Goal: Information Seeking & Learning: Learn about a topic

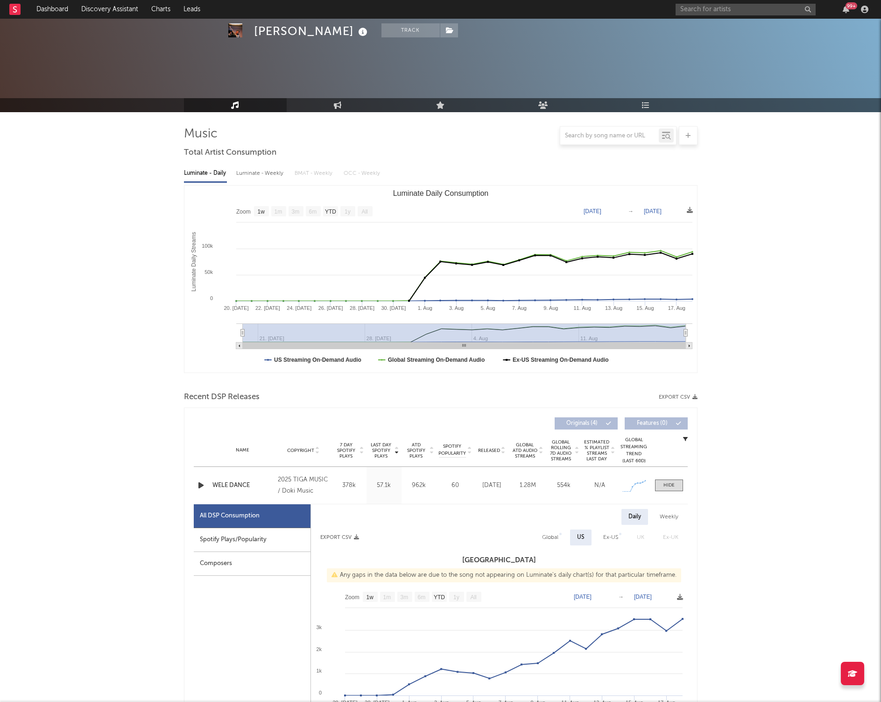
select select "1w"
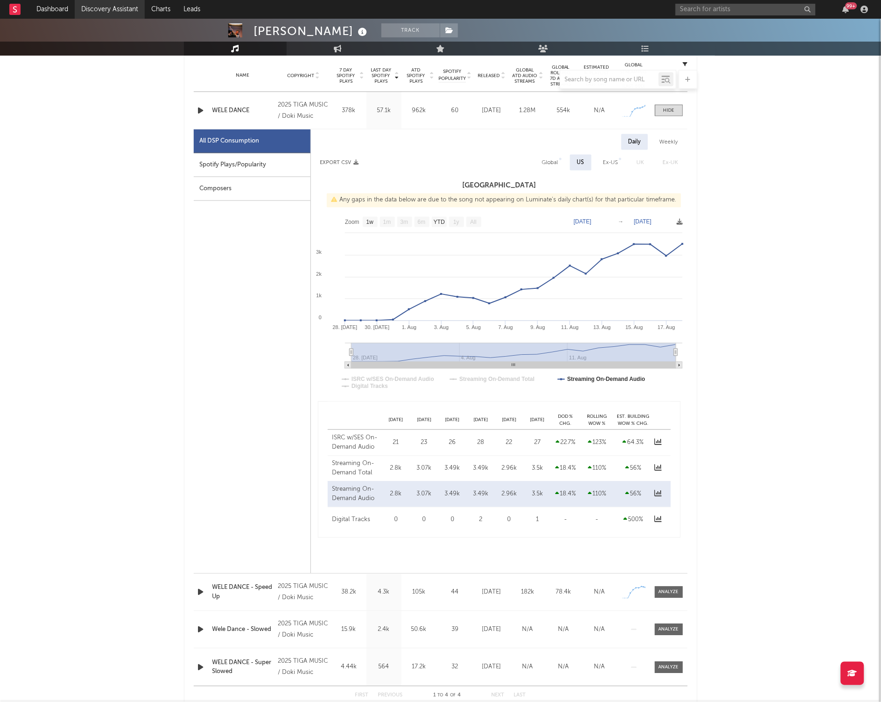
click at [91, 2] on link "Discovery Assistant" at bounding box center [110, 9] width 70 height 19
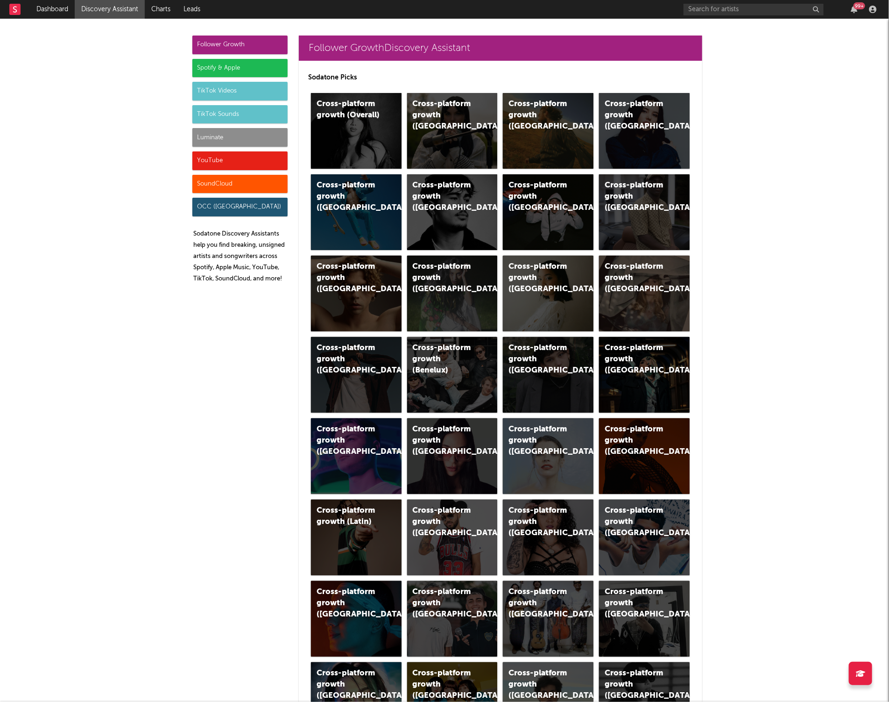
click at [197, 137] on div "Luminate" at bounding box center [239, 137] width 95 height 19
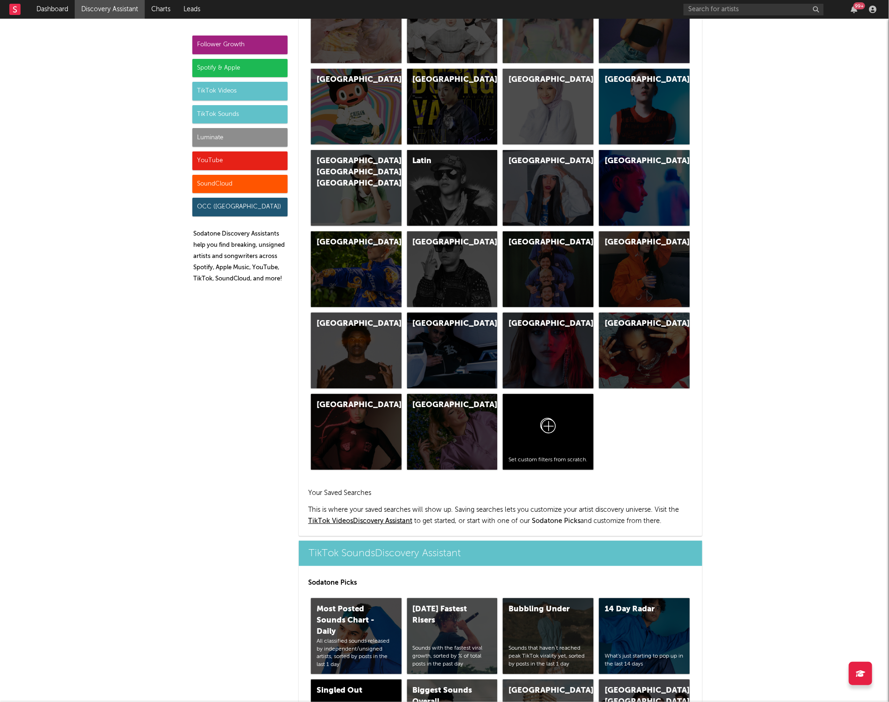
scroll to position [4149, 0]
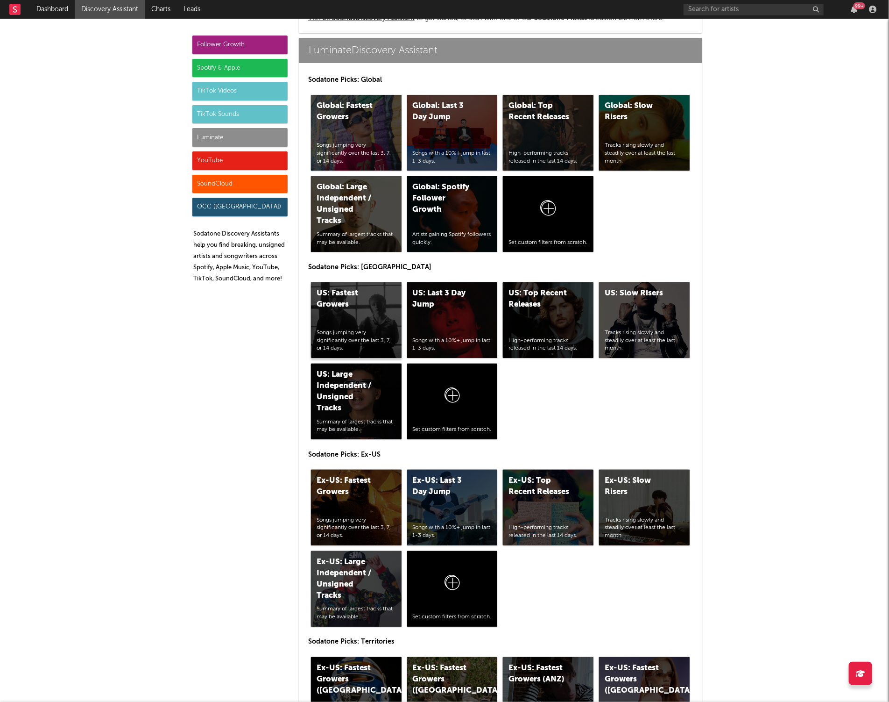
click at [338, 308] on div "US: Fastest Growers" at bounding box center [349, 299] width 64 height 22
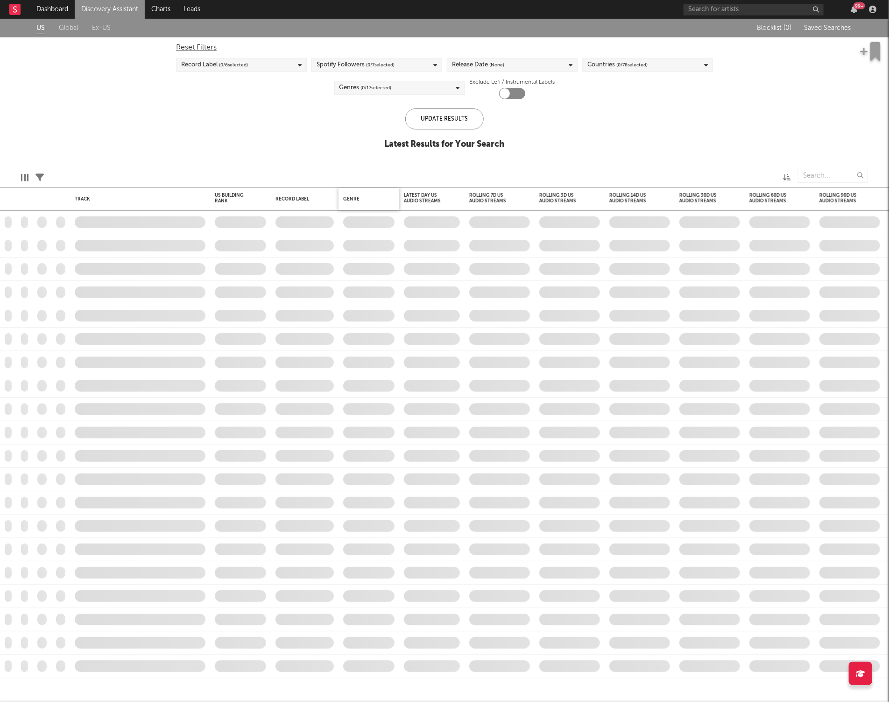
checkbox input "true"
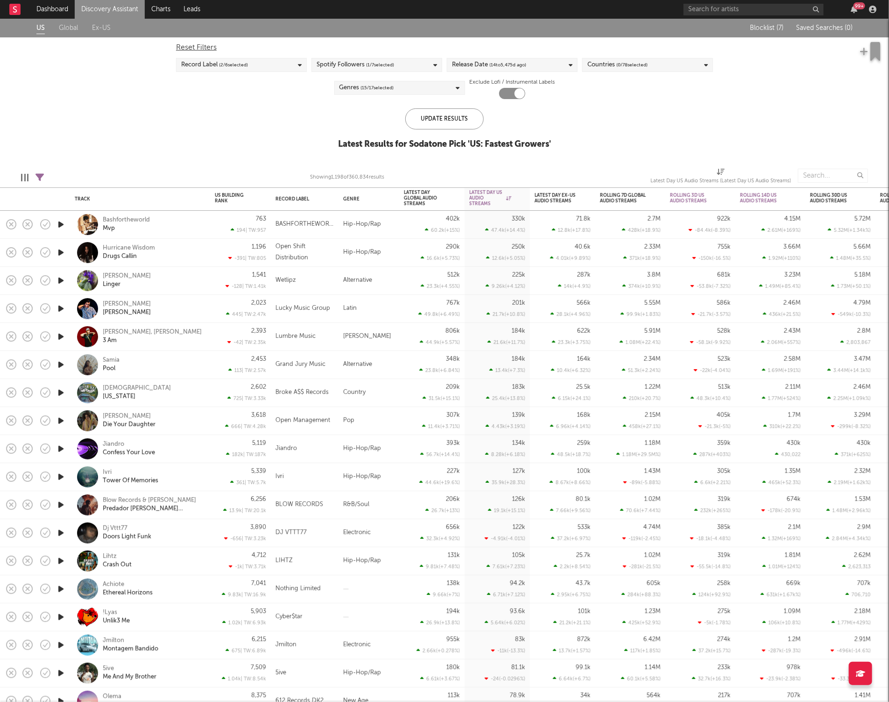
click at [389, 61] on span "( 1 / 7 selected)" at bounding box center [380, 64] width 28 height 11
click at [164, 106] on div "US Global Ex-US Blocklist ( 7 ) Saved Searches ( 0 ) Reset Filters Record Label…" at bounding box center [444, 89] width 889 height 141
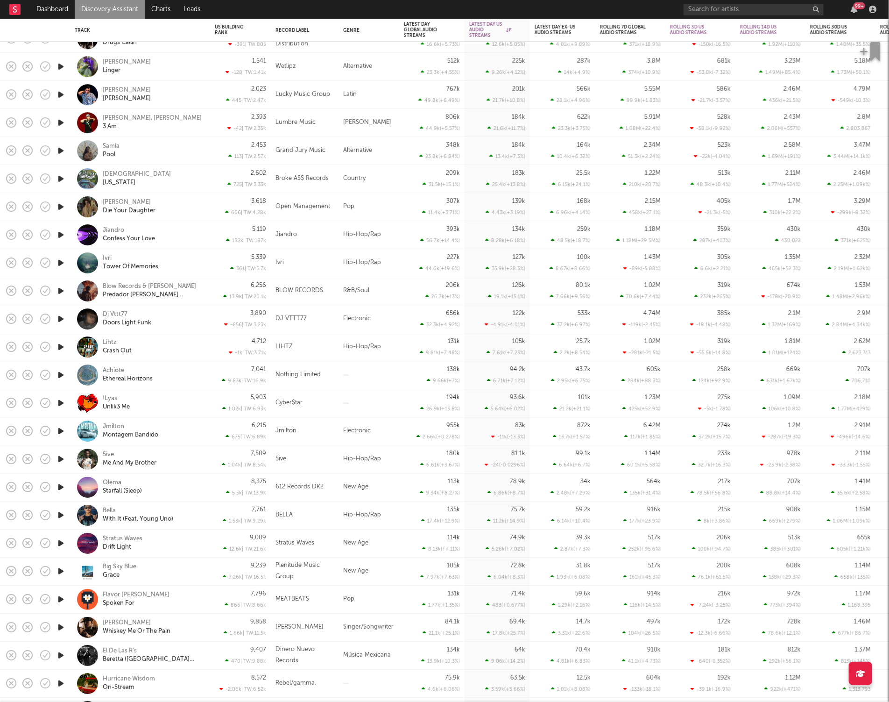
click at [205, 263] on div "Ivri Tower Of Memories" at bounding box center [140, 263] width 131 height 28
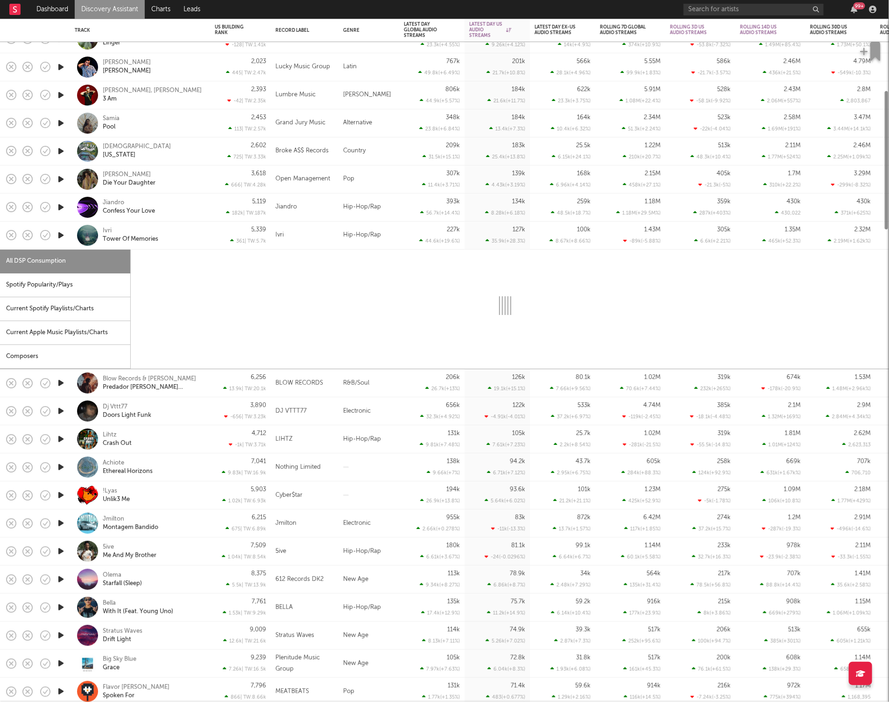
select select "1w"
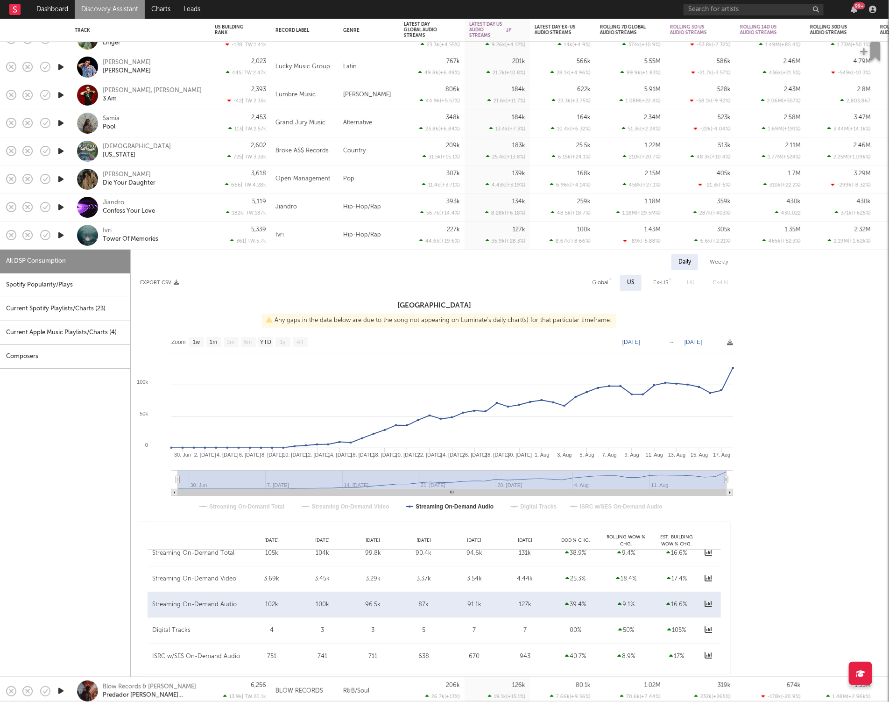
click at [71, 282] on div "Spotify Popularity/Plays" at bounding box center [65, 285] width 130 height 24
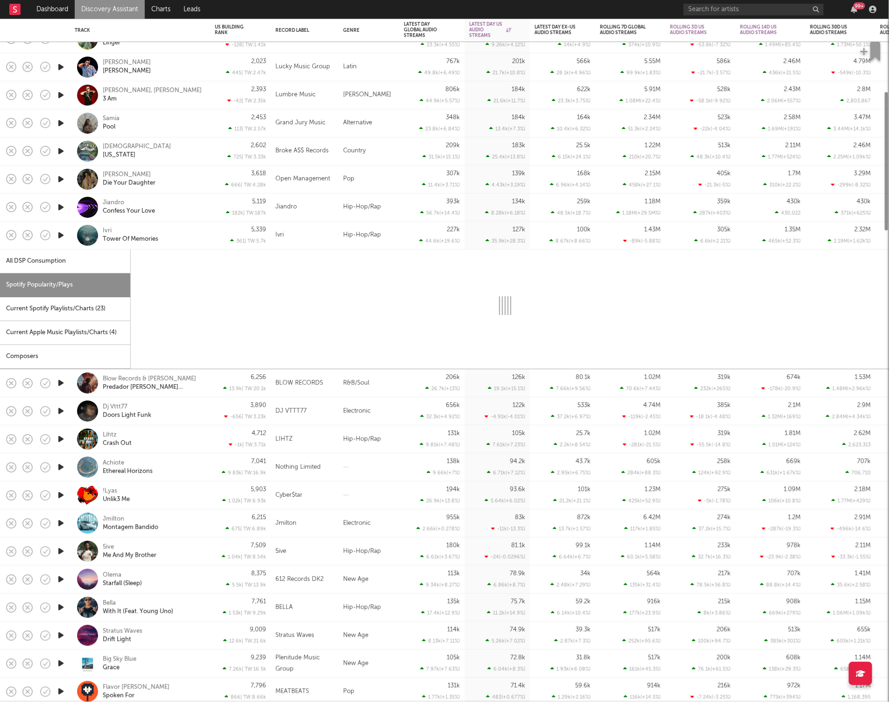
select select "1w"
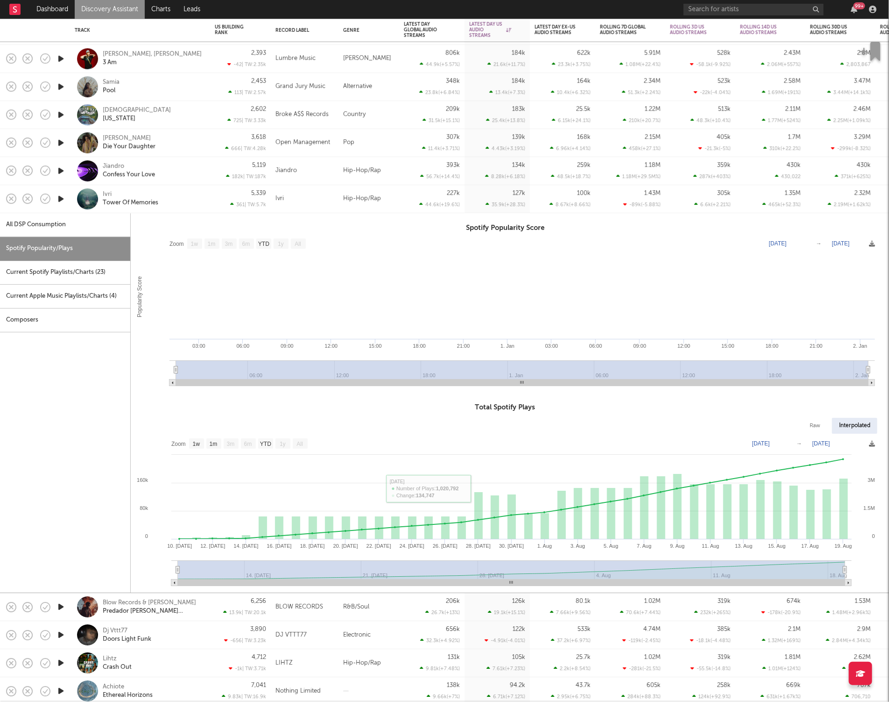
click at [191, 200] on div "Ivri Tower Of Memories" at bounding box center [153, 199] width 100 height 17
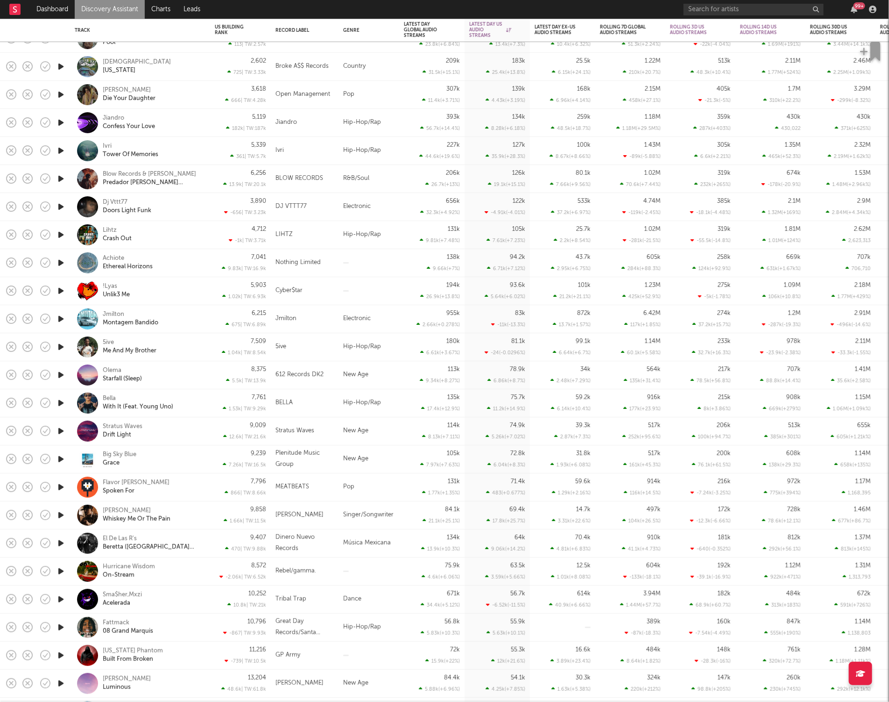
click at [62, 233] on icon "button" at bounding box center [61, 235] width 10 height 12
click at [189, 235] on div "Lihtz Crash Out" at bounding box center [153, 235] width 100 height 17
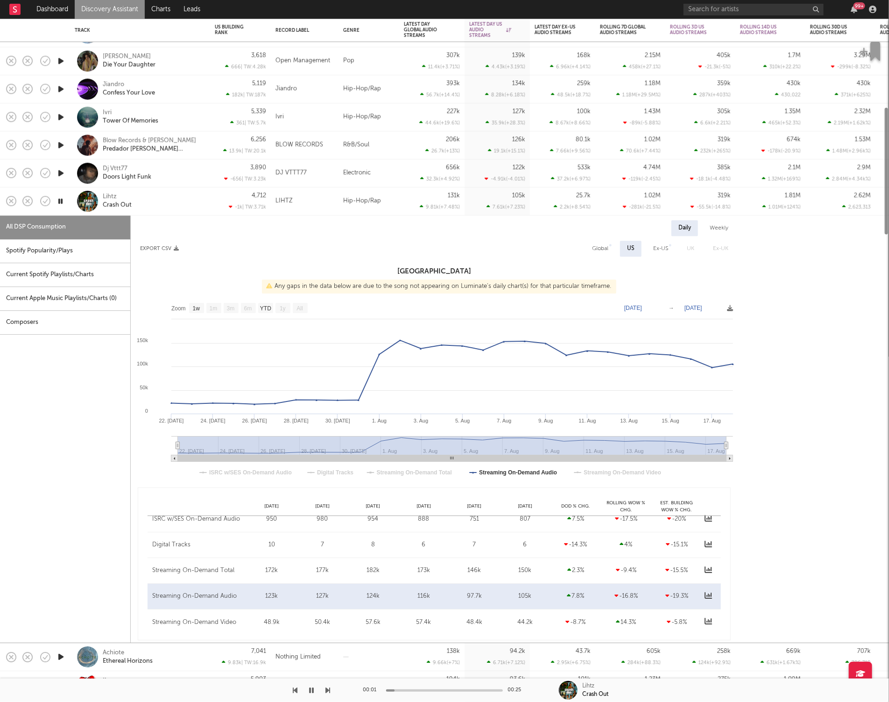
click at [83, 254] on div "Spotify Popularity/Plays" at bounding box center [65, 251] width 130 height 24
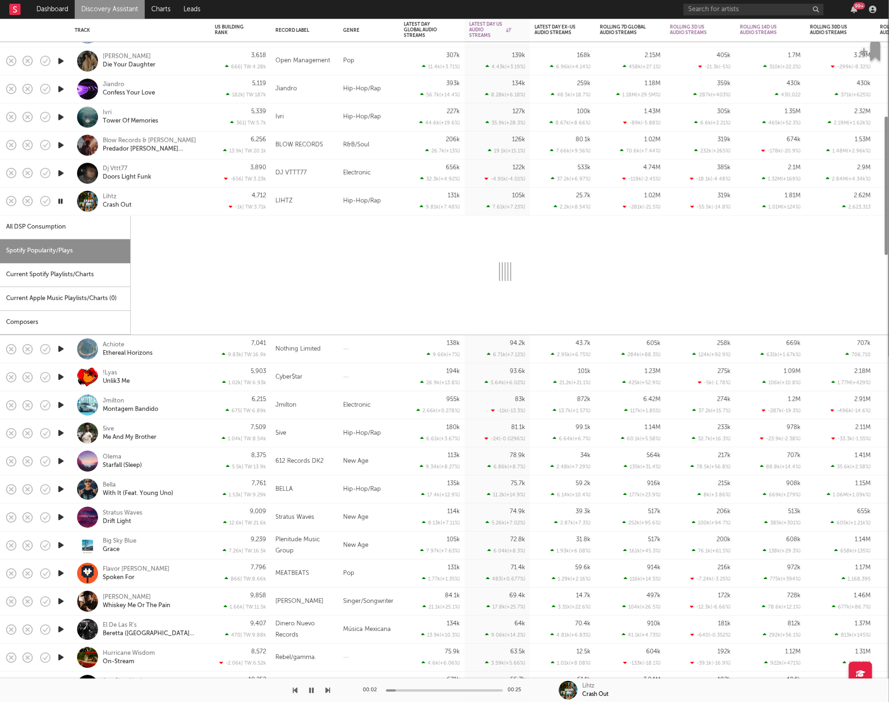
select select "1w"
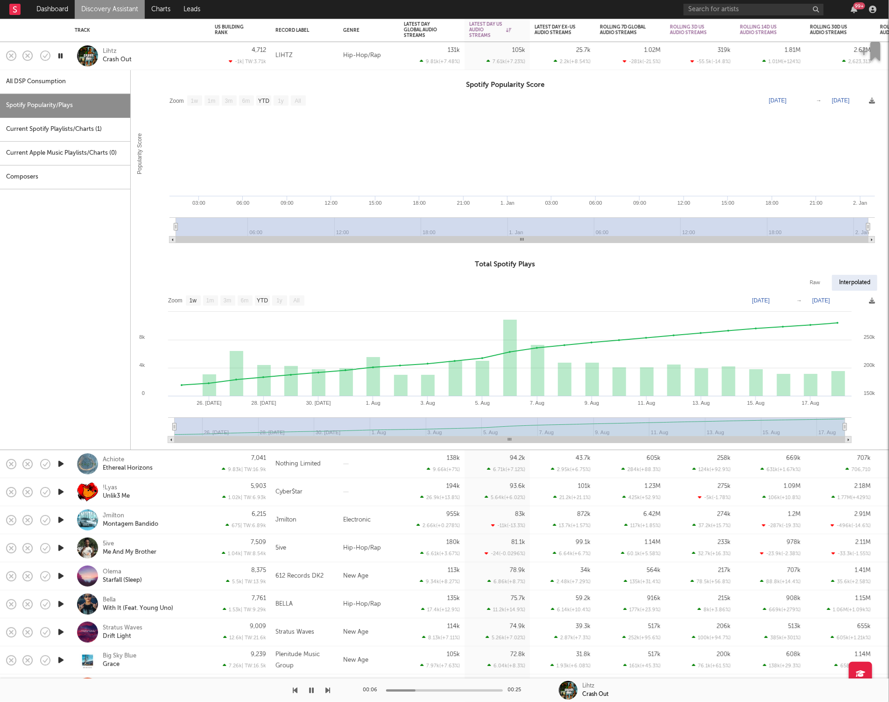
click at [42, 78] on div "All DSP Consumption" at bounding box center [65, 82] width 130 height 24
select select "1w"
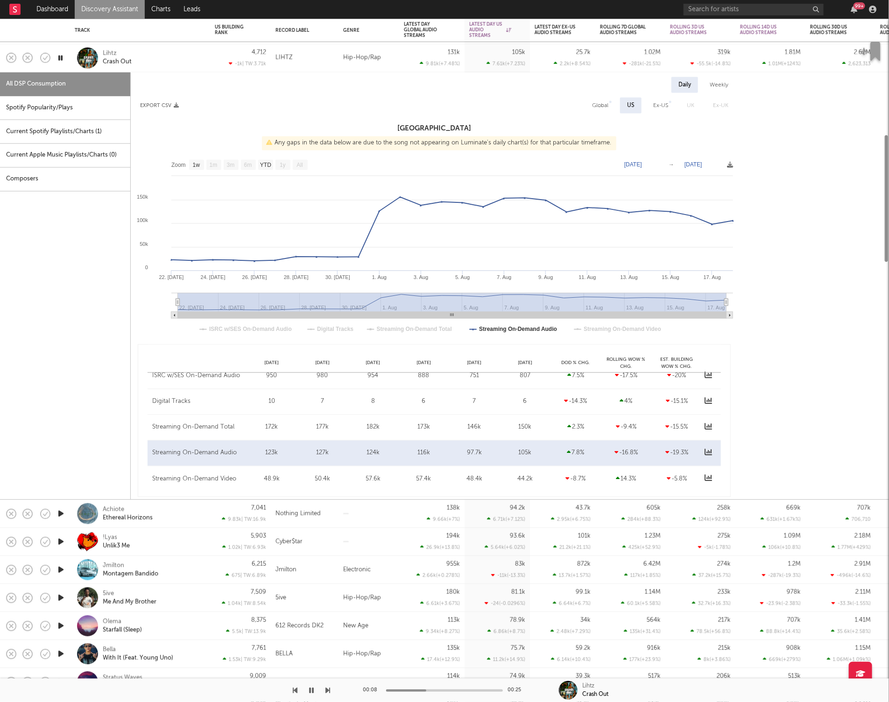
click at [156, 56] on div "Lihtz Crash Out" at bounding box center [153, 58] width 100 height 17
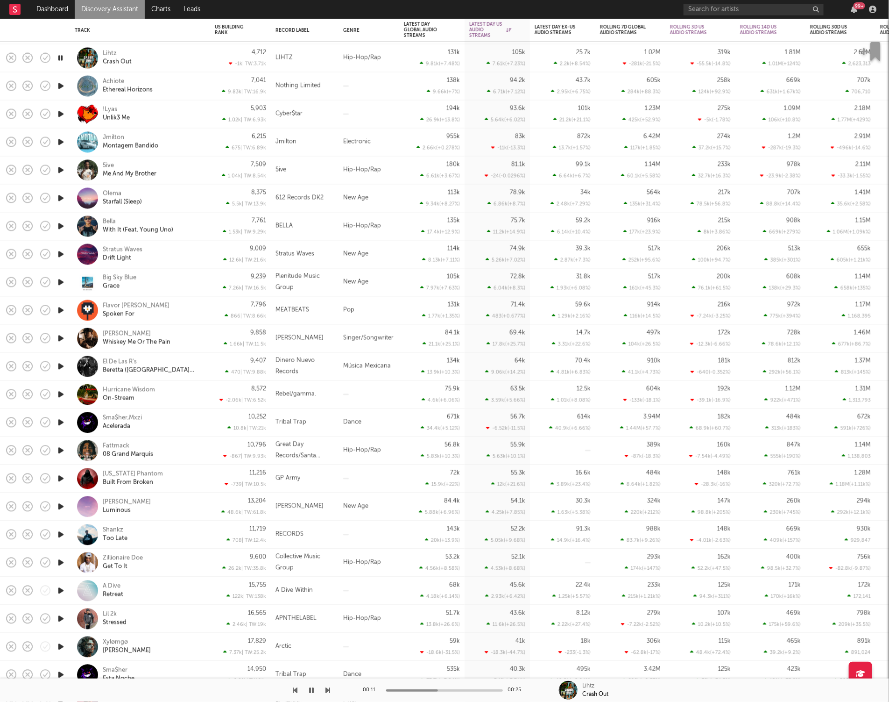
click at [139, 109] on div "!Lyas Unlik3 Me" at bounding box center [153, 114] width 100 height 17
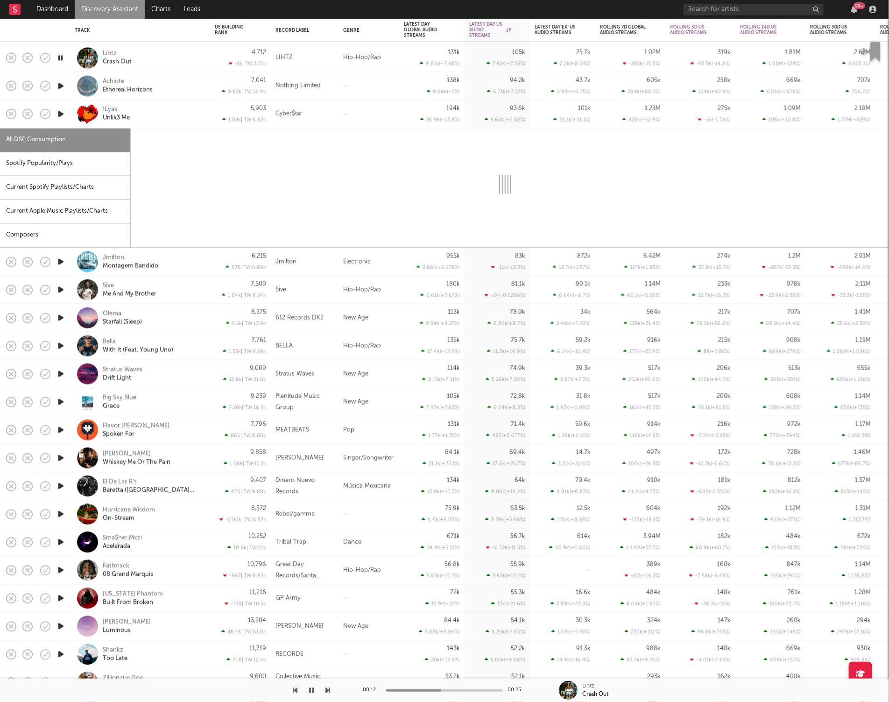
click at [95, 163] on div "Spotify Popularity/Plays" at bounding box center [65, 164] width 130 height 24
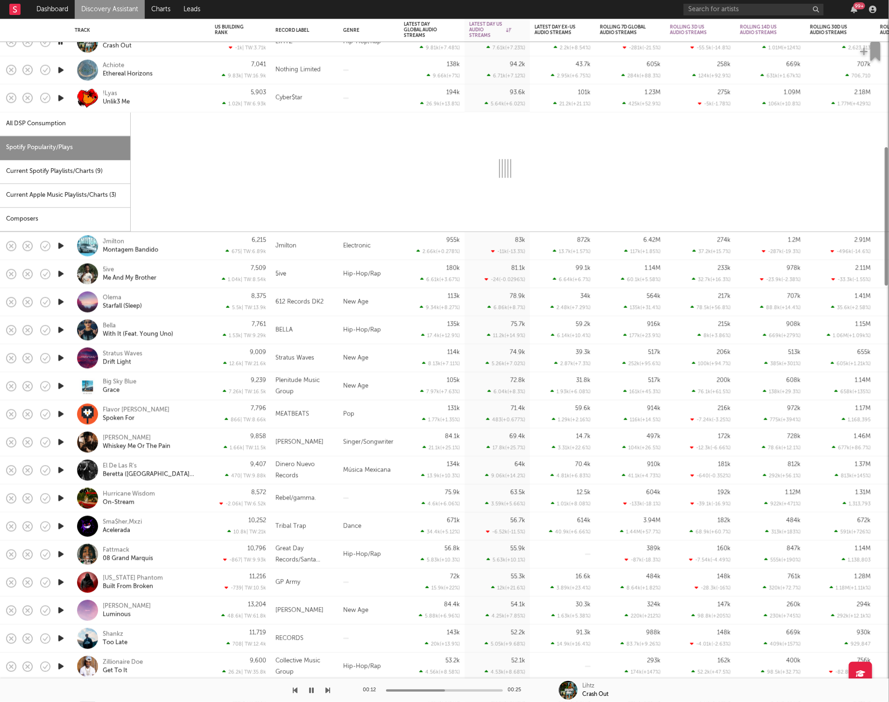
select select "1w"
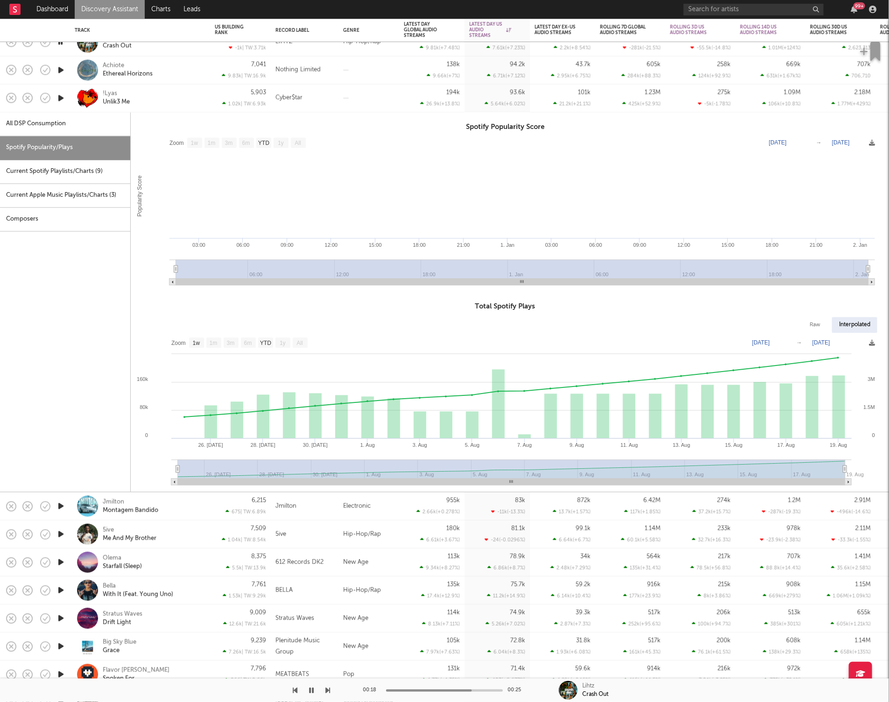
drag, startPoint x: 142, startPoint y: 96, endPoint x: 199, endPoint y: 111, distance: 58.6
click at [142, 96] on div "!Lyas Unlik3 Me" at bounding box center [153, 98] width 100 height 17
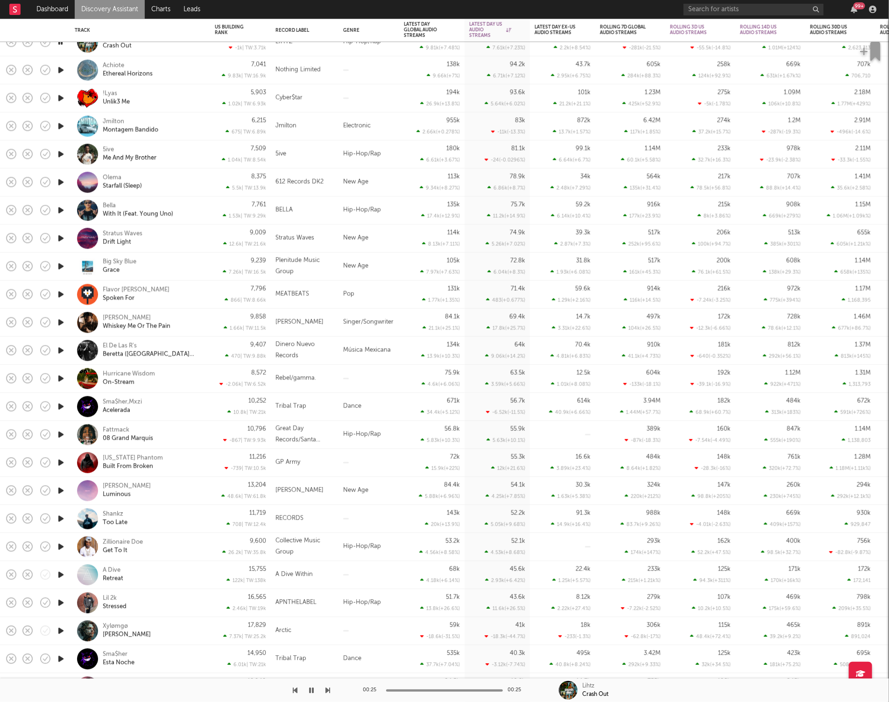
click at [206, 206] on div "Bella With It (Feat. Young Uno)" at bounding box center [140, 211] width 140 height 28
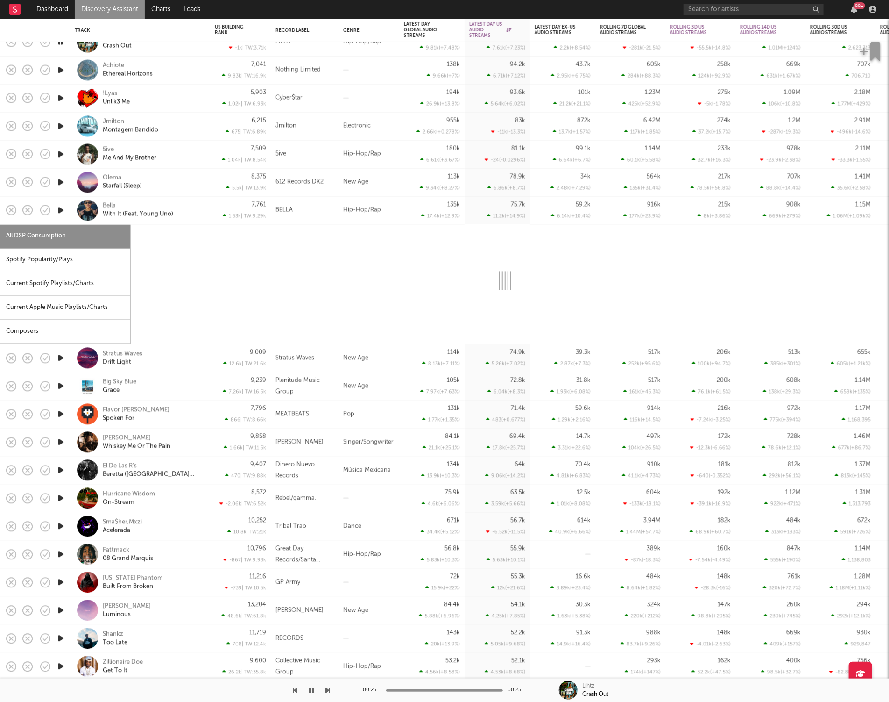
click at [57, 259] on div "Spotify Popularity/Plays" at bounding box center [65, 260] width 130 height 24
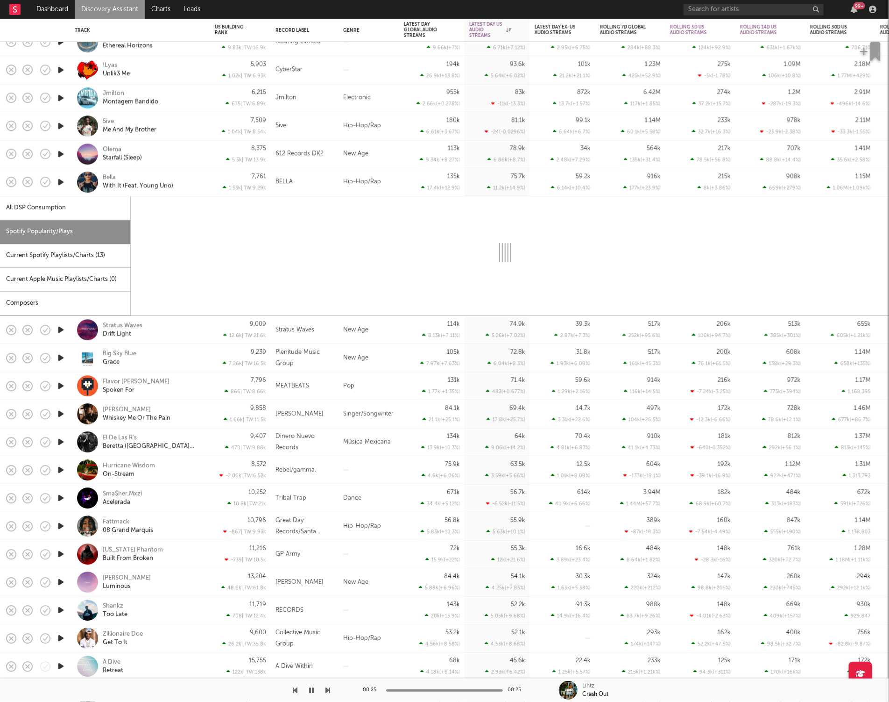
select select "1w"
select select "6m"
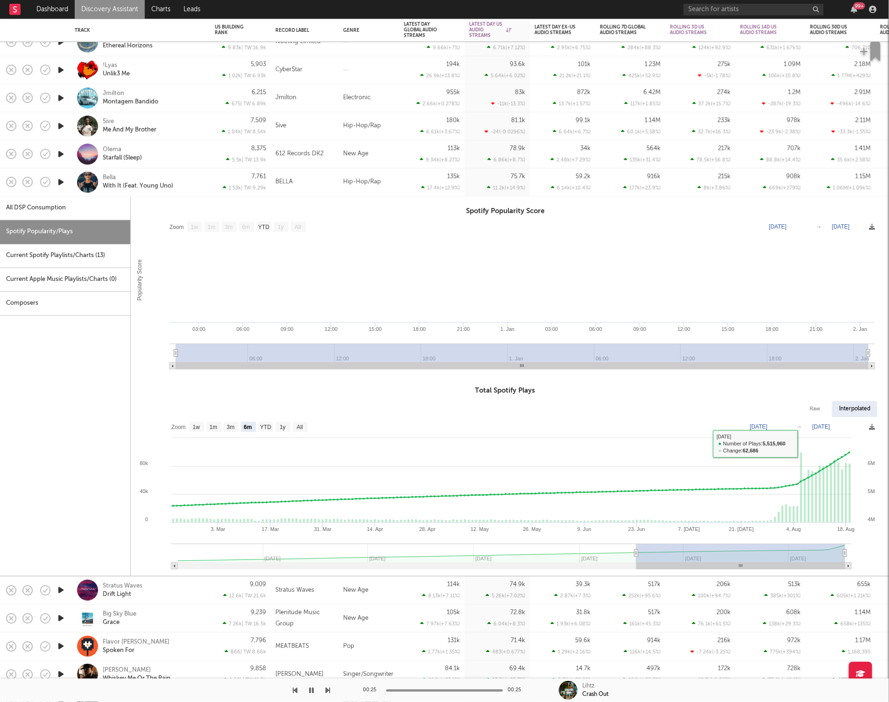
click at [190, 181] on div "Bella With It (Feat. Young Uno)" at bounding box center [153, 182] width 100 height 17
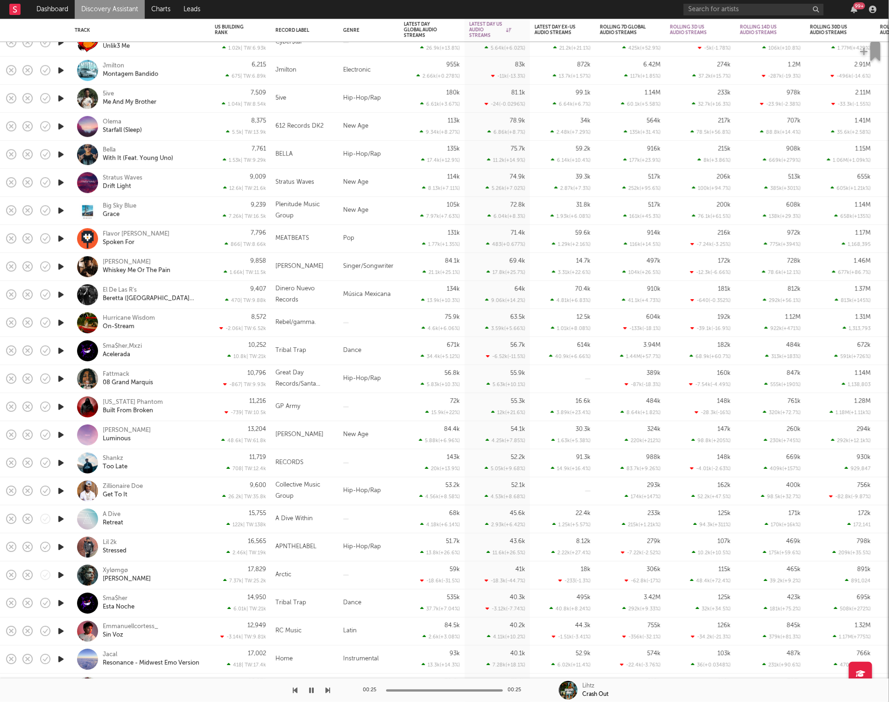
click at [61, 241] on icon "button" at bounding box center [61, 239] width 10 height 12
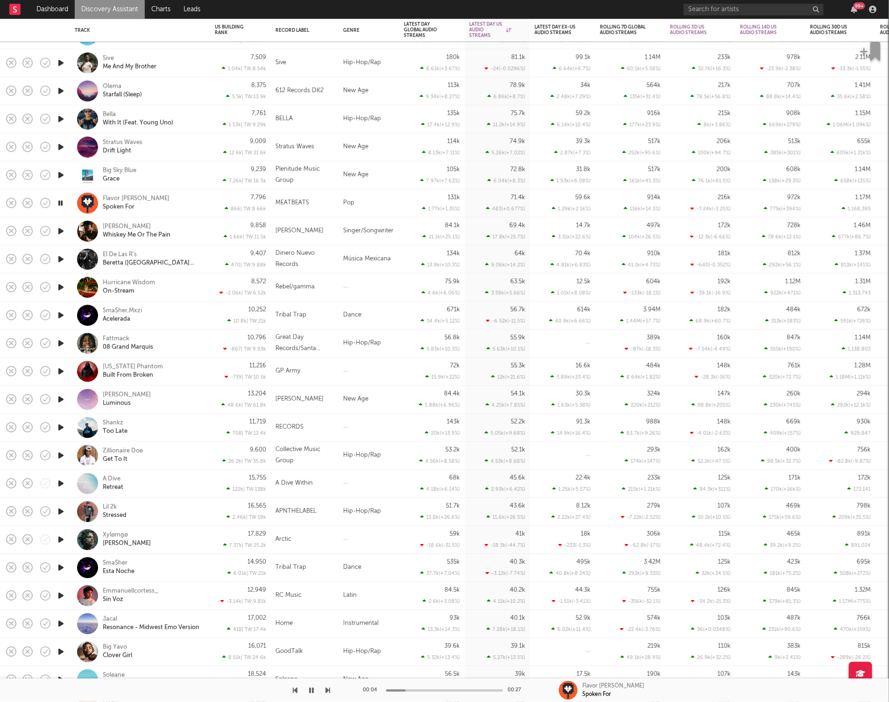
click at [59, 203] on icon "button" at bounding box center [60, 203] width 9 height 12
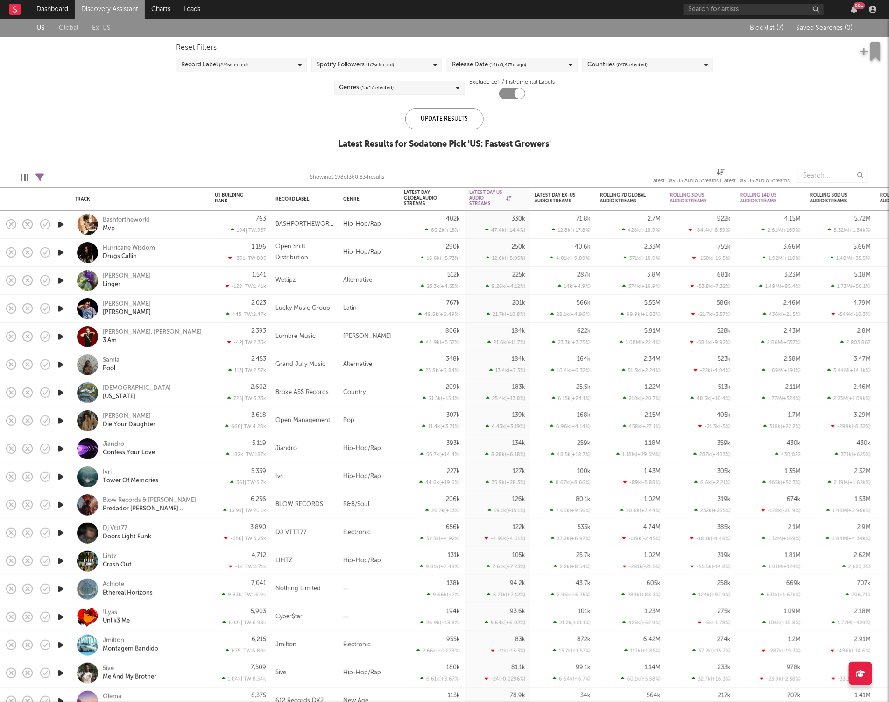
select select "or"
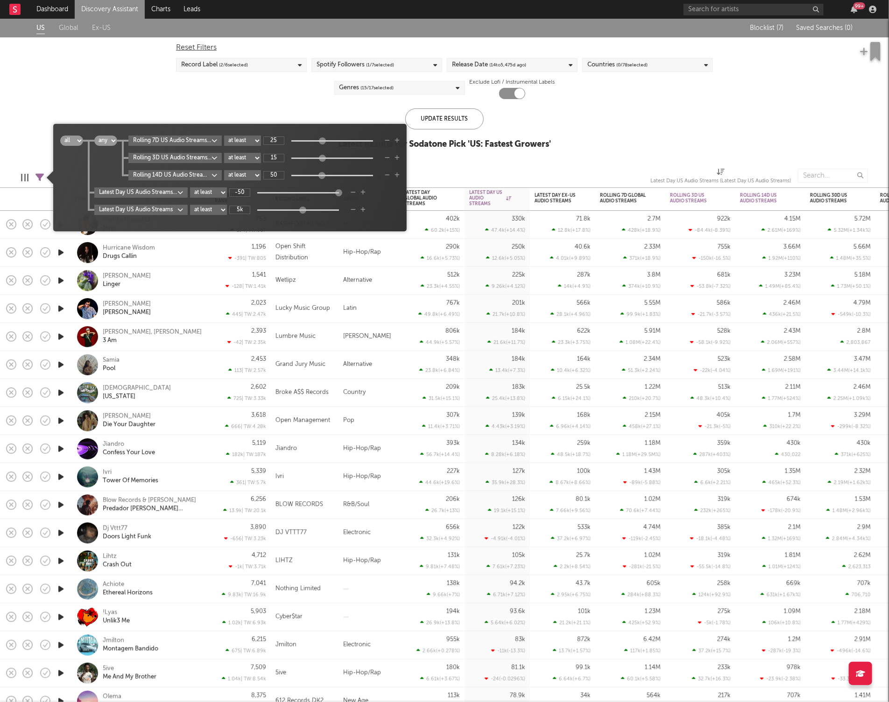
click at [39, 177] on icon at bounding box center [39, 177] width 8 height 8
click at [165, 155] on body "Dashboard Discovery Assistant Charts Leads 99 + Notifications Settings Mark all…" at bounding box center [444, 351] width 889 height 702
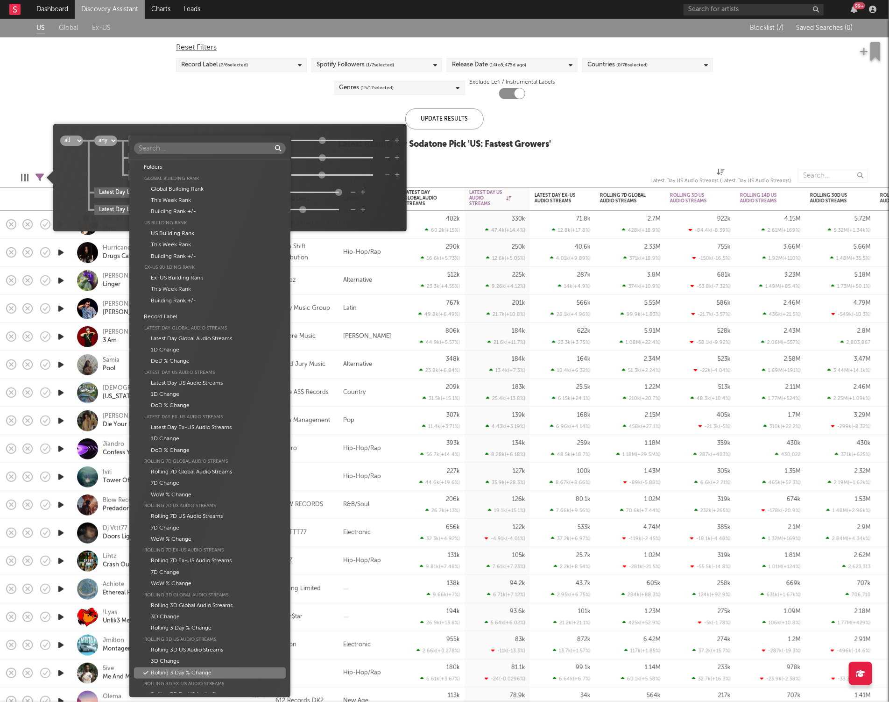
scroll to position [472, 0]
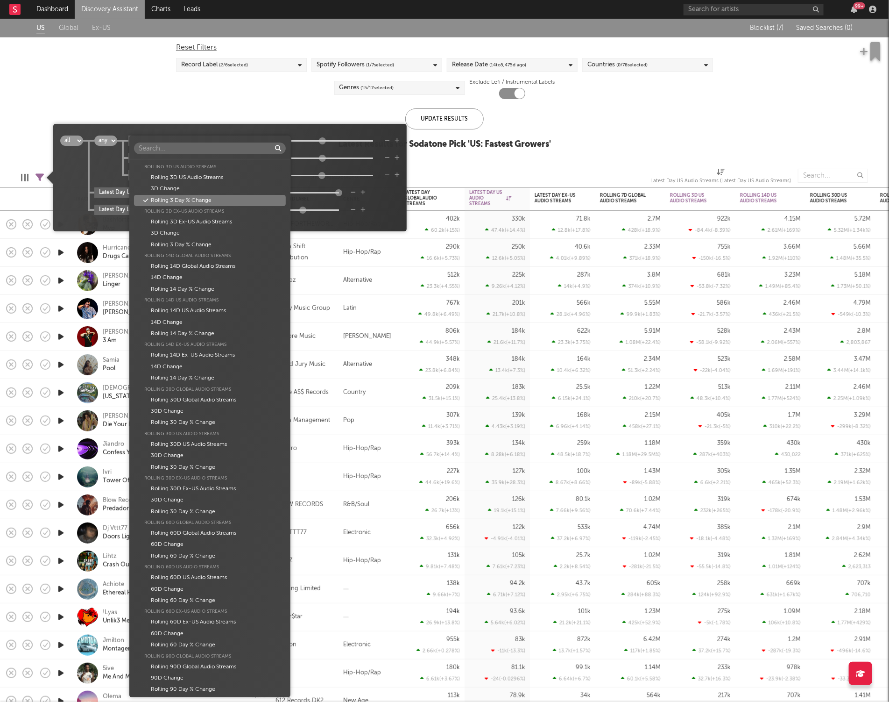
click at [180, 128] on div "Folders Global Building Rank Global Building Rank This Week Rank Building Rank …" at bounding box center [444, 351] width 889 height 702
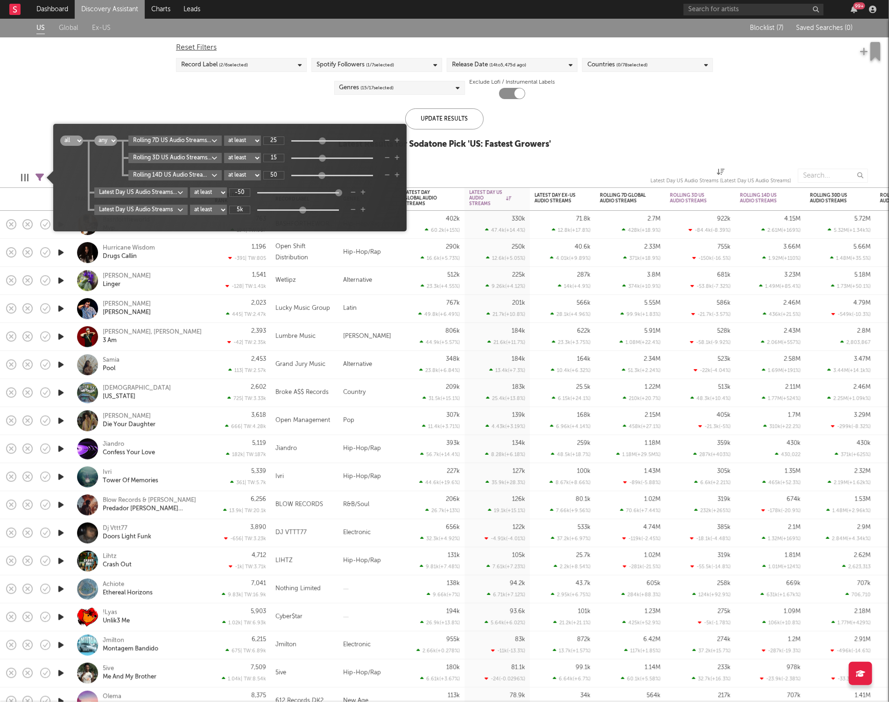
click at [207, 142] on body "Dashboard Discovery Assistant Charts Leads 99 + Notifications Settings Mark all…" at bounding box center [444, 351] width 889 height 702
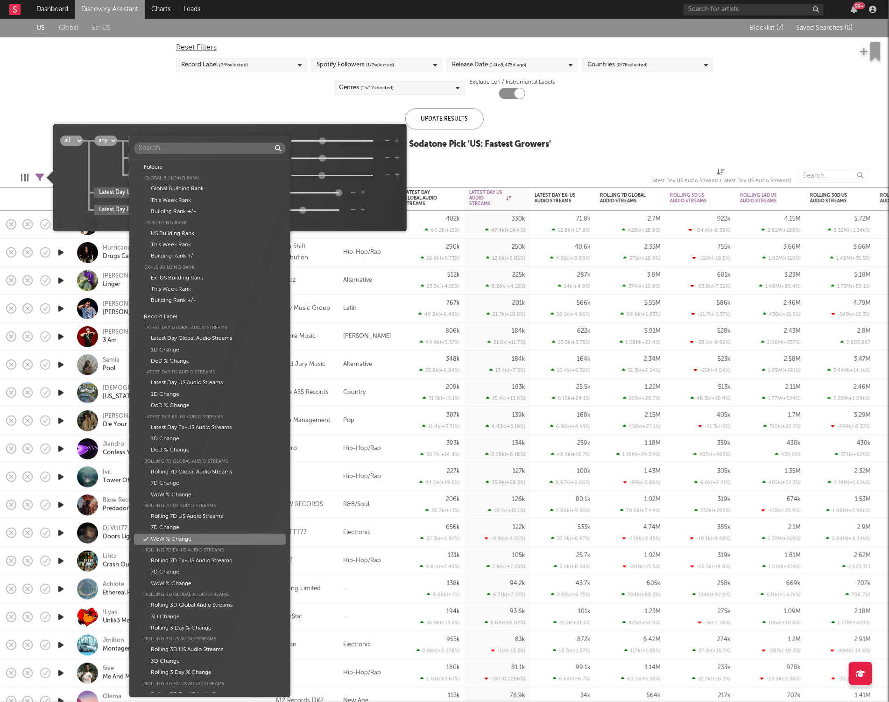
scroll to position [339, 0]
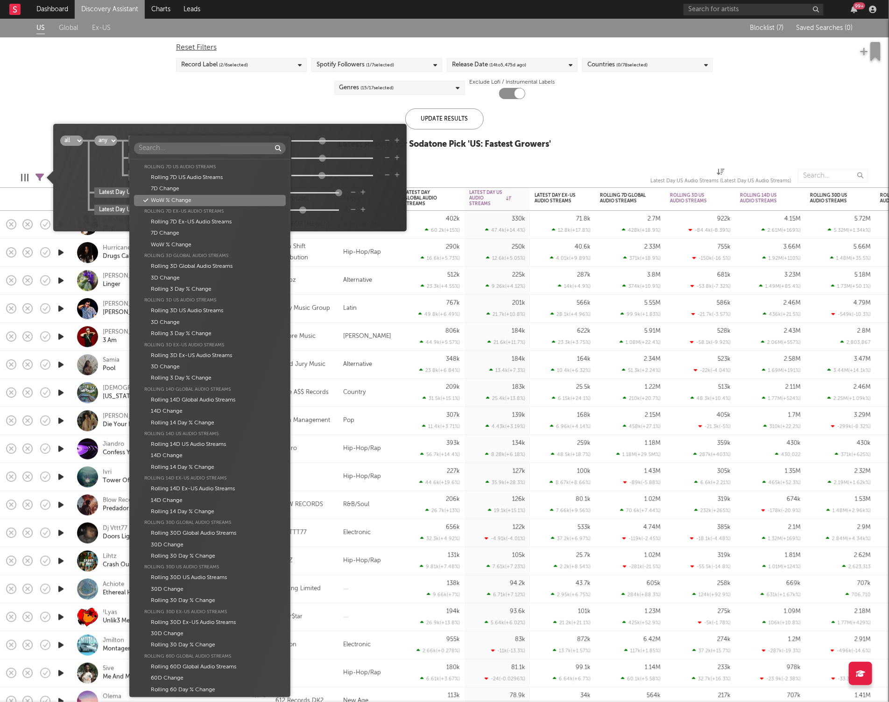
click at [377, 194] on div "Folders Global Building Rank Global Building Rank This Week Rank Building Rank …" at bounding box center [444, 351] width 889 height 702
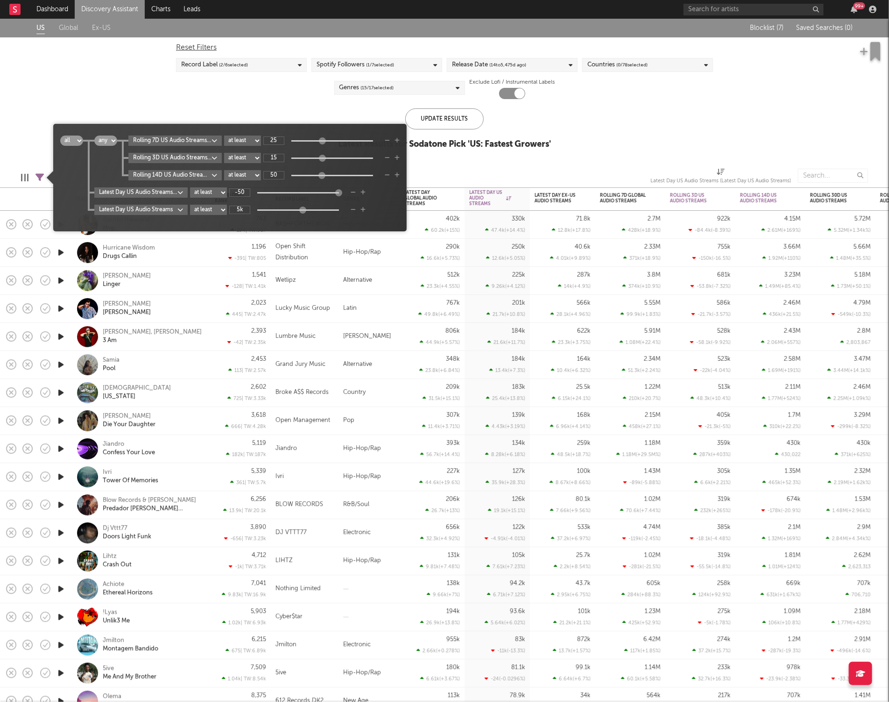
click at [390, 141] on icon "button" at bounding box center [387, 141] width 5 height 6
click at [390, 141] on span "all any all any Rolling 7D US Audio Streams WoW % Change at least at most betwe…" at bounding box center [230, 177] width 354 height 98
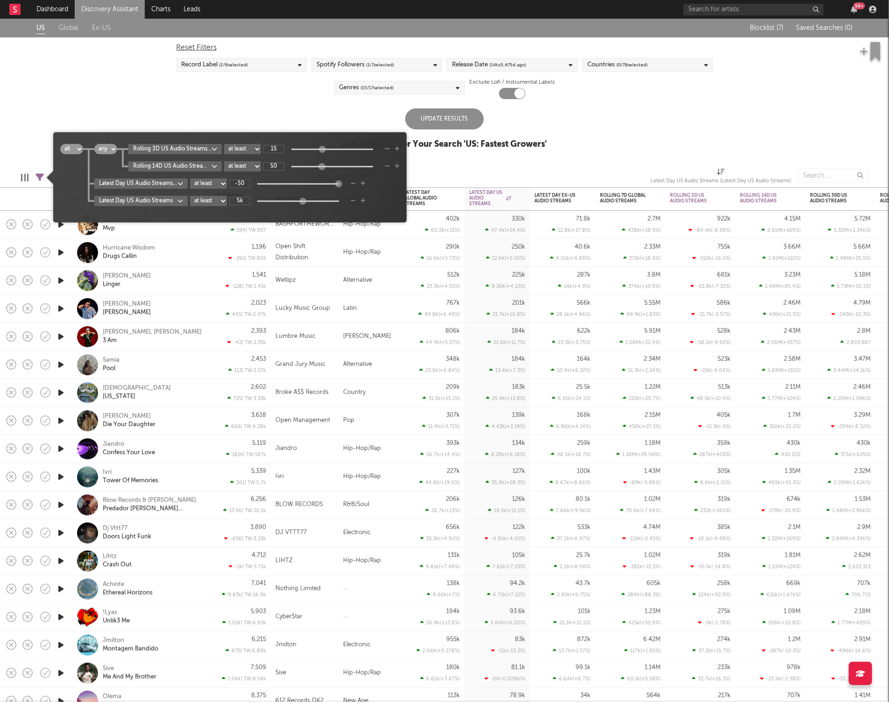
drag, startPoint x: 212, startPoint y: 107, endPoint x: 117, endPoint y: 55, distance: 107.9
click at [211, 106] on div "US Global Ex-US Blocklist ( 7 ) Saved Searches ( 0 ) Reset Filters Record Label…" at bounding box center [444, 89] width 889 height 141
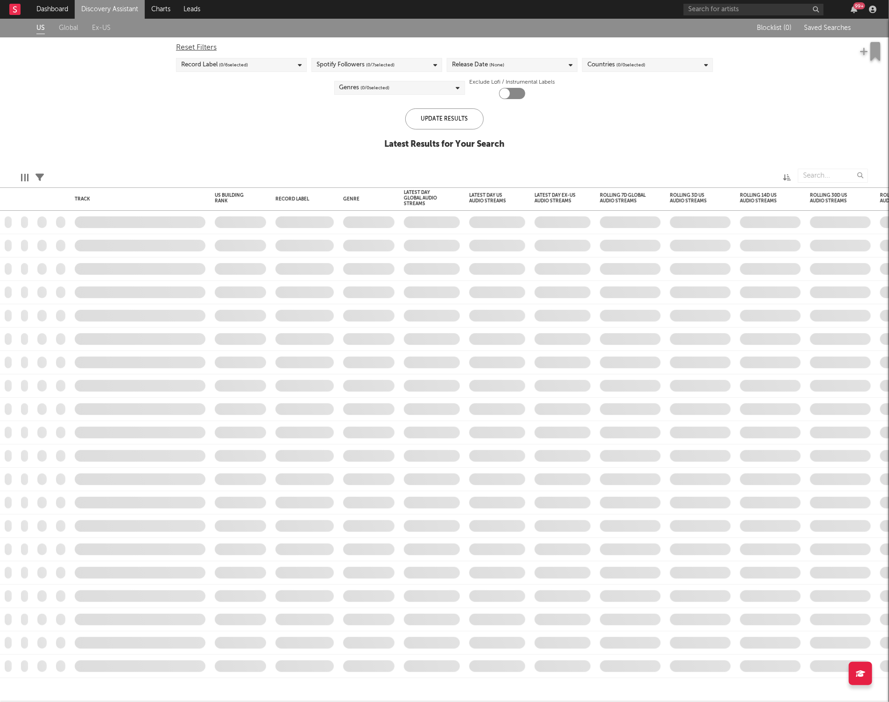
checkbox input "true"
click at [41, 175] on icon at bounding box center [39, 177] width 8 height 8
select select "or"
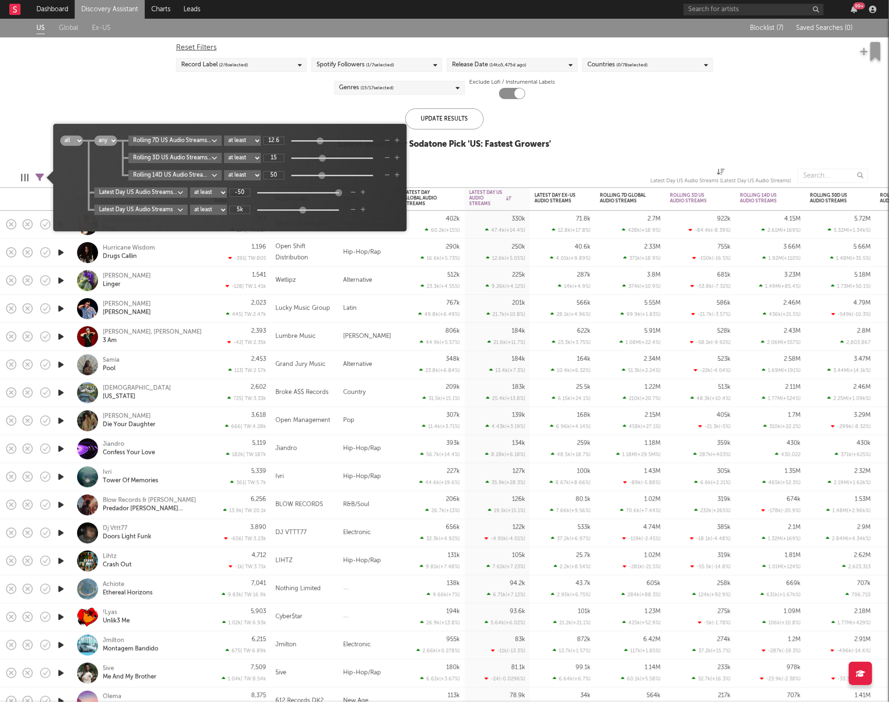
click at [322, 141] on div at bounding box center [319, 140] width 7 height 7
click at [276, 138] on input "12.6" at bounding box center [273, 140] width 21 height 8
click at [398, 174] on icon "button" at bounding box center [397, 175] width 5 height 6
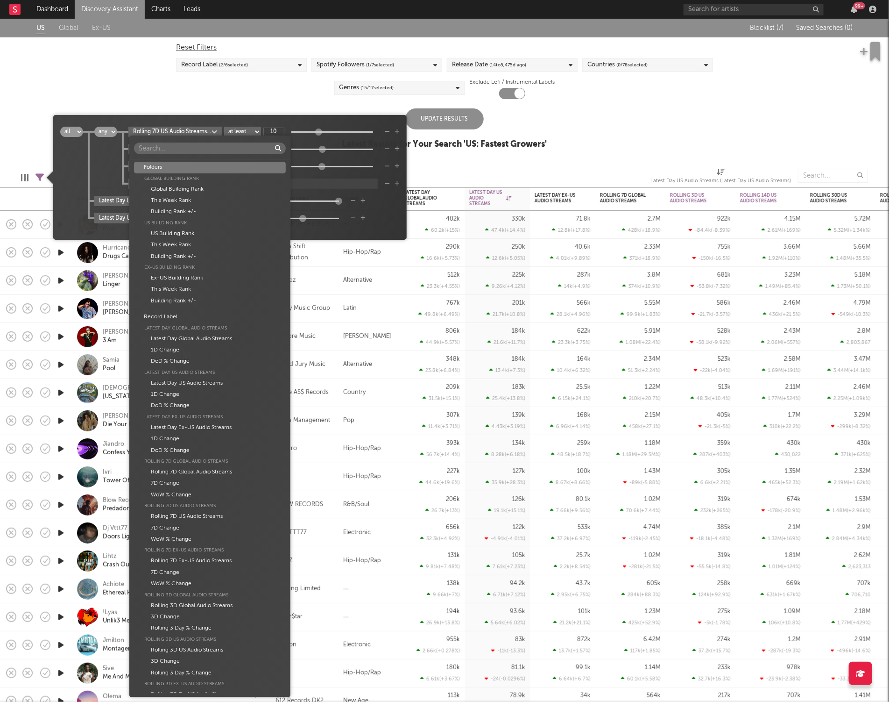
click at [174, 188] on body "Dashboard Discovery Assistant Charts Leads 99 + Notifications Settings Mark all…" at bounding box center [444, 351] width 889 height 702
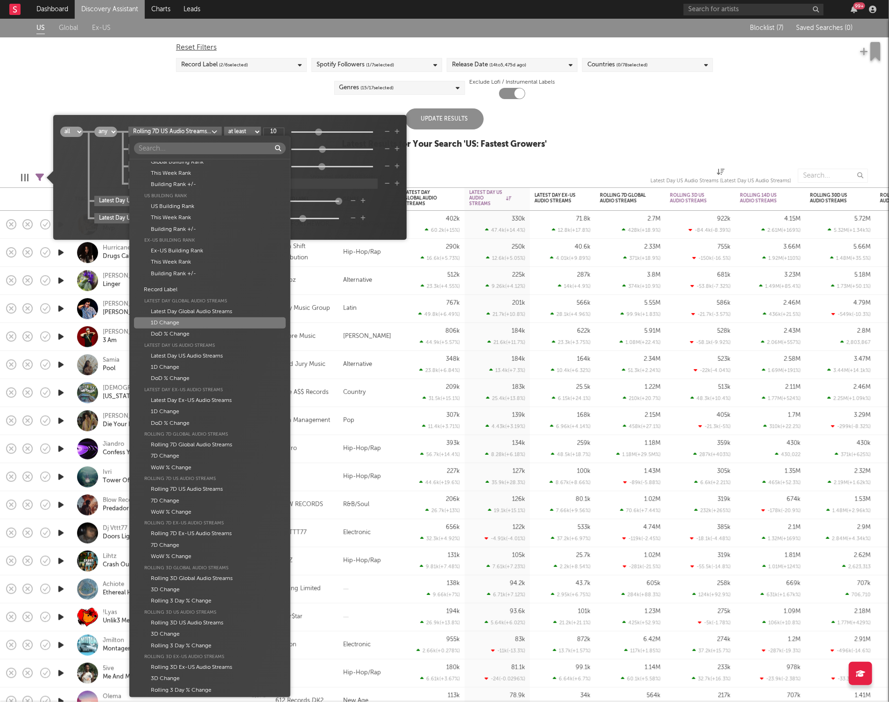
scroll to position [26, 0]
click at [229, 335] on div "DoD % Change" at bounding box center [210, 335] width 152 height 11
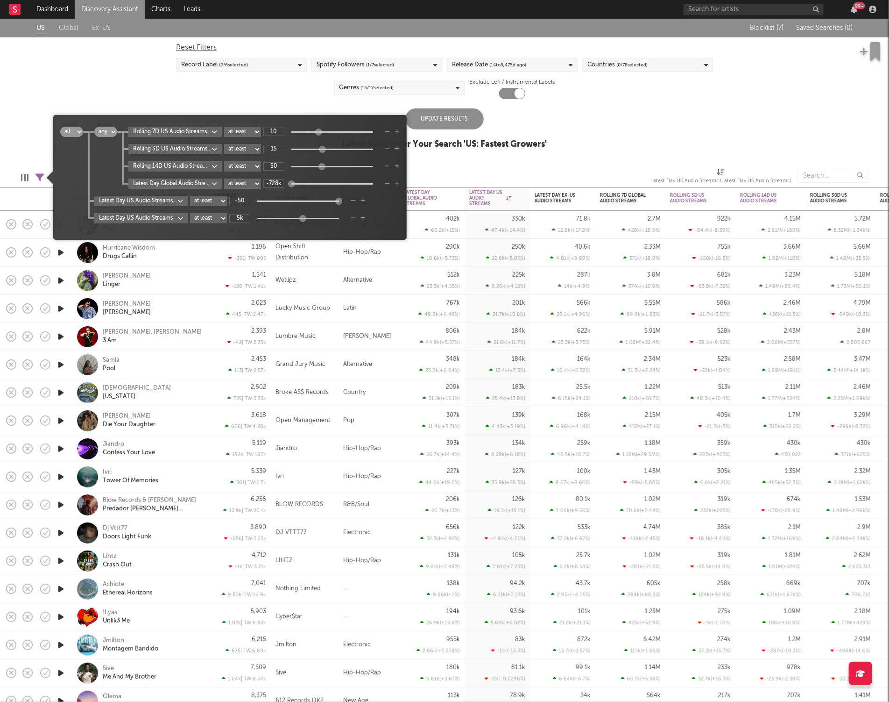
click at [391, 184] on div "Latest Day Global Audio Streams DoD % Change at least at most between -728k" at bounding box center [263, 183] width 271 height 10
click at [390, 184] on icon "button" at bounding box center [387, 184] width 5 height 6
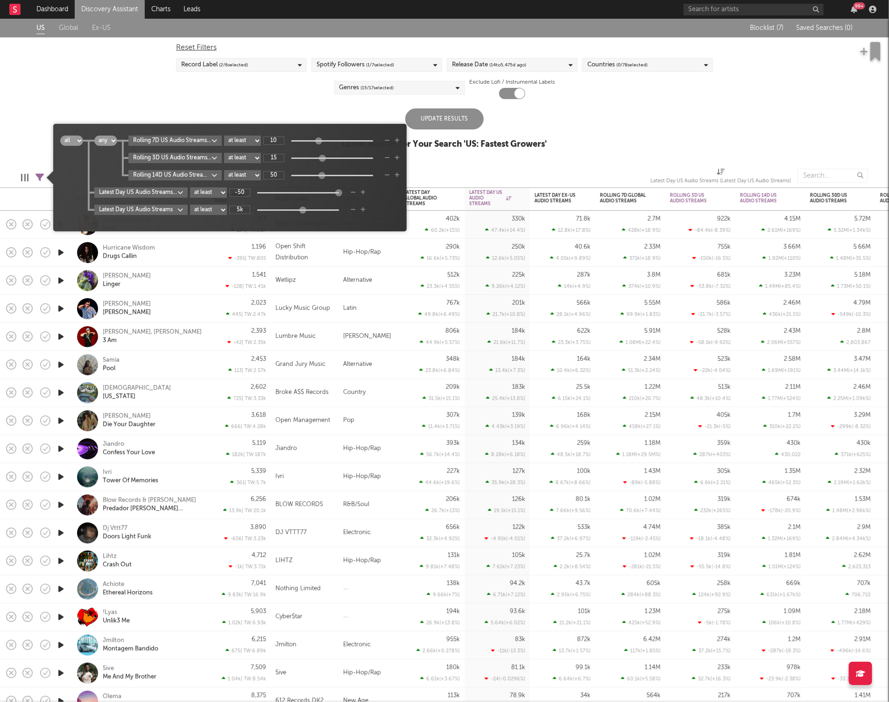
click at [399, 176] on icon "button" at bounding box center [397, 175] width 5 height 6
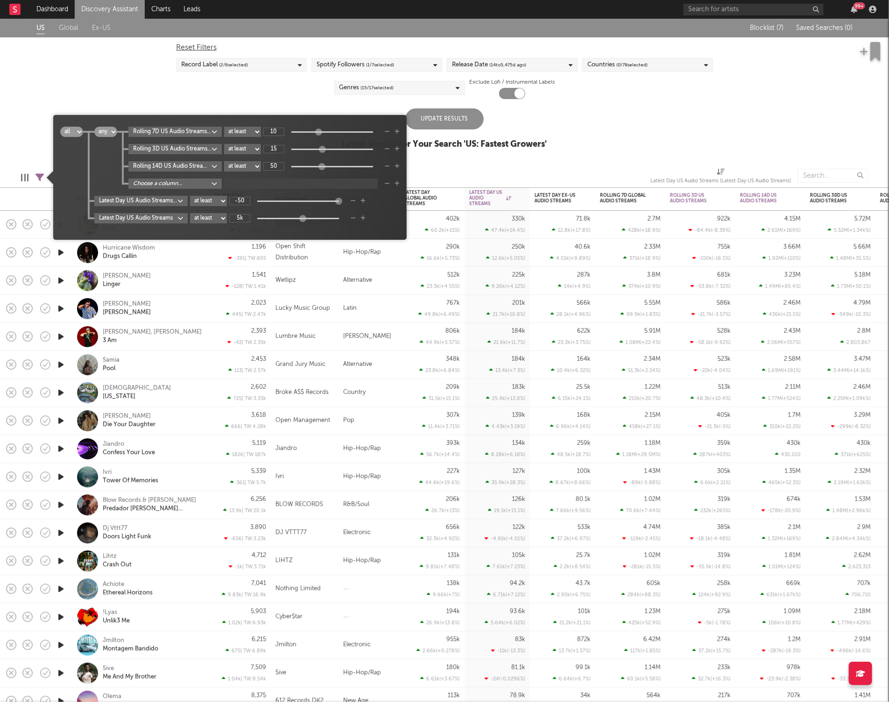
click at [189, 175] on div "Rolling 7D US Audio Streams WoW % Change at least at most between 10 Rolling 3D…" at bounding box center [258, 158] width 283 height 62
click at [189, 186] on body "Dashboard Discovery Assistant Charts Leads 99 + Notifications Settings Mark all…" at bounding box center [444, 351] width 889 height 702
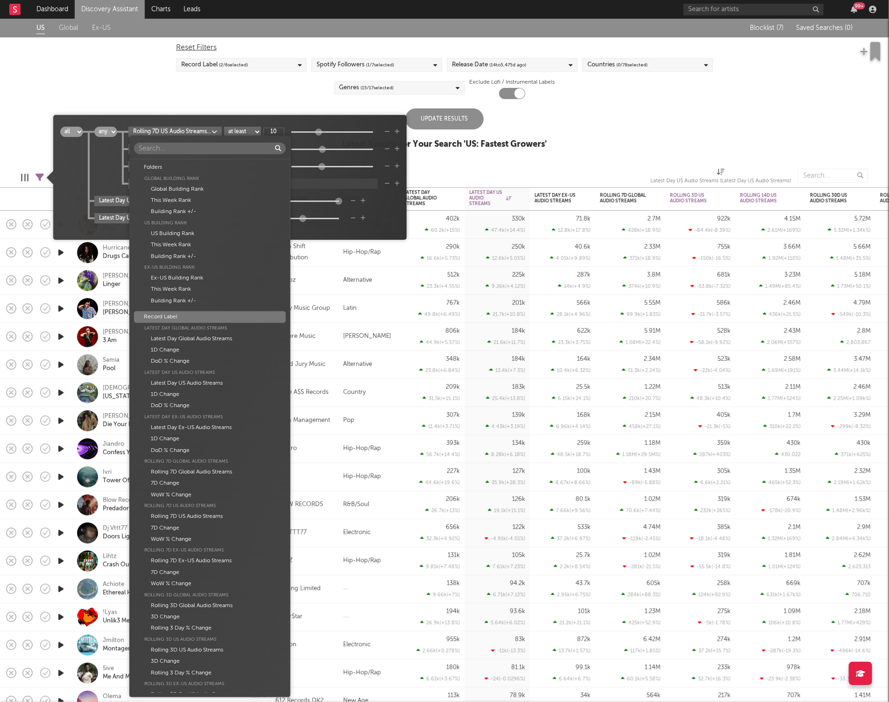
scroll to position [21, 0]
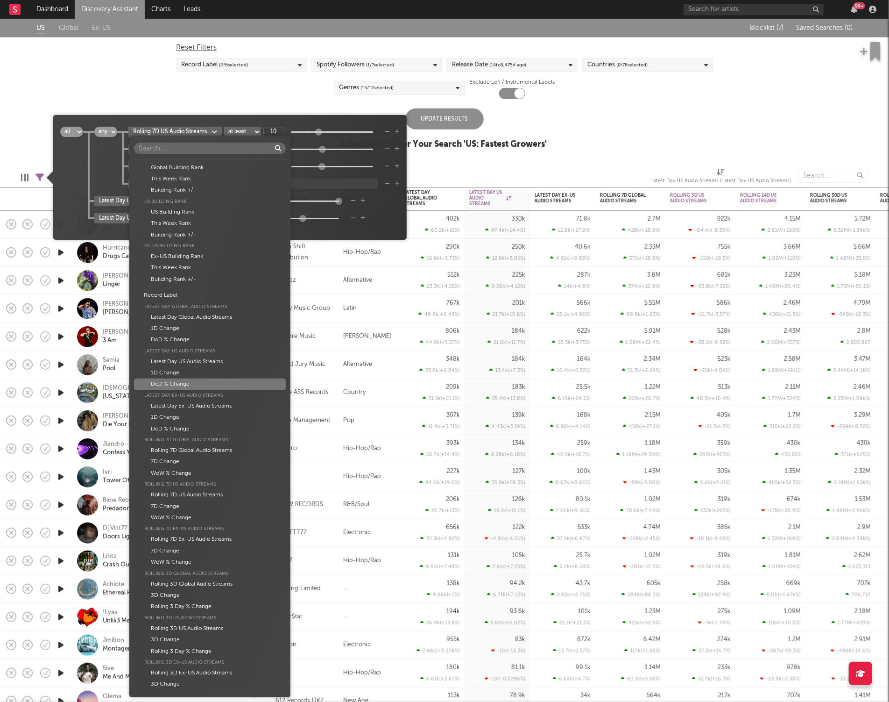
click at [240, 384] on div "DoD % Change" at bounding box center [210, 383] width 152 height 11
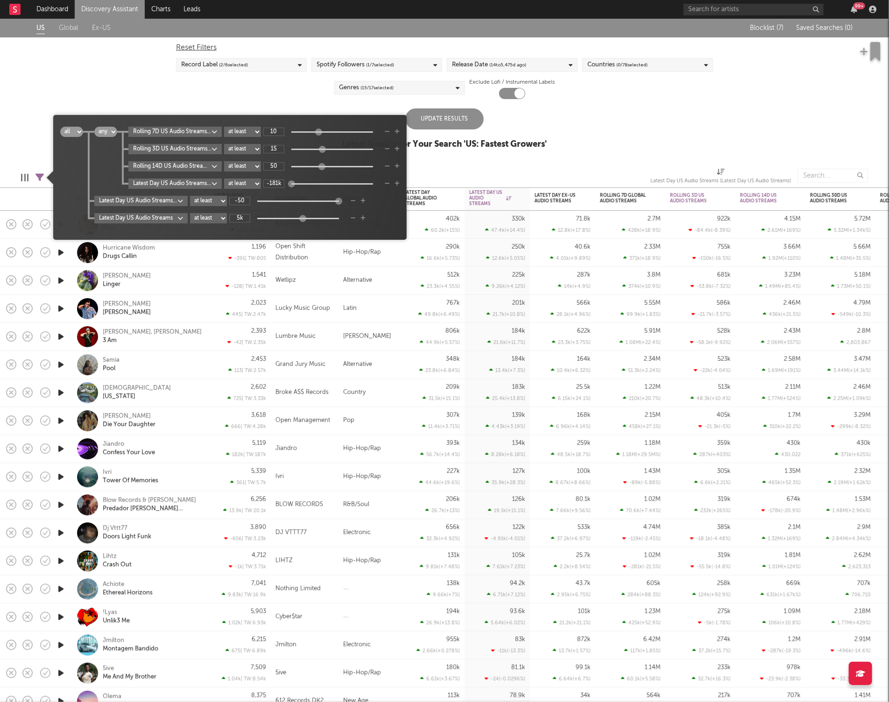
click at [284, 184] on input "-181k" at bounding box center [273, 183] width 21 height 8
drag, startPoint x: 283, startPoint y: 184, endPoint x: 262, endPoint y: 184, distance: 20.6
click at [262, 184] on div "Latest Day US Audio Streams DoD % Change at least at most between -181k" at bounding box center [263, 183] width 271 height 10
drag, startPoint x: 321, startPoint y: 134, endPoint x: 317, endPoint y: 137, distance: 5.0
click at [317, 137] on div "Rolling 7D US Audio Streams WoW % Change at least at most between 4 Rolling 3D …" at bounding box center [258, 158] width 283 height 62
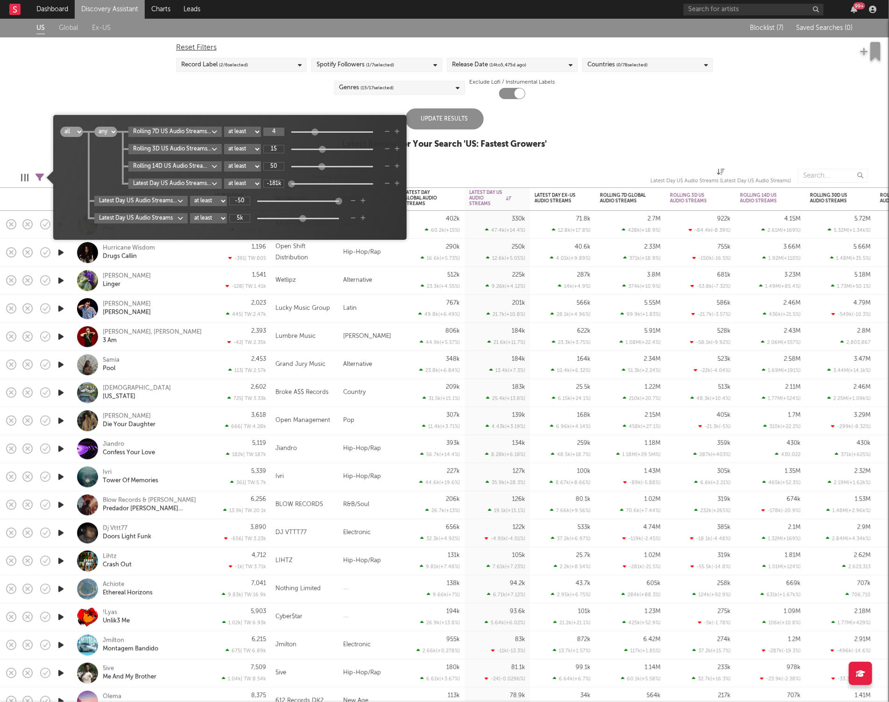
click at [279, 135] on input "4" at bounding box center [273, 132] width 21 height 8
type input "10"
click at [275, 184] on input "-181k" at bounding box center [273, 183] width 21 height 8
click at [390, 183] on icon "button" at bounding box center [387, 184] width 5 height 6
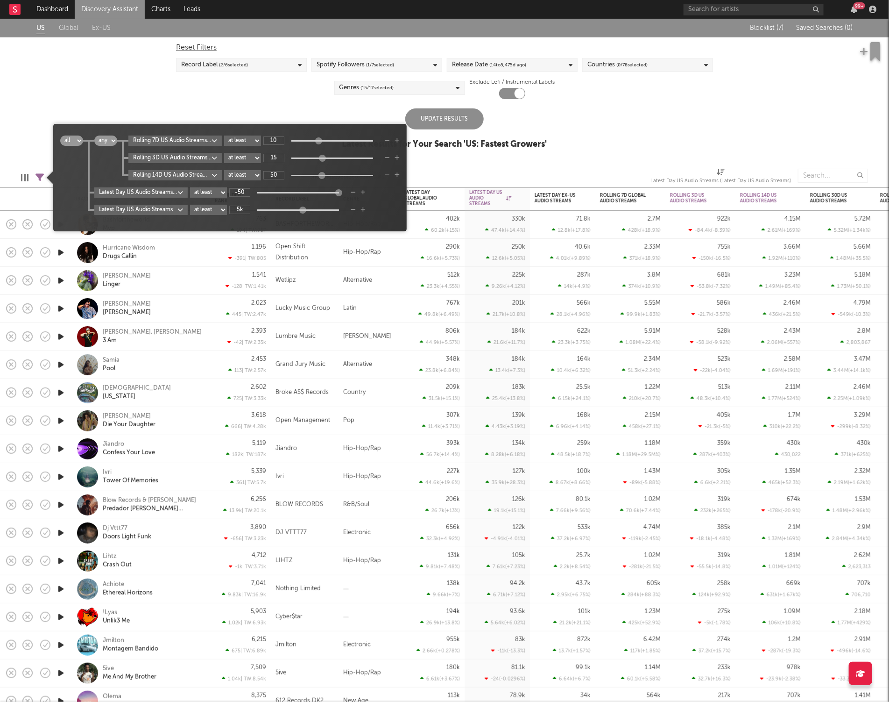
click at [608, 110] on div "US Global Ex-US Blocklist ( 7 ) Saved Searches ( 0 ) Reset Filters Record Label…" at bounding box center [444, 89] width 889 height 141
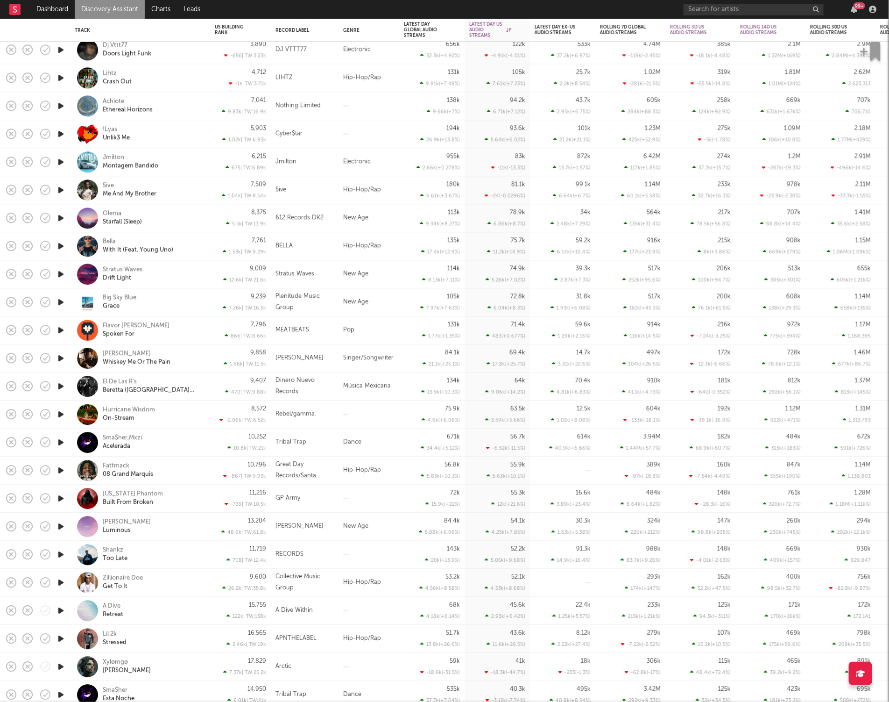
click at [59, 193] on icon "button" at bounding box center [61, 190] width 10 height 12
click at [63, 216] on icon "button" at bounding box center [61, 218] width 10 height 12
click at [60, 276] on icon "button" at bounding box center [61, 274] width 10 height 12
click at [62, 304] on icon "button" at bounding box center [61, 302] width 10 height 12
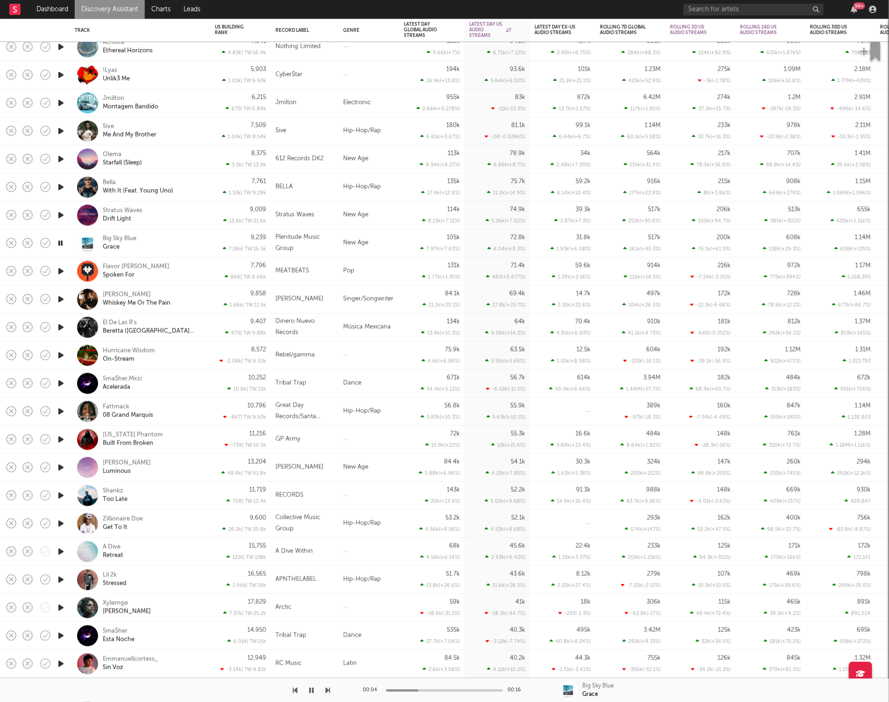
click at [60, 330] on icon "button" at bounding box center [61, 327] width 10 height 12
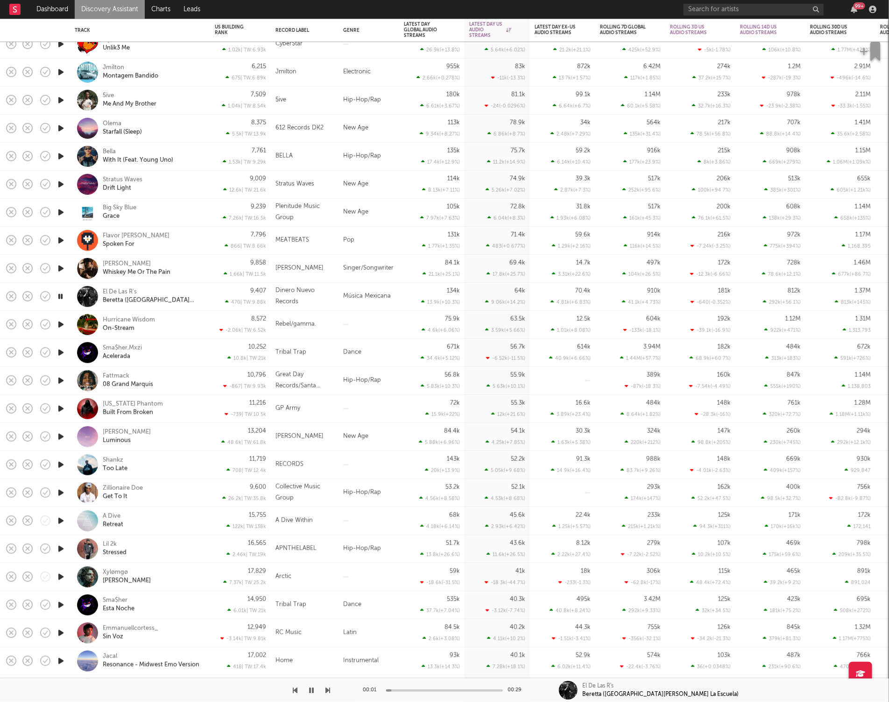
click at [63, 324] on icon "button" at bounding box center [61, 325] width 10 height 12
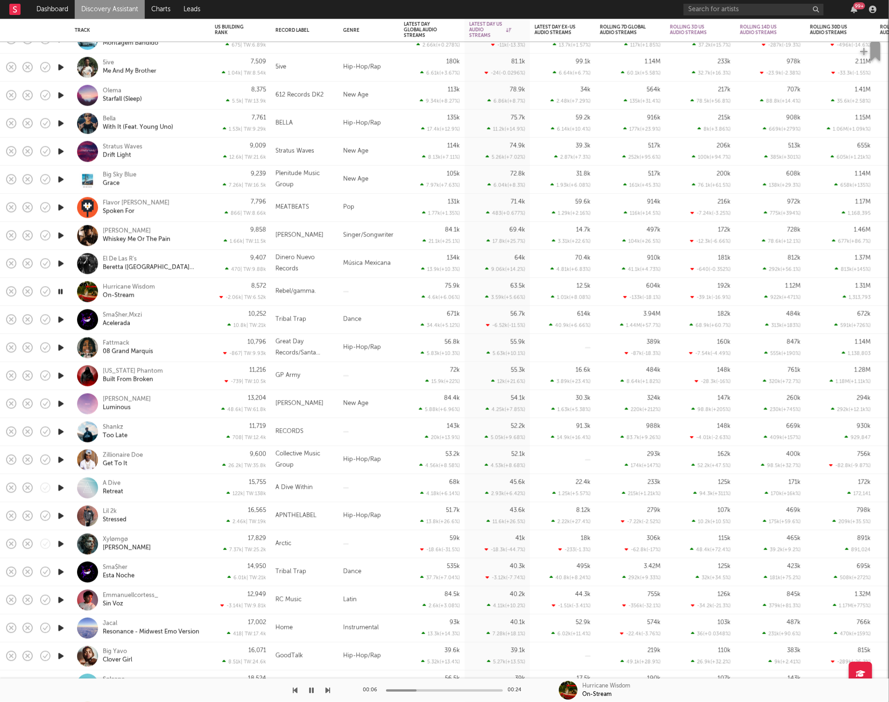
click at [312, 690] on icon "button" at bounding box center [311, 689] width 5 height 7
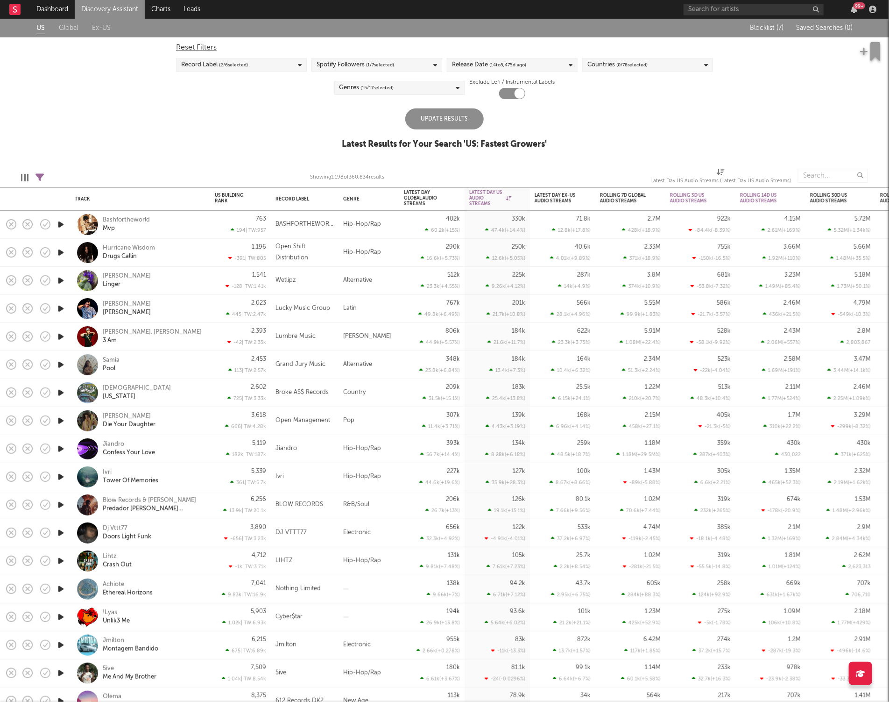
click at [35, 175] on icon at bounding box center [39, 177] width 8 height 8
select select "or"
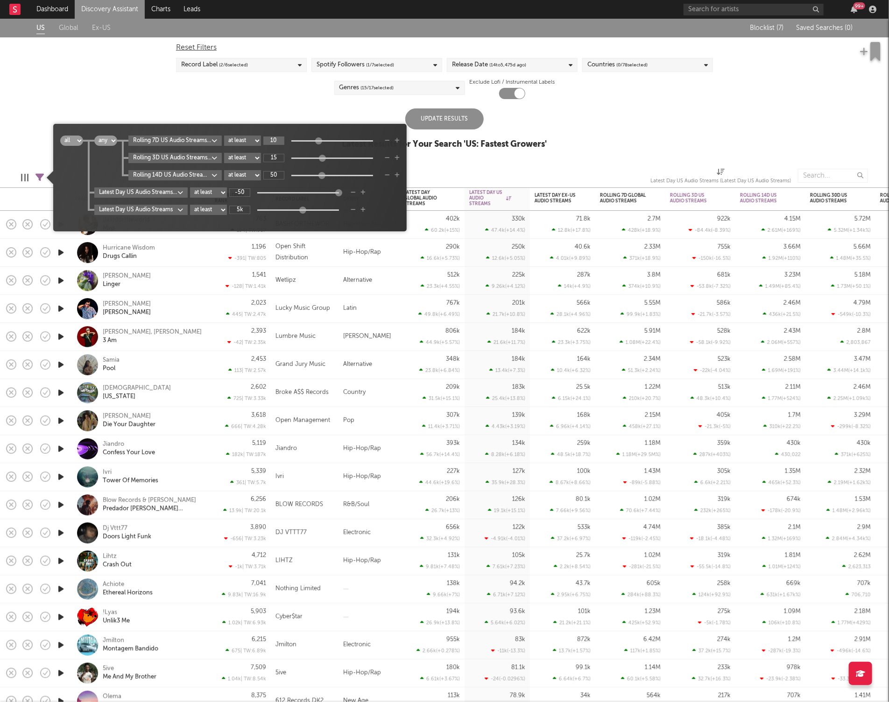
click at [276, 141] on input "10" at bounding box center [273, 140] width 21 height 8
click at [277, 142] on input "10" at bounding box center [273, 140] width 21 height 8
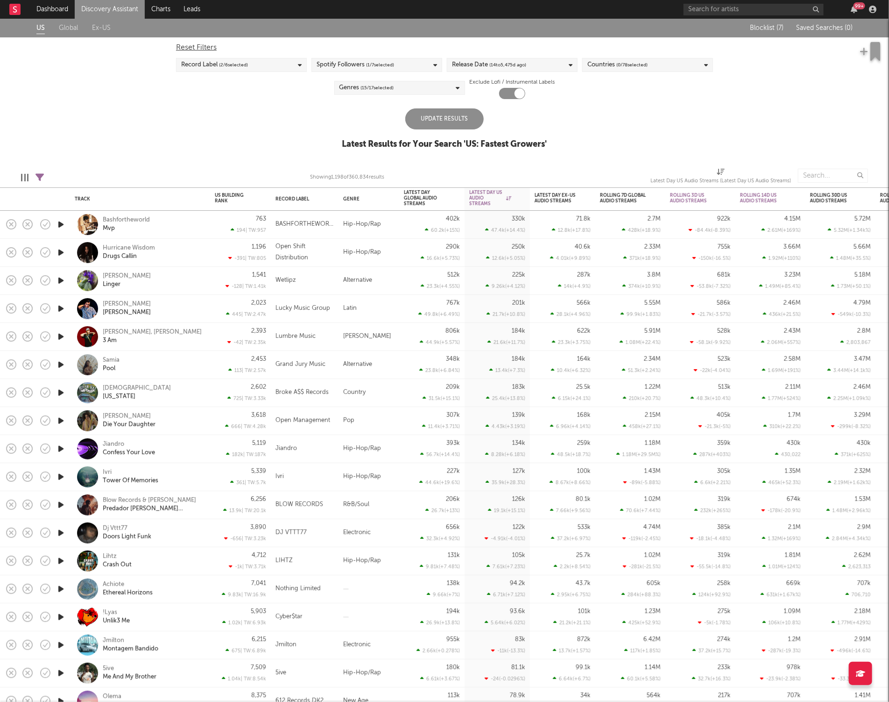
click at [255, 104] on div "US Global Ex-US Blocklist ( 7 ) Saved Searches ( 0 ) Reset Filters Record Label…" at bounding box center [444, 89] width 889 height 141
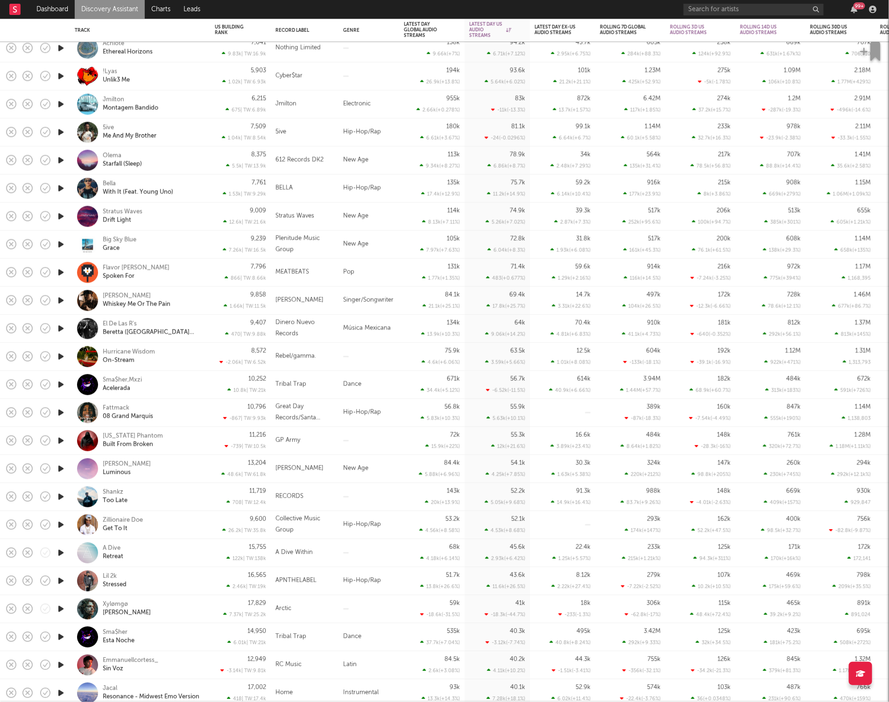
click at [64, 412] on icon "button" at bounding box center [61, 412] width 10 height 12
click at [329, 690] on icon "button" at bounding box center [328, 689] width 5 height 7
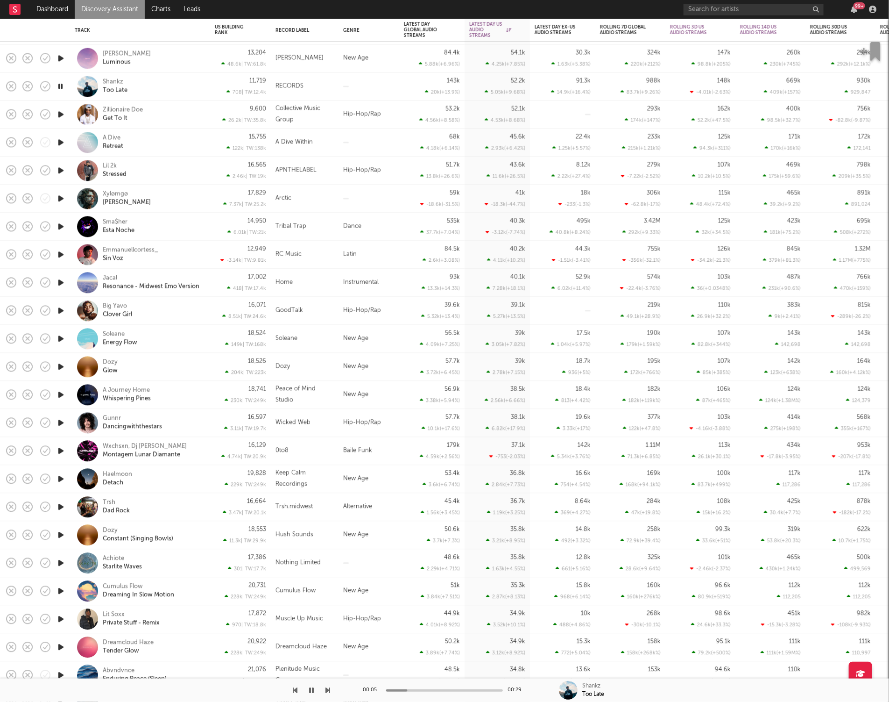
click at [328, 691] on icon "button" at bounding box center [328, 689] width 5 height 7
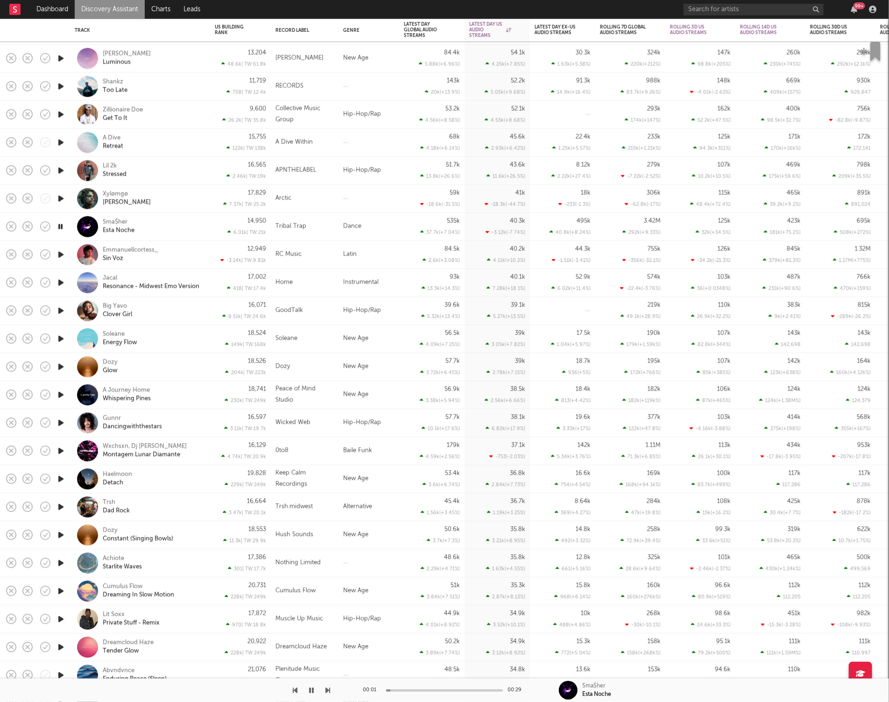
click at [328, 691] on icon "button" at bounding box center [328, 689] width 5 height 7
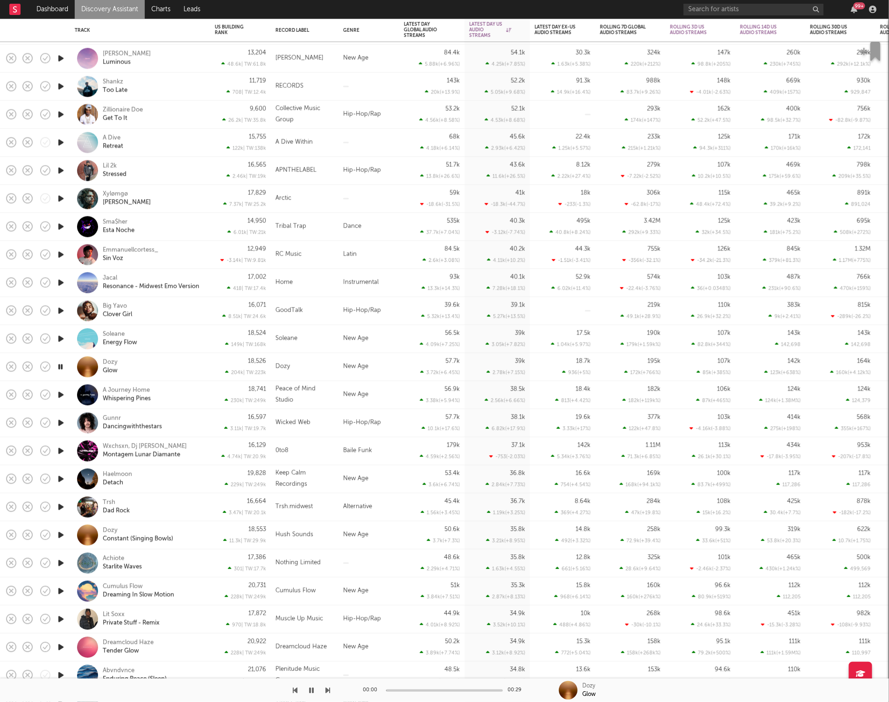
click at [328, 691] on icon "button" at bounding box center [328, 689] width 5 height 7
click at [184, 425] on div "Gunnr Dancingwiththestars" at bounding box center [153, 422] width 100 height 17
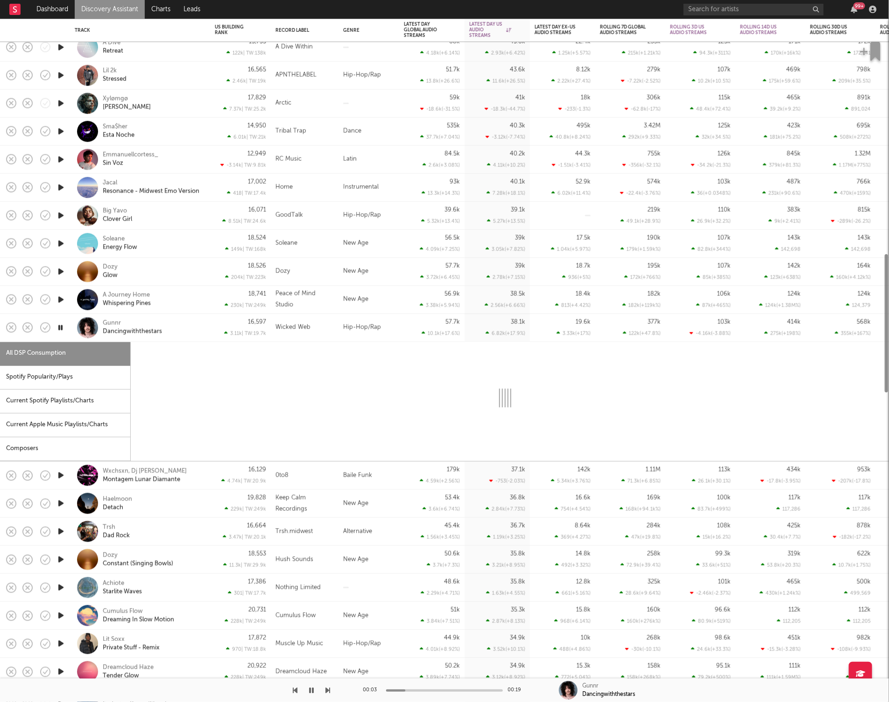
select select "1w"
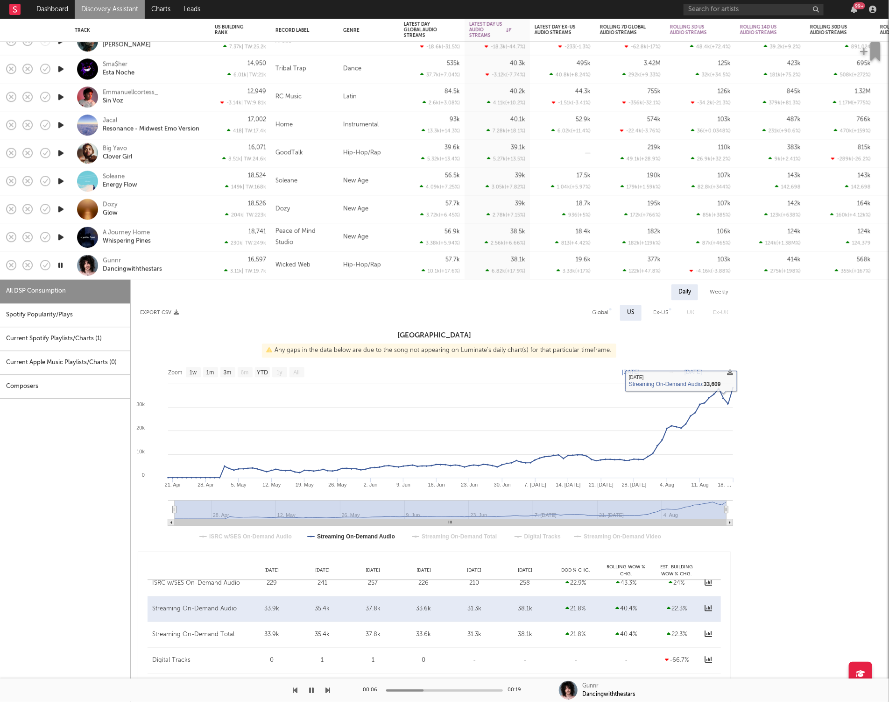
click at [69, 312] on div "Spotify Popularity/Plays" at bounding box center [65, 315] width 130 height 24
select select "1w"
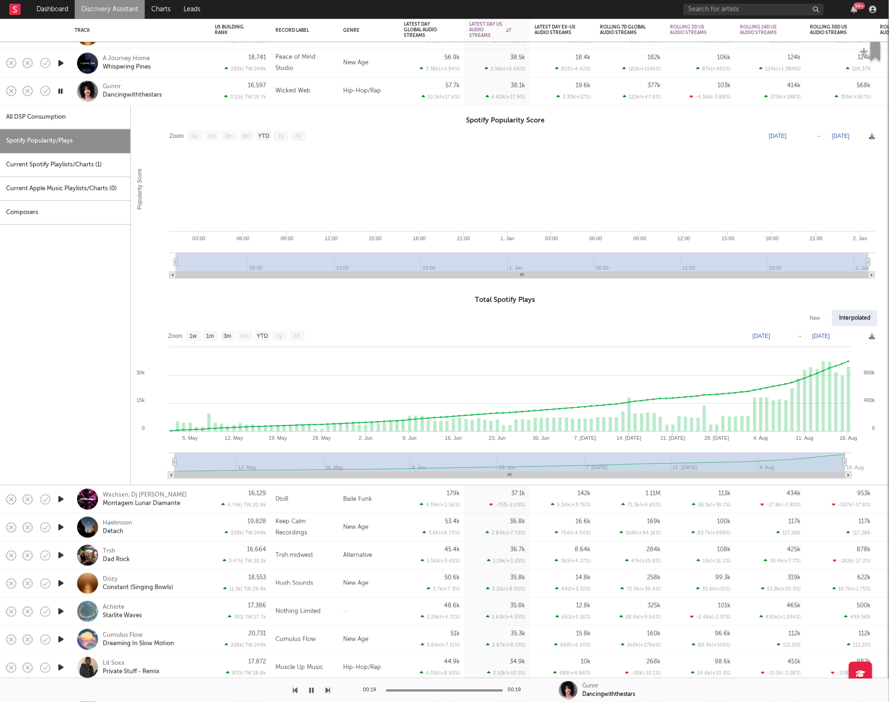
click at [195, 91] on div "Gunnr Dancingwiththestars" at bounding box center [153, 91] width 100 height 17
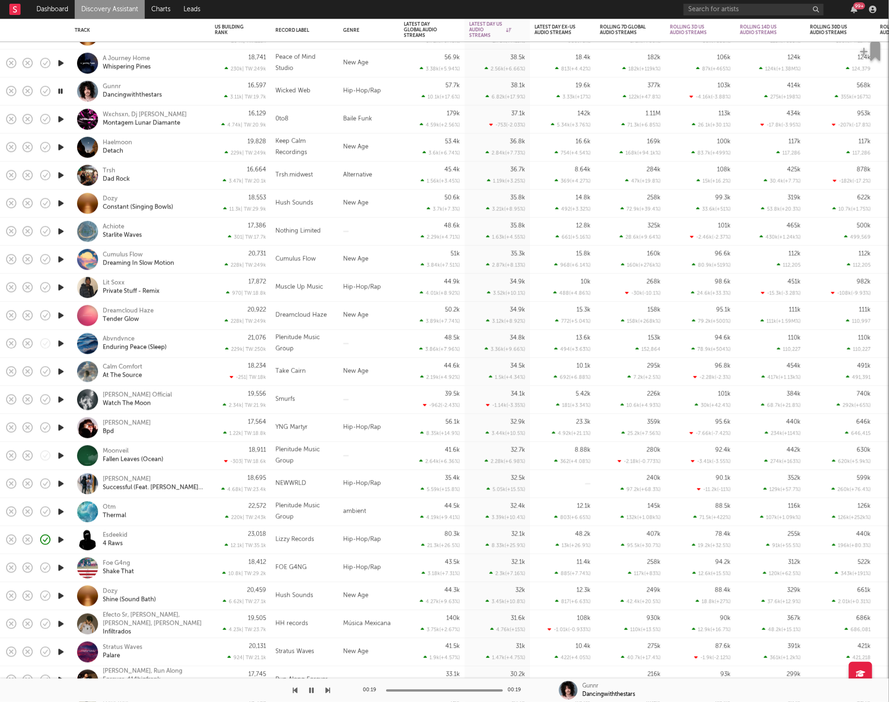
click at [62, 176] on icon "button" at bounding box center [61, 176] width 10 height 12
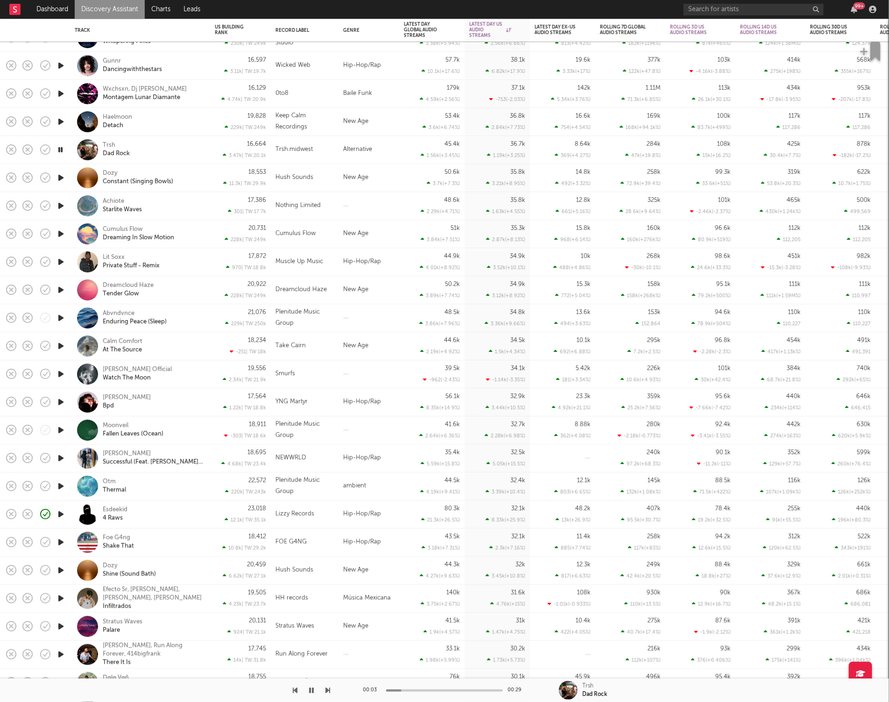
click at [326, 688] on icon "button" at bounding box center [328, 689] width 5 height 7
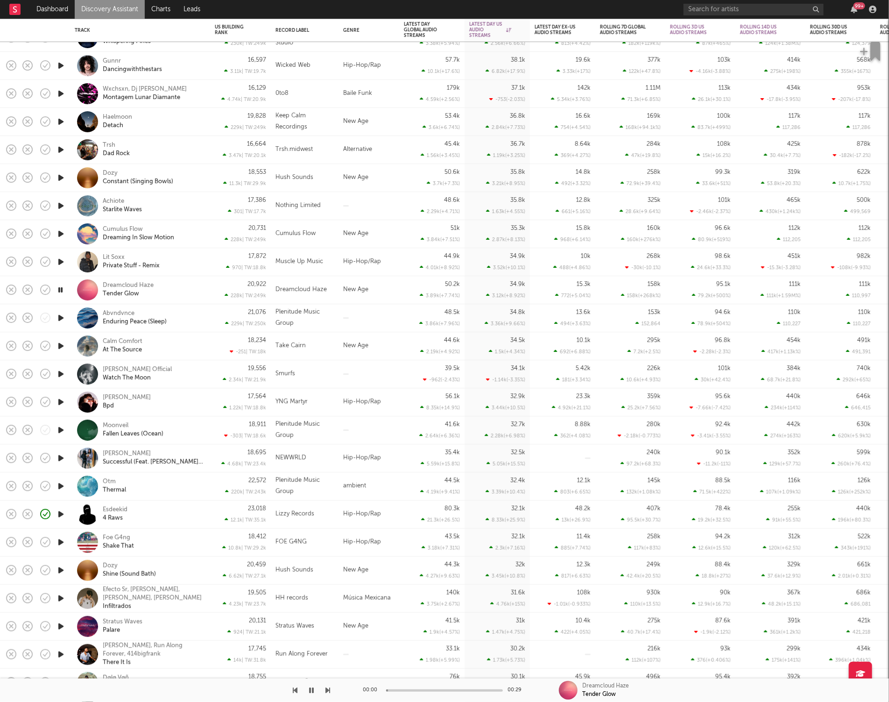
click at [326, 688] on icon "button" at bounding box center [328, 689] width 5 height 7
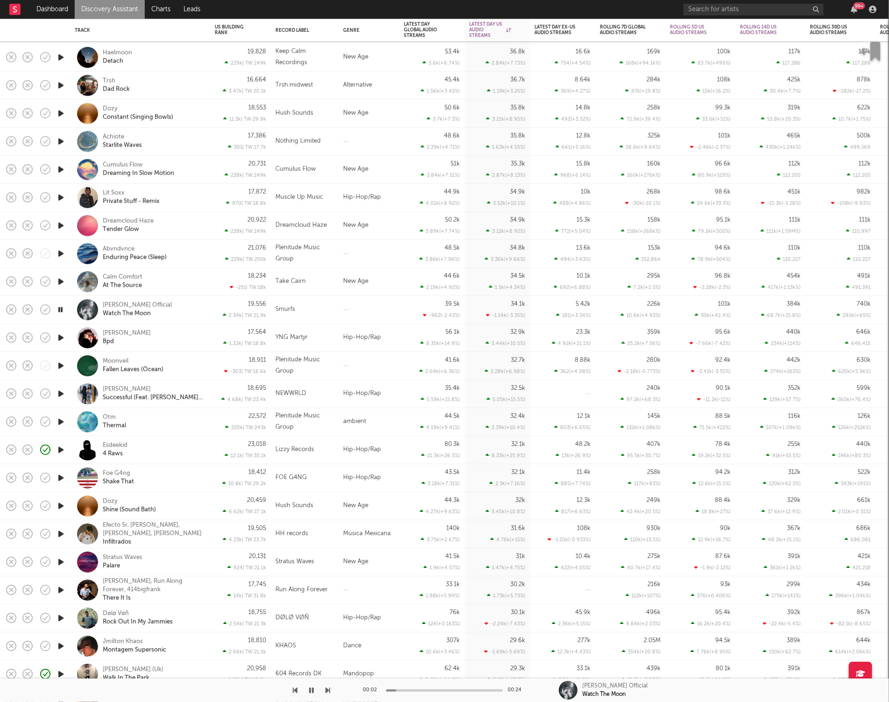
click at [192, 315] on div "[PERSON_NAME] Official Watch The Moon" at bounding box center [153, 309] width 100 height 17
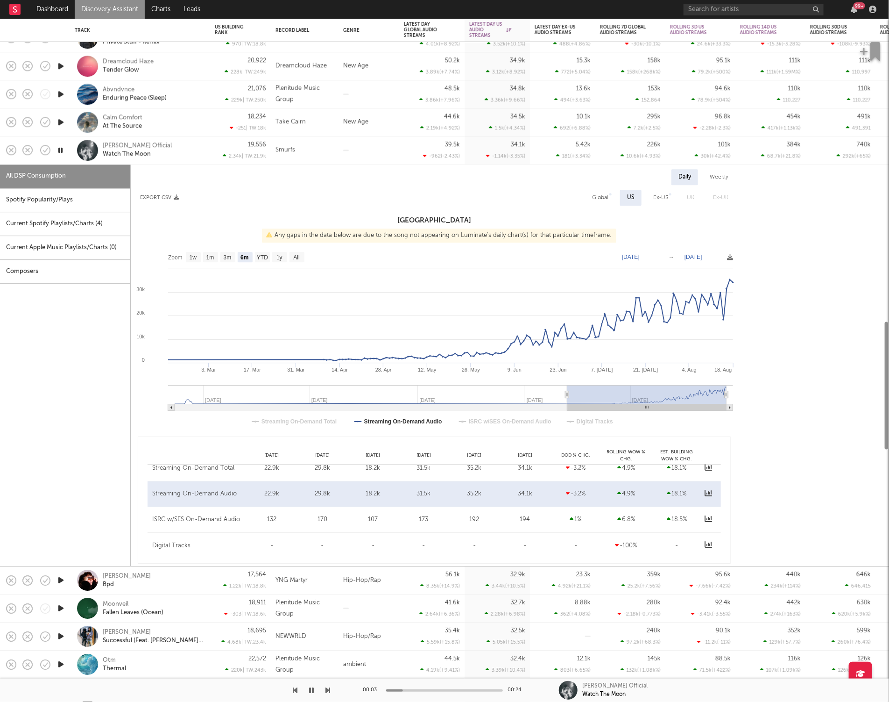
click at [93, 197] on div "Spotify Popularity/Plays" at bounding box center [65, 200] width 130 height 24
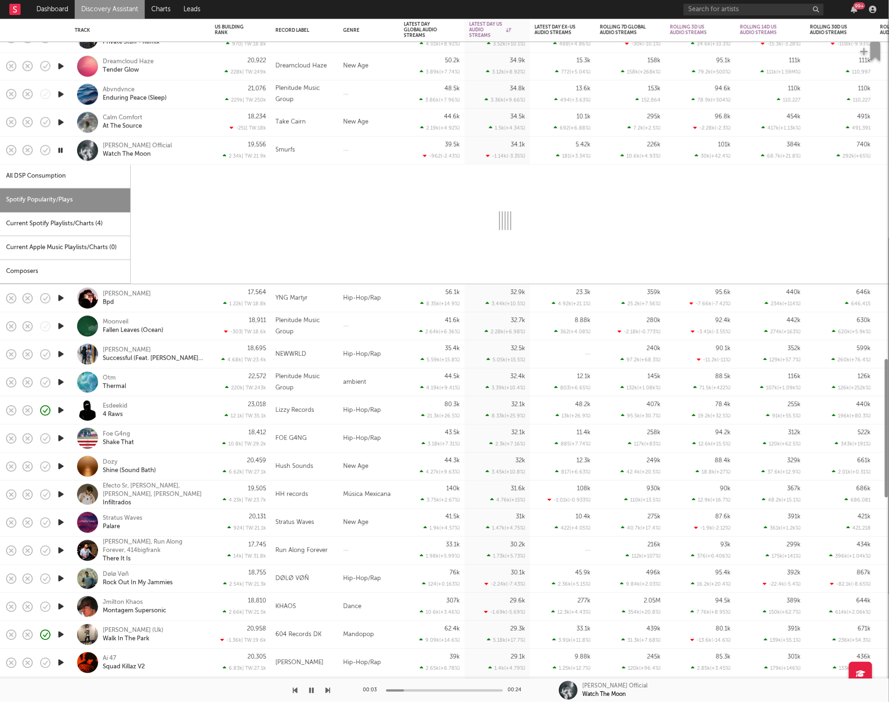
select select "1w"
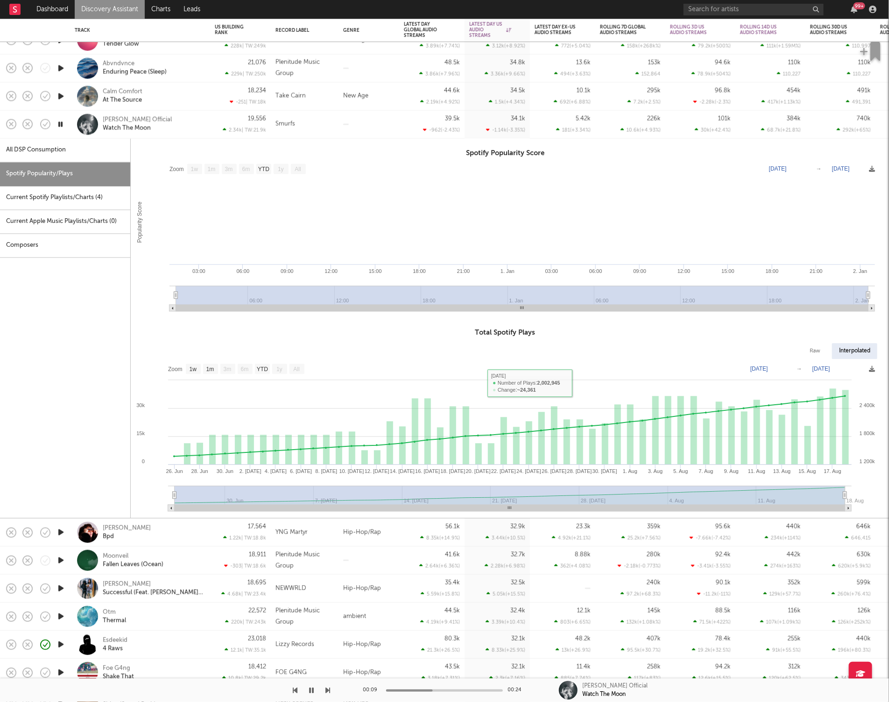
click at [71, 155] on div "All DSP Consumption" at bounding box center [65, 150] width 130 height 24
select select "6m"
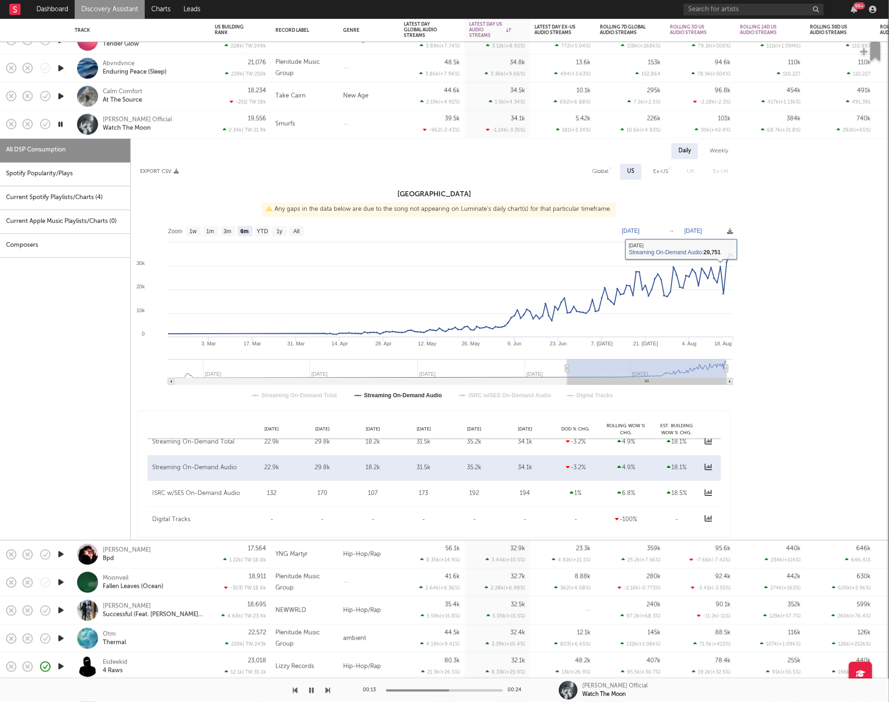
click at [601, 172] on div "Global" at bounding box center [600, 171] width 16 height 11
select select "6m"
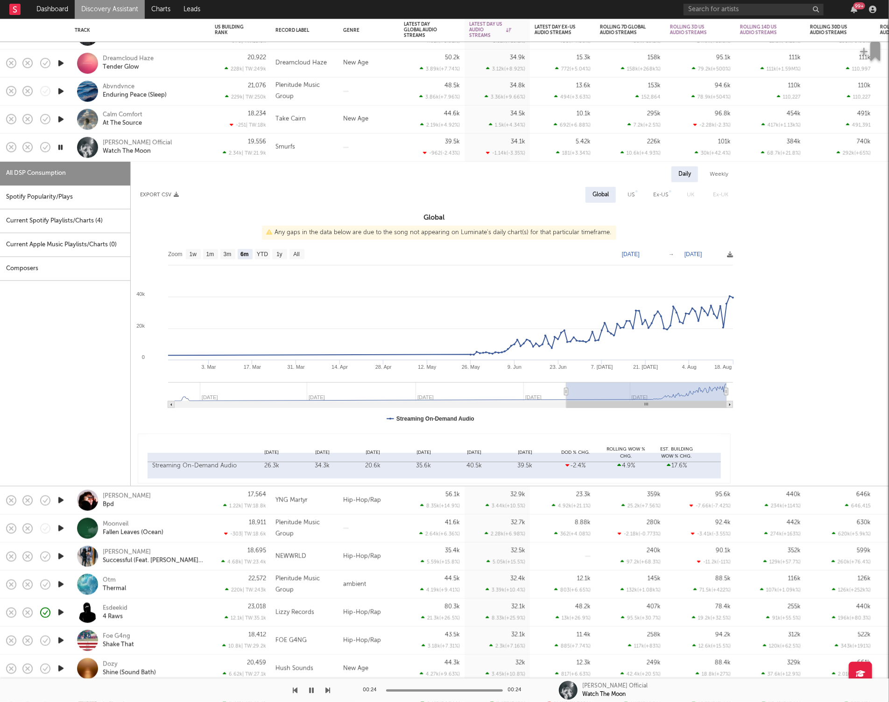
click at [169, 146] on div "[PERSON_NAME] Official Watch The Moon" at bounding box center [153, 147] width 100 height 17
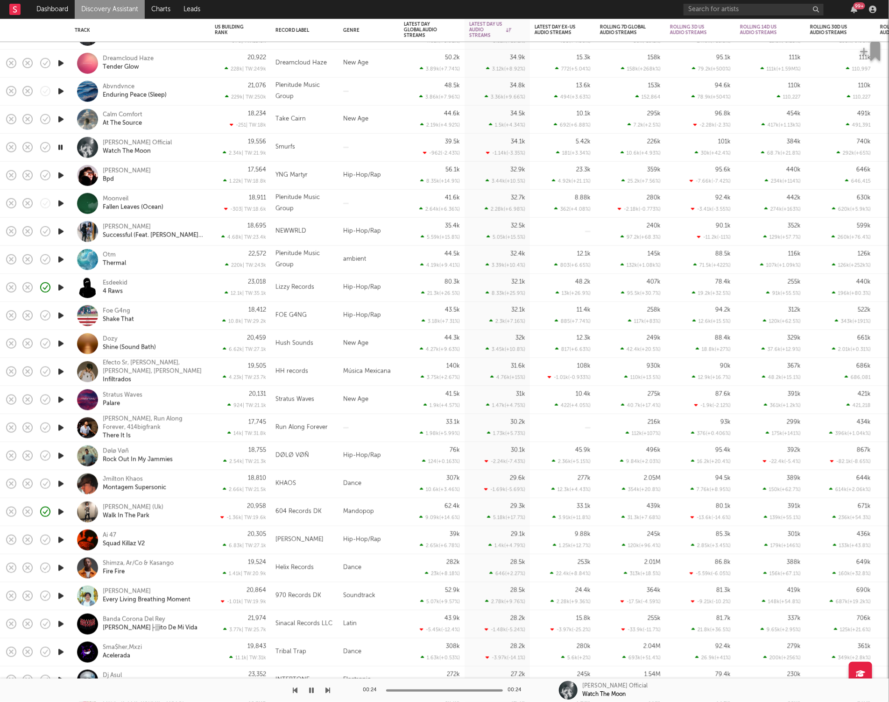
click at [325, 688] on div at bounding box center [165, 689] width 330 height 23
click at [329, 688] on icon "button" at bounding box center [328, 689] width 5 height 7
click at [327, 682] on button "button" at bounding box center [328, 689] width 5 height 23
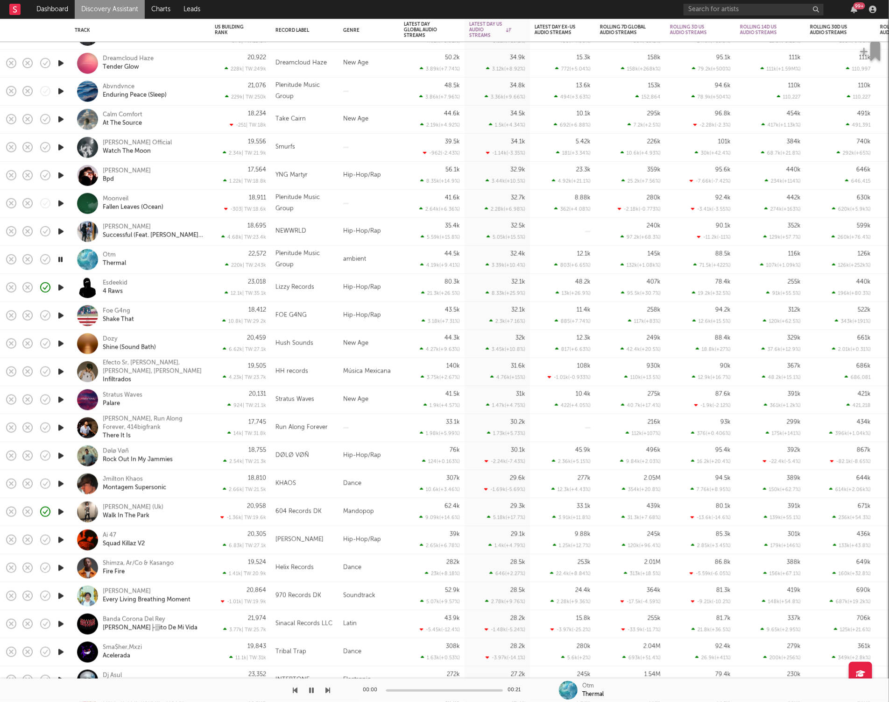
click at [327, 682] on button "button" at bounding box center [328, 689] width 5 height 23
click at [309, 692] on icon "button" at bounding box center [311, 689] width 5 height 7
click at [312, 692] on icon "button" at bounding box center [312, 689] width 6 height 7
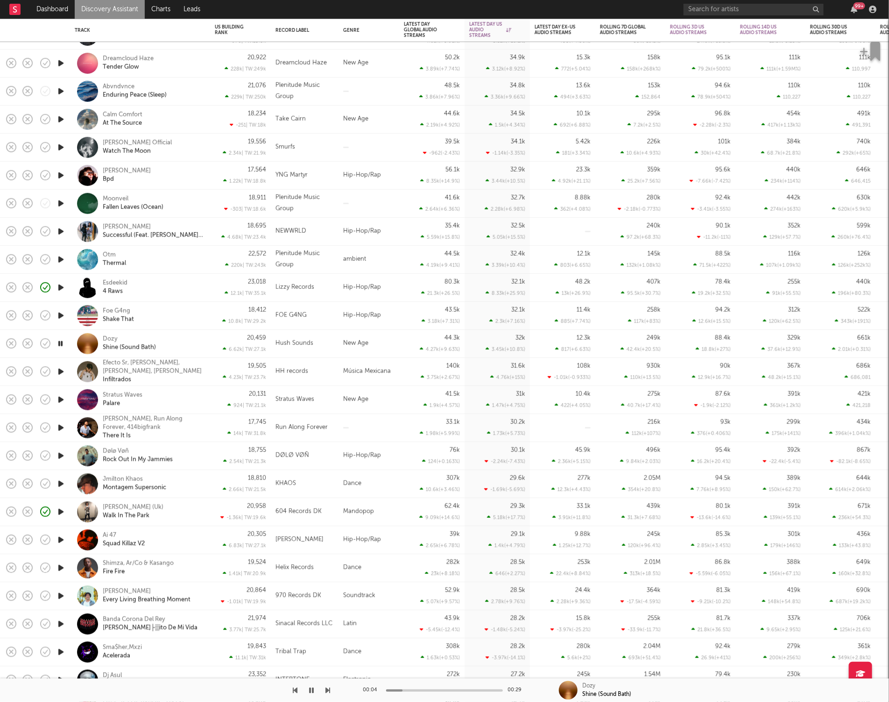
click at [326, 691] on icon "button" at bounding box center [328, 689] width 5 height 7
click at [326, 693] on icon "button" at bounding box center [328, 689] width 5 height 7
click at [325, 689] on div at bounding box center [165, 689] width 330 height 23
click at [326, 689] on icon "button" at bounding box center [328, 689] width 5 height 7
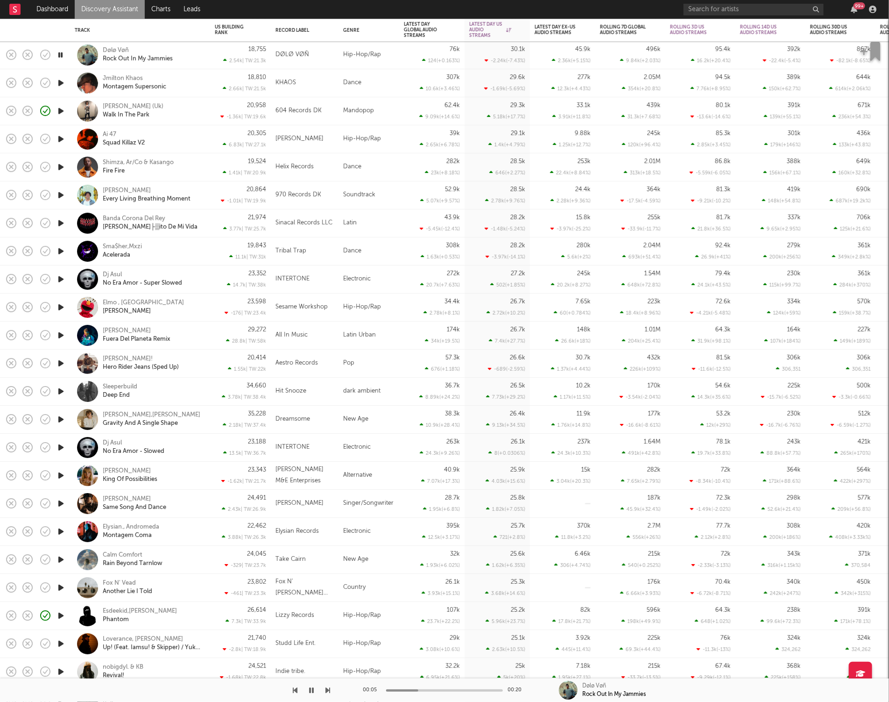
click at [202, 59] on div "Dølø Vøñ Rock Out In My Jammies" at bounding box center [153, 55] width 100 height 17
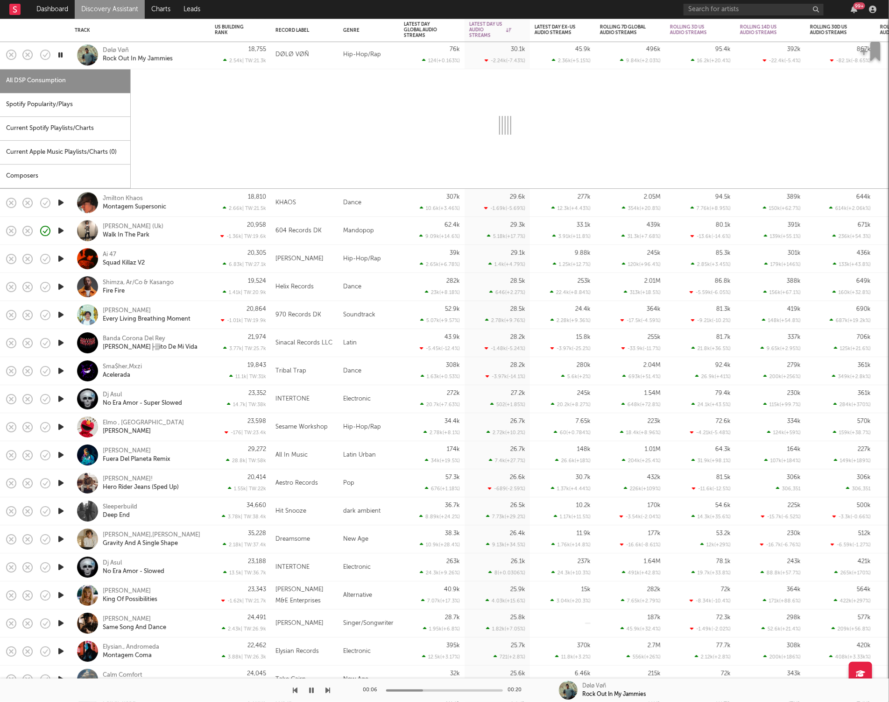
click at [67, 97] on div "Spotify Popularity/Plays" at bounding box center [65, 105] width 130 height 24
select select "1w"
select select "6m"
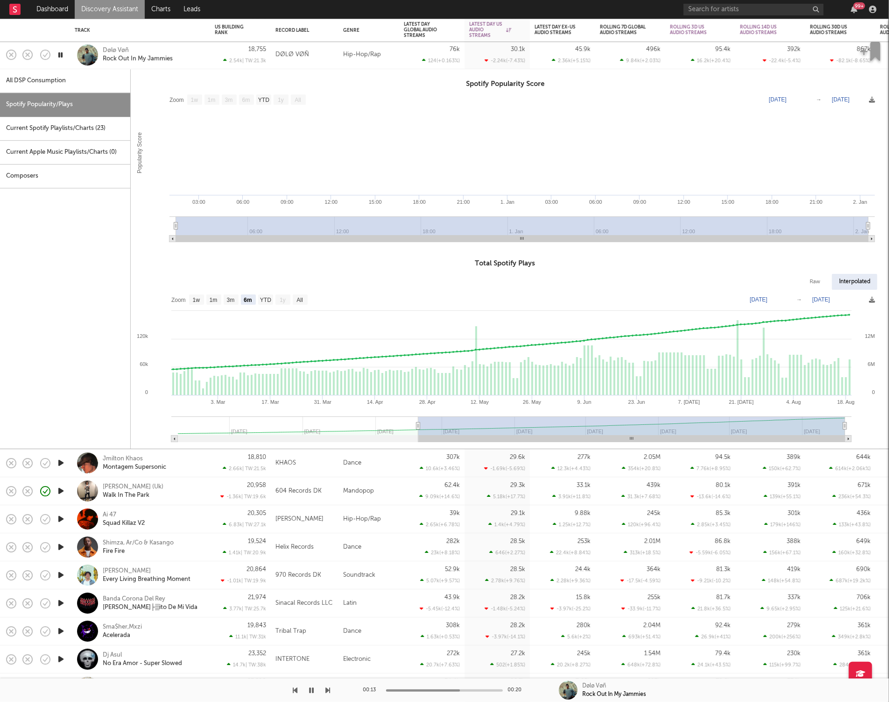
click at [190, 54] on div "Dølø Vøñ Rock Out In My Jammies" at bounding box center [153, 55] width 100 height 17
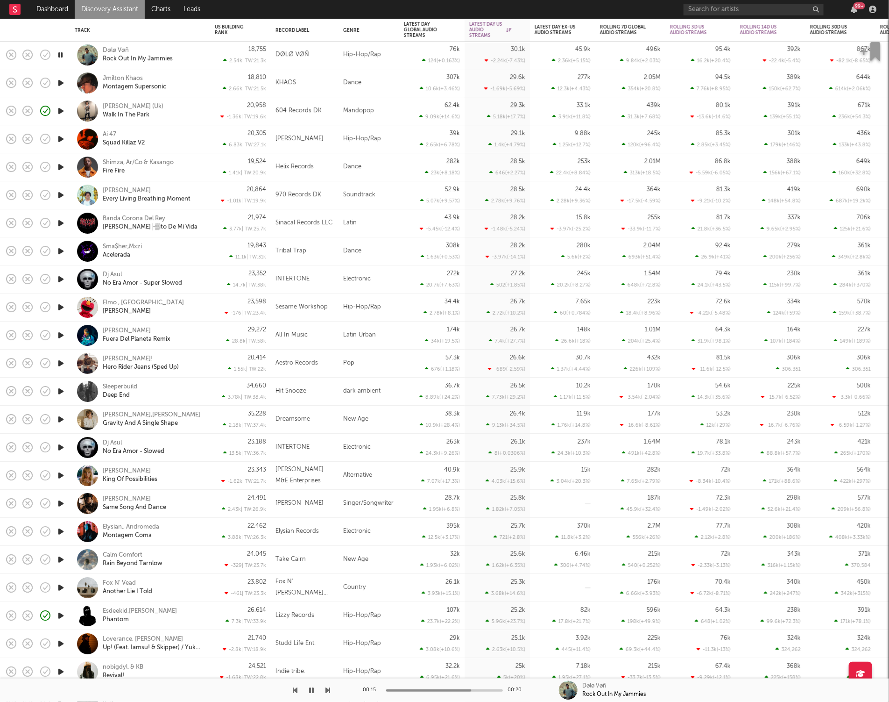
click at [326, 688] on icon "button" at bounding box center [328, 689] width 5 height 7
click at [327, 688] on icon "button" at bounding box center [328, 689] width 5 height 7
click at [326, 690] on icon "button" at bounding box center [328, 689] width 5 height 7
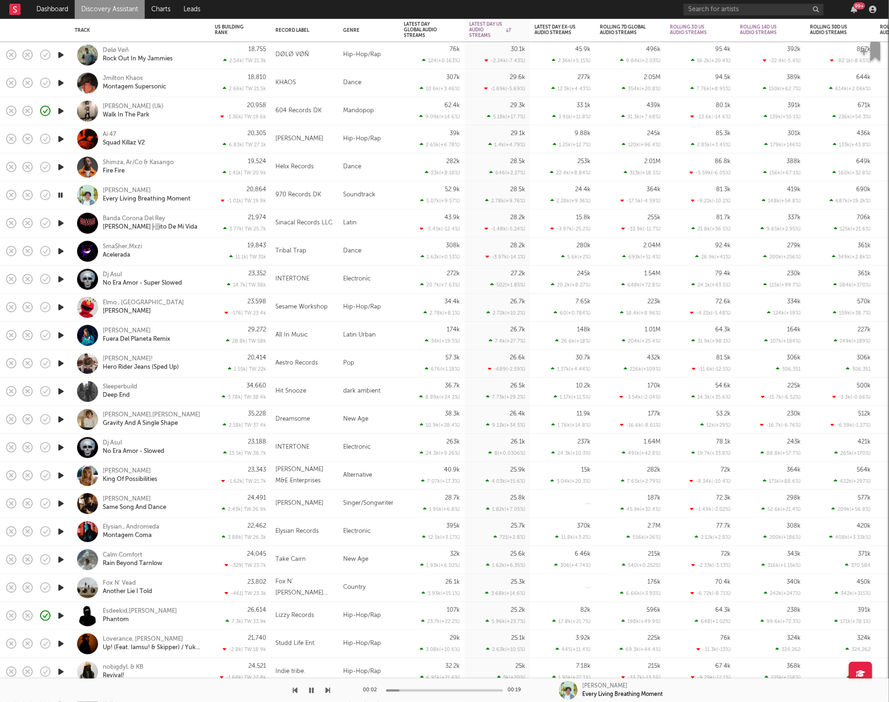
click at [326, 690] on icon "button" at bounding box center [328, 689] width 5 height 7
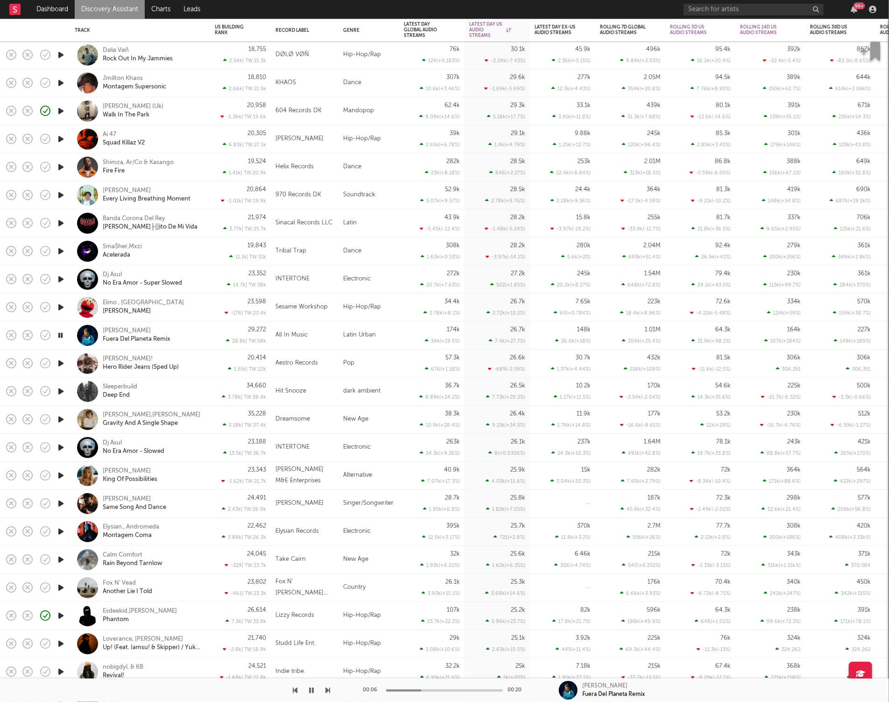
click at [326, 691] on icon "button" at bounding box center [328, 689] width 5 height 7
click at [212, 362] on div "20,414 1.55k | TW: 22k" at bounding box center [240, 363] width 61 height 28
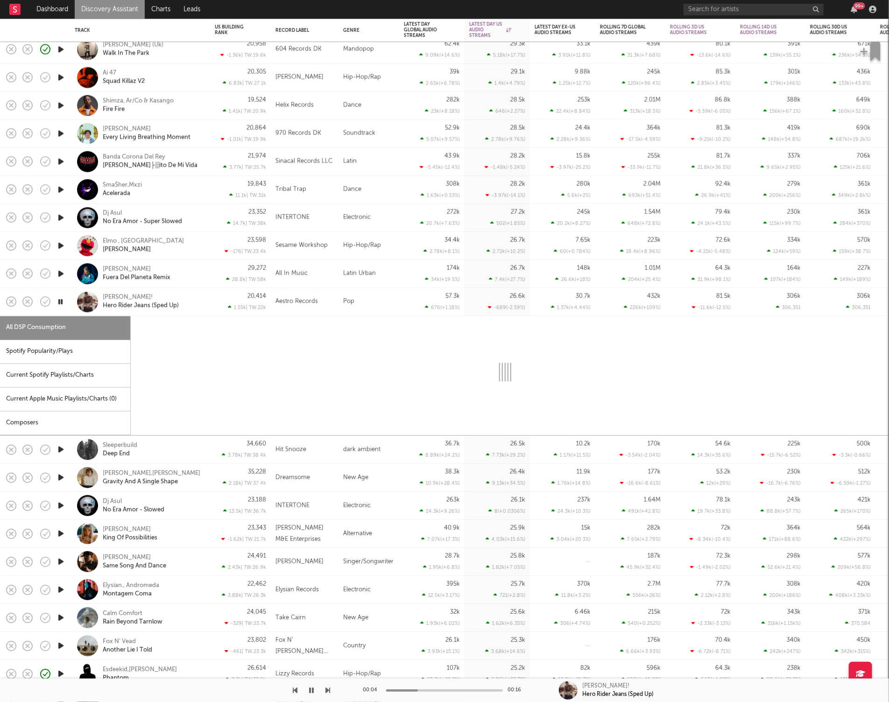
select select "1w"
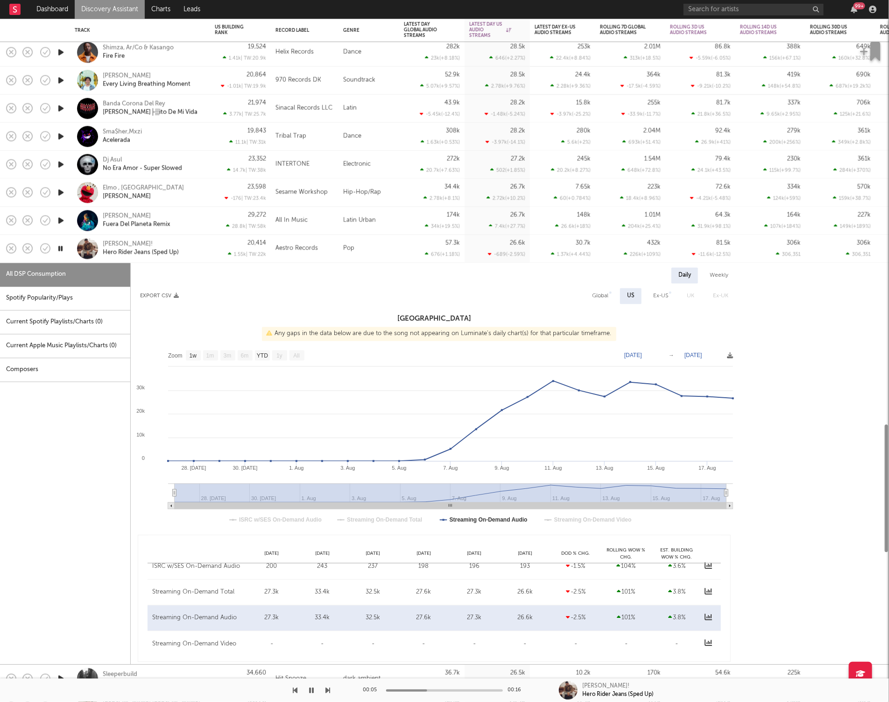
click at [68, 296] on div "Spotify Popularity/Plays" at bounding box center [65, 299] width 130 height 24
select select "1w"
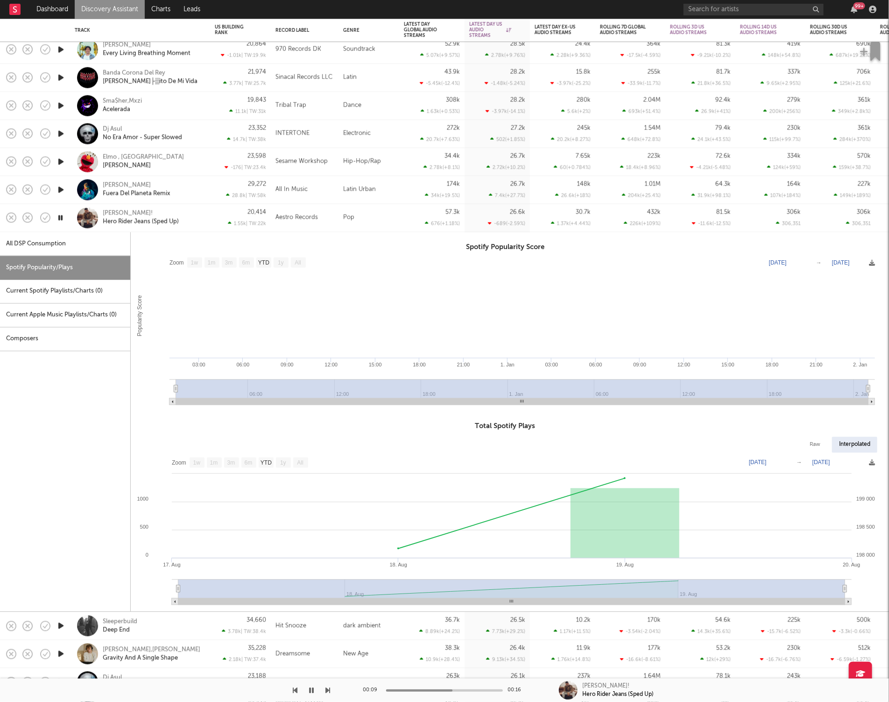
click at [189, 225] on div "[PERSON_NAME]! Hero Rider Jeans (Sped Up)" at bounding box center [153, 217] width 100 height 17
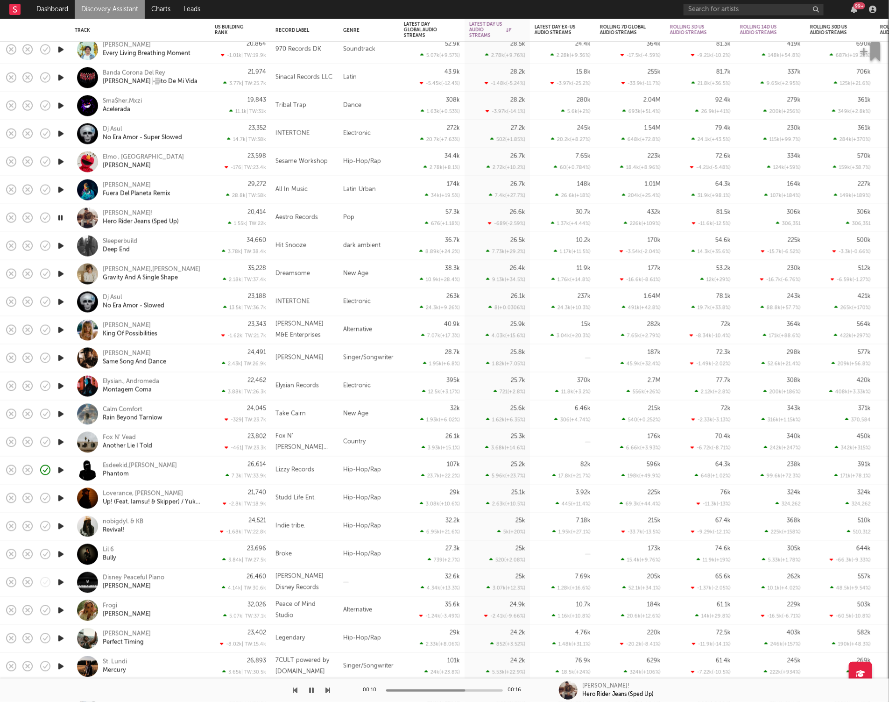
click at [327, 690] on icon "button" at bounding box center [328, 689] width 5 height 7
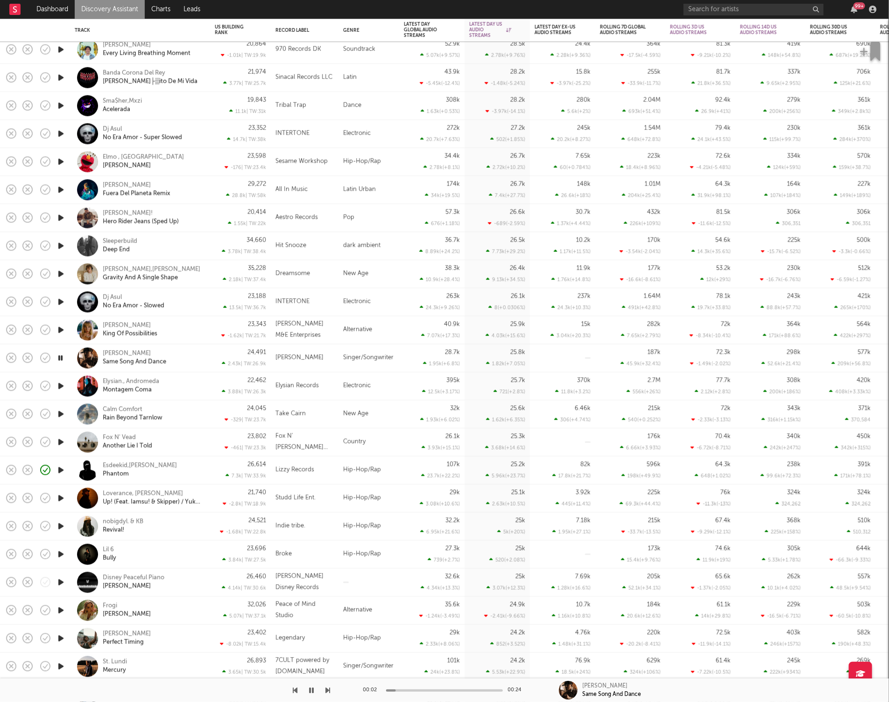
click at [327, 689] on icon "button" at bounding box center [328, 689] width 5 height 7
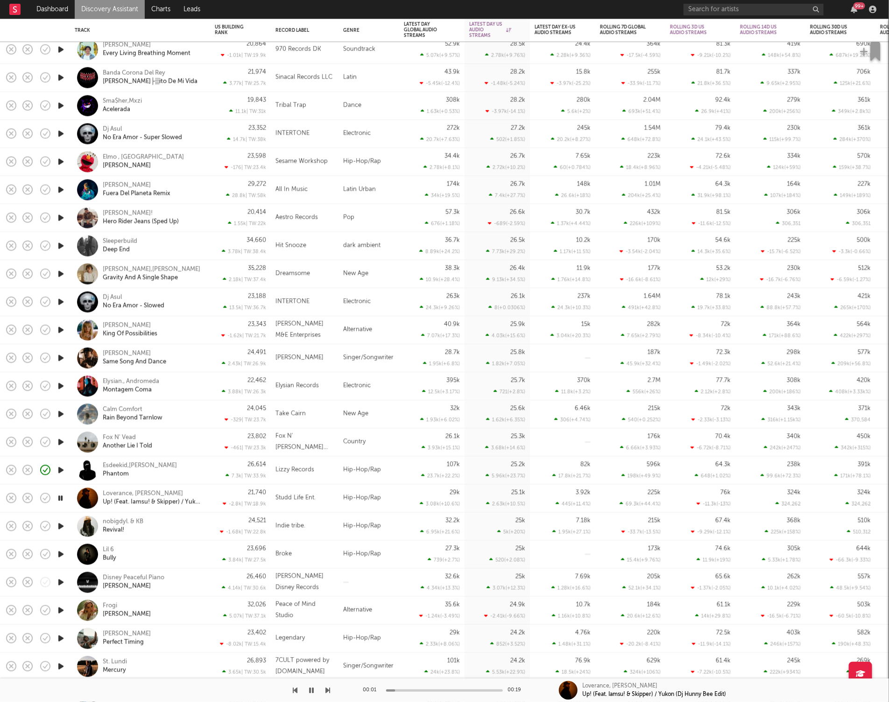
click at [327, 689] on icon "button" at bounding box center [328, 689] width 5 height 7
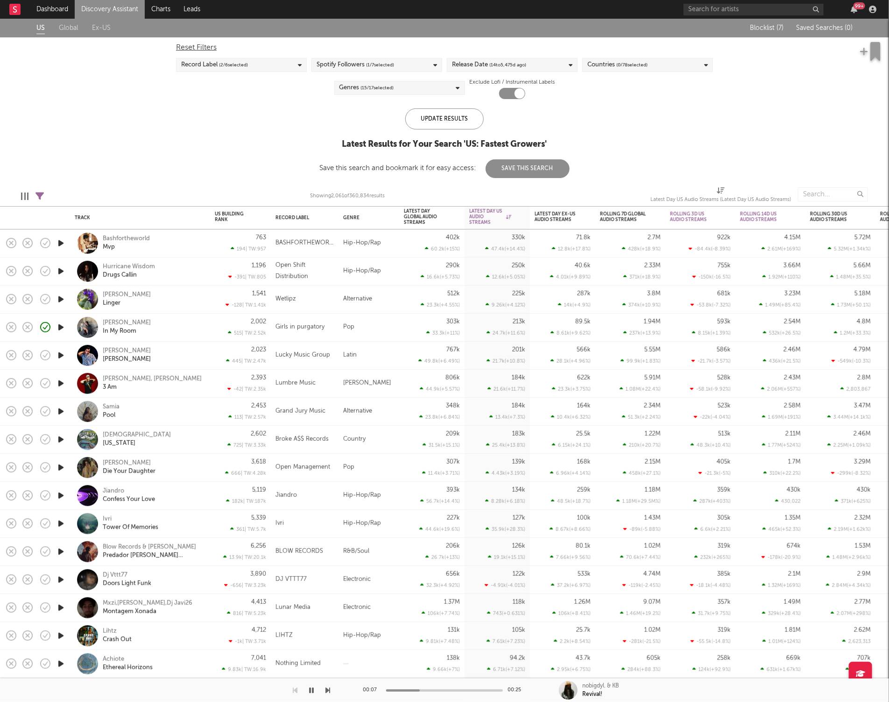
click at [311, 686] on icon "button" at bounding box center [311, 689] width 5 height 7
click at [42, 195] on icon at bounding box center [39, 196] width 8 height 8
select select "or"
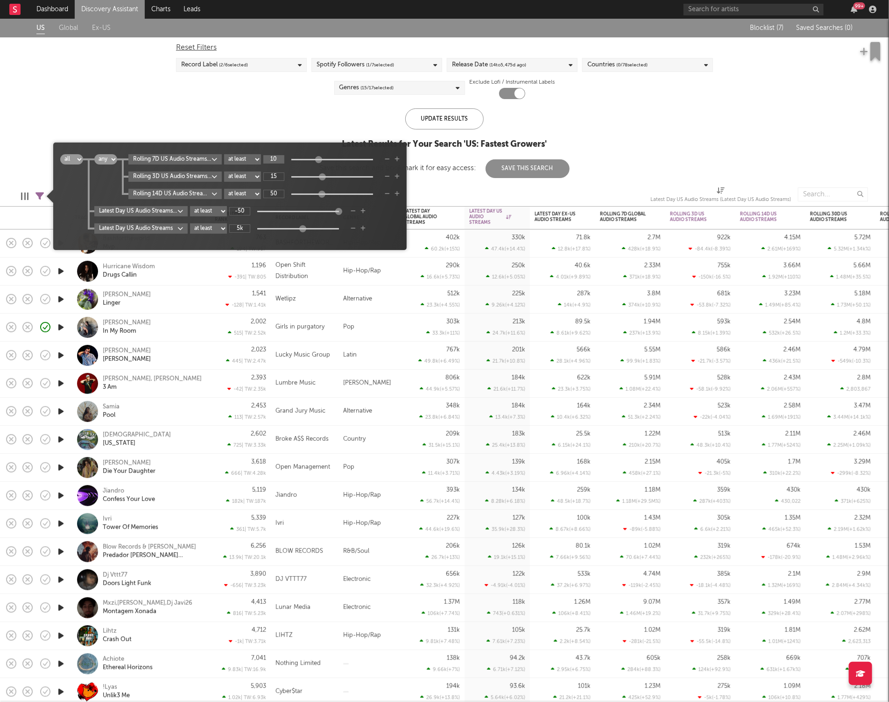
click at [277, 160] on input "10" at bounding box center [273, 159] width 21 height 8
click at [280, 173] on div "Rolling 7D US Audio Streams WoW % Change at least at most between 10k Rolling 3…" at bounding box center [258, 176] width 283 height 45
type input "10k"
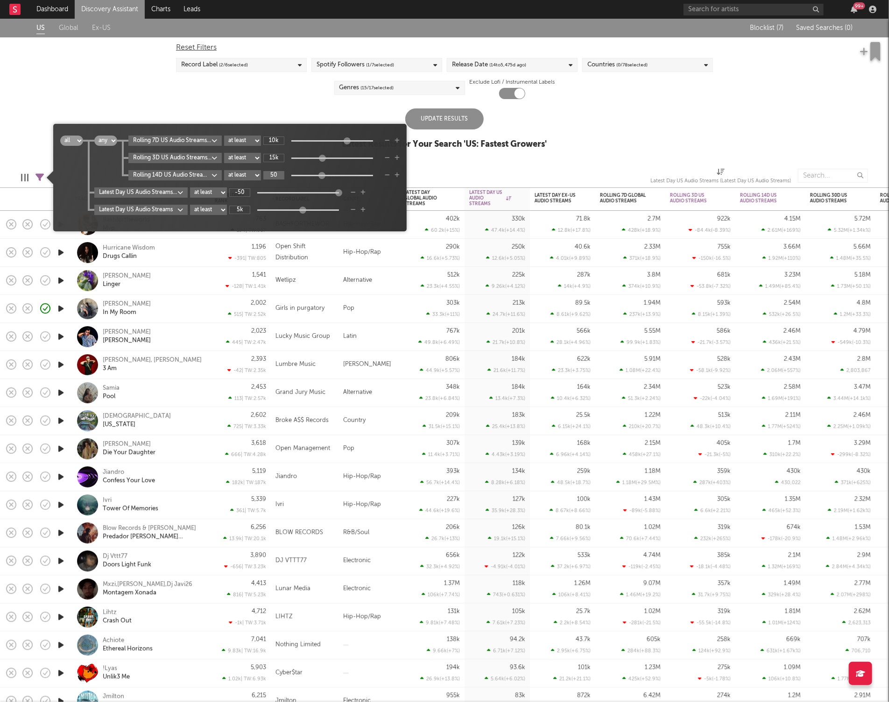
click at [281, 172] on input "50" at bounding box center [273, 175] width 21 height 8
type input "15k"
type input "k"
type input "50k"
click at [450, 119] on div "Update Results" at bounding box center [444, 118] width 78 height 21
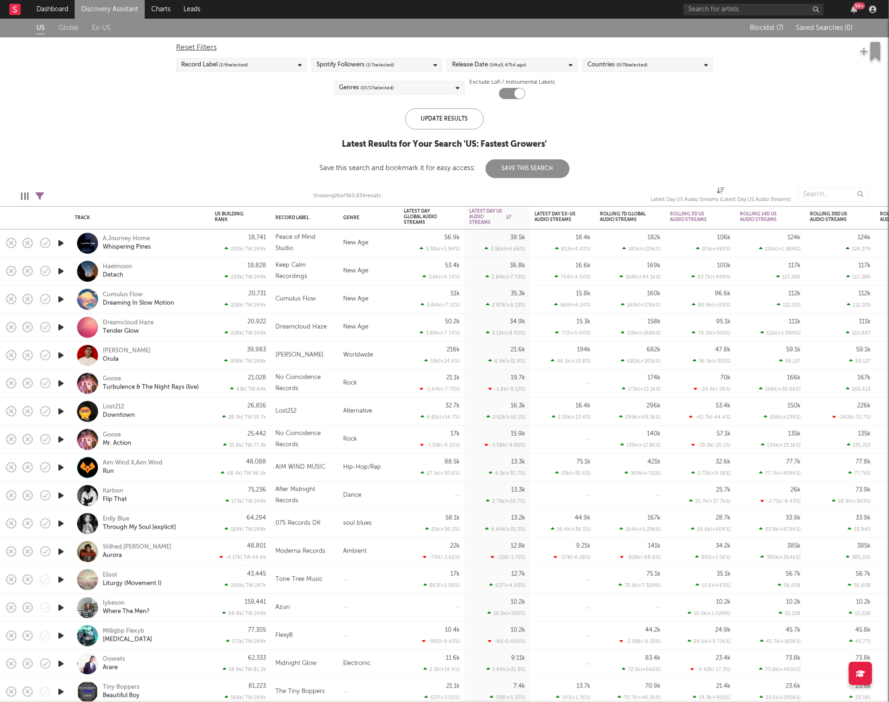
click at [43, 193] on icon at bounding box center [39, 196] width 8 height 8
select select "or"
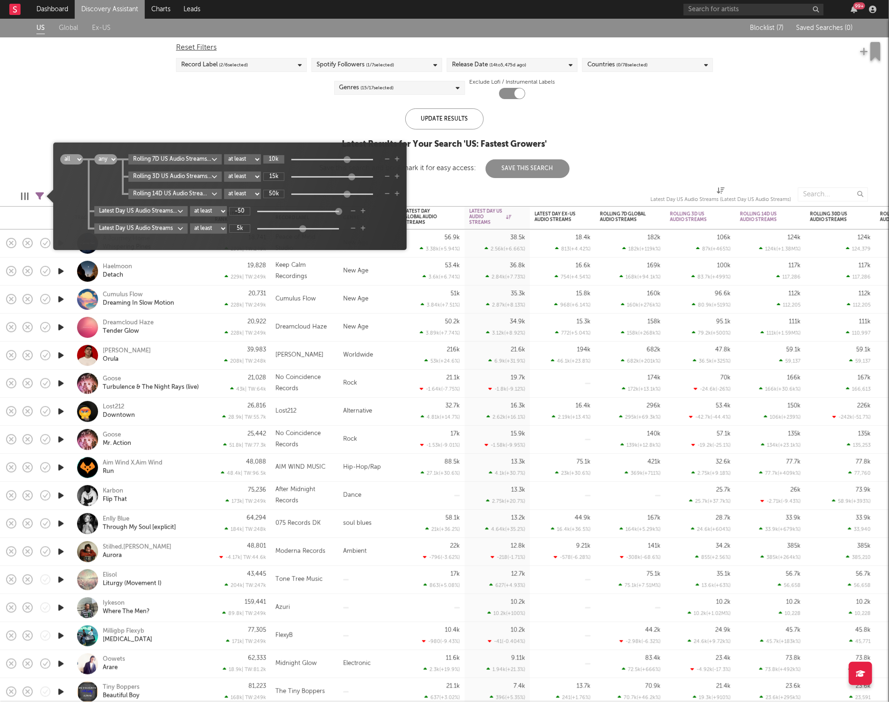
click at [276, 160] on input "10k" at bounding box center [273, 159] width 21 height 8
click at [277, 174] on div "Rolling 7D US Audio Streams WoW % Change at least at most between 5 Rolling 3D …" at bounding box center [258, 176] width 283 height 45
type input "5"
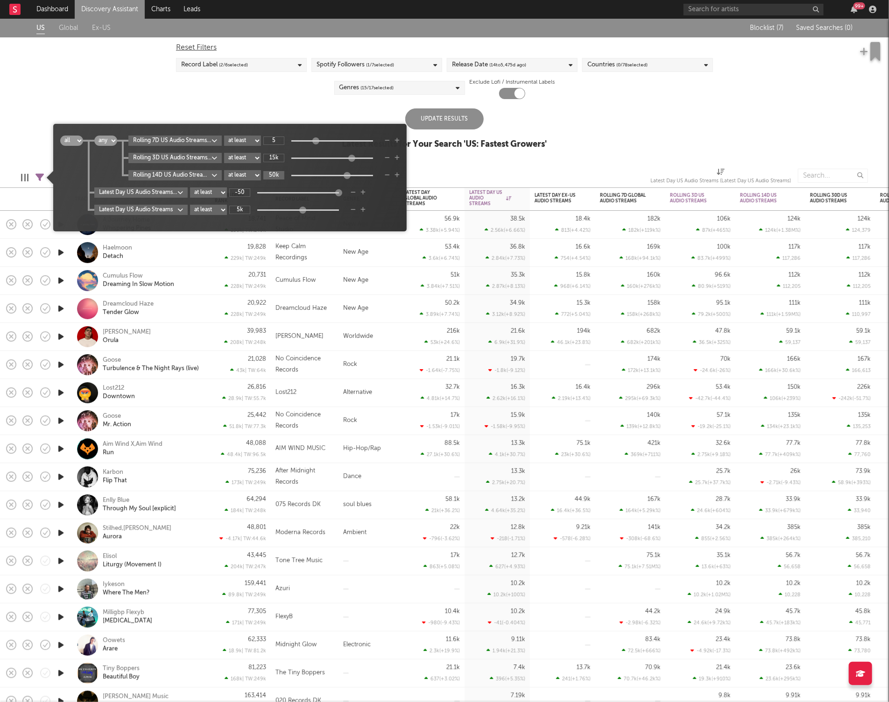
click at [277, 174] on input "50k" at bounding box center [273, 175] width 21 height 8
click at [276, 158] on input "15k" at bounding box center [273, 158] width 21 height 8
click at [276, 157] on input "15k" at bounding box center [273, 158] width 21 height 8
click at [274, 177] on input "50k" at bounding box center [273, 175] width 21 height 8
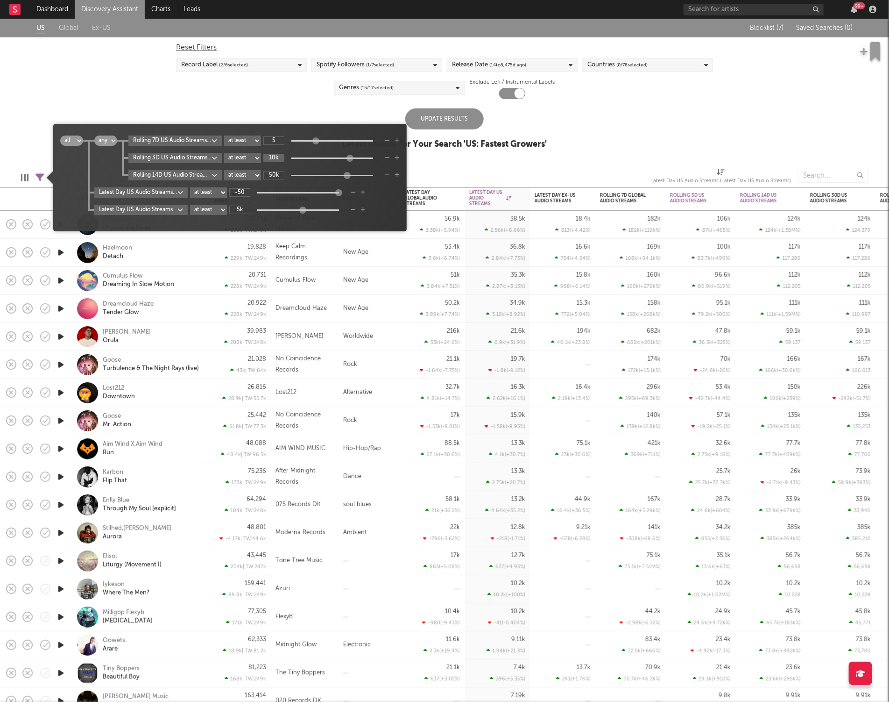
click at [279, 158] on input "10k" at bounding box center [273, 158] width 21 height 8
click at [279, 174] on input "50k" at bounding box center [273, 175] width 21 height 8
type input "10"
type input "25"
click at [462, 120] on div "Update Results" at bounding box center [444, 118] width 78 height 21
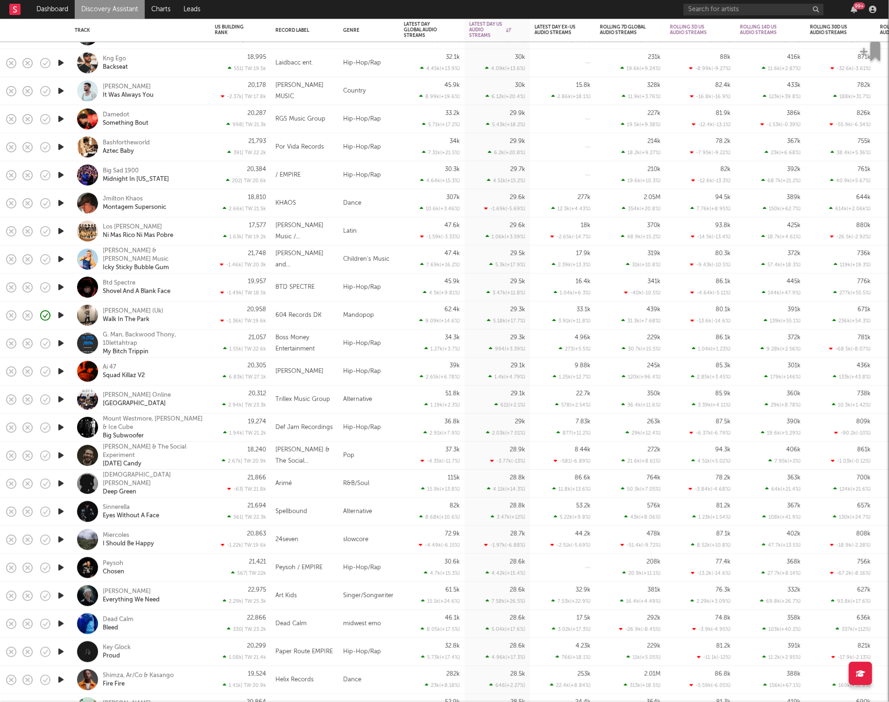
click at [59, 370] on icon "button" at bounding box center [61, 371] width 10 height 12
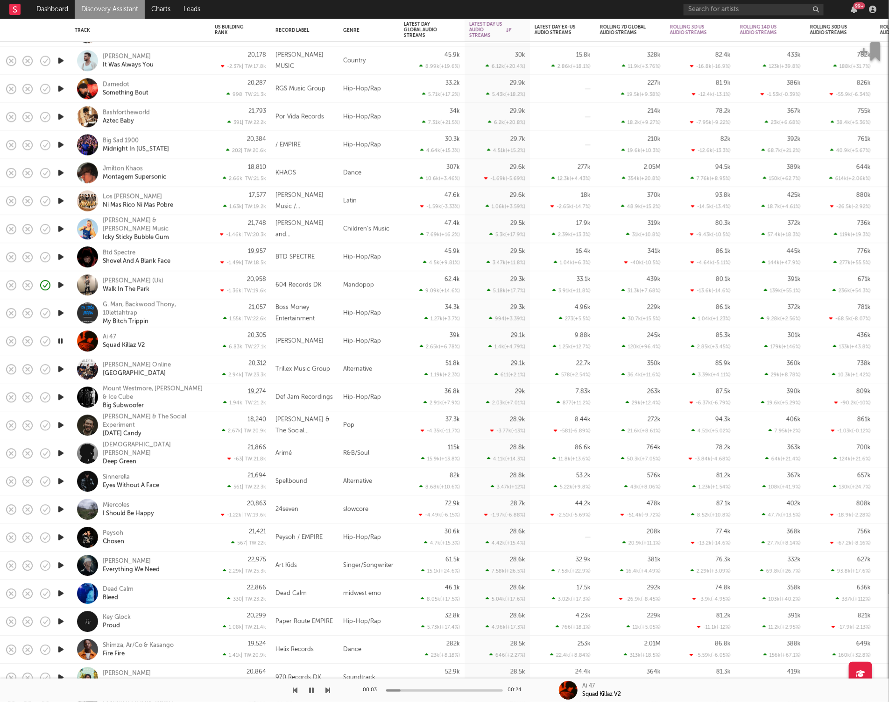
click at [326, 688] on icon "button" at bounding box center [328, 689] width 5 height 7
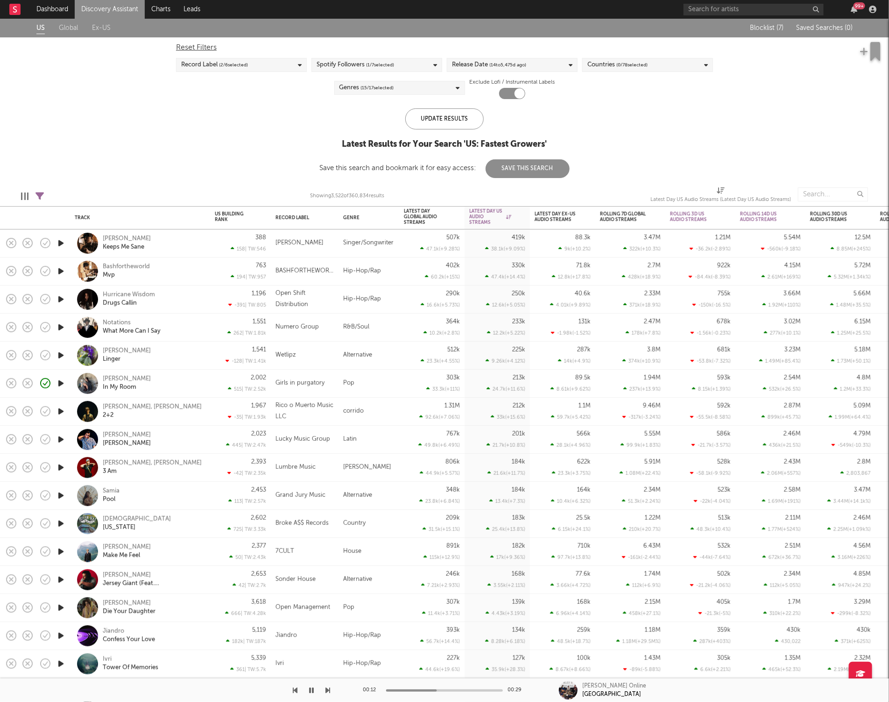
click at [40, 195] on icon at bounding box center [39, 196] width 8 height 8
select select "or"
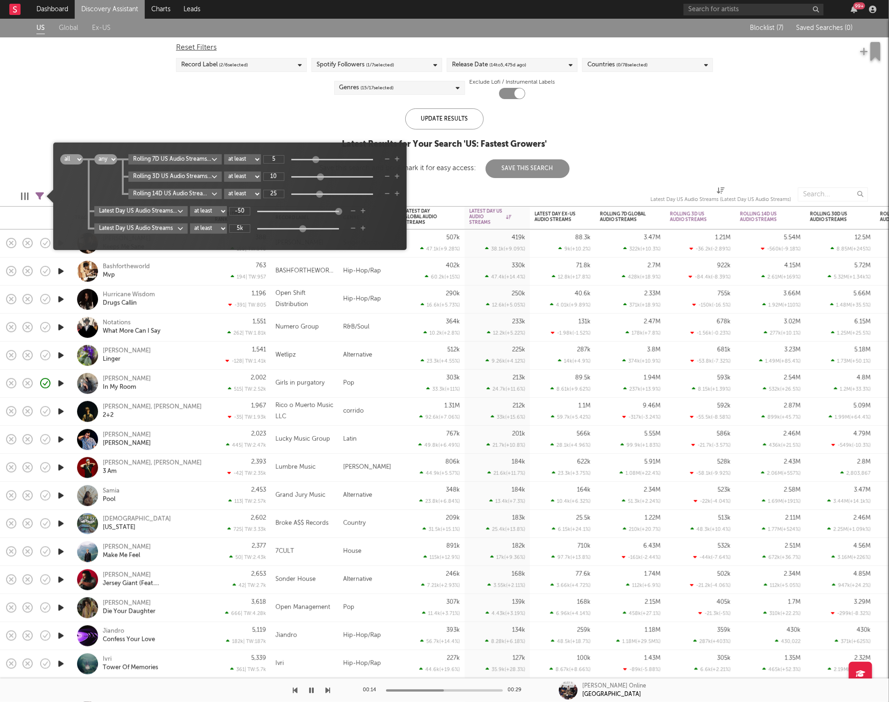
click at [189, 163] on body "Dashboard Discovery Assistant Charts Leads 99 + Notifications Settings Mark all…" at bounding box center [444, 351] width 889 height 702
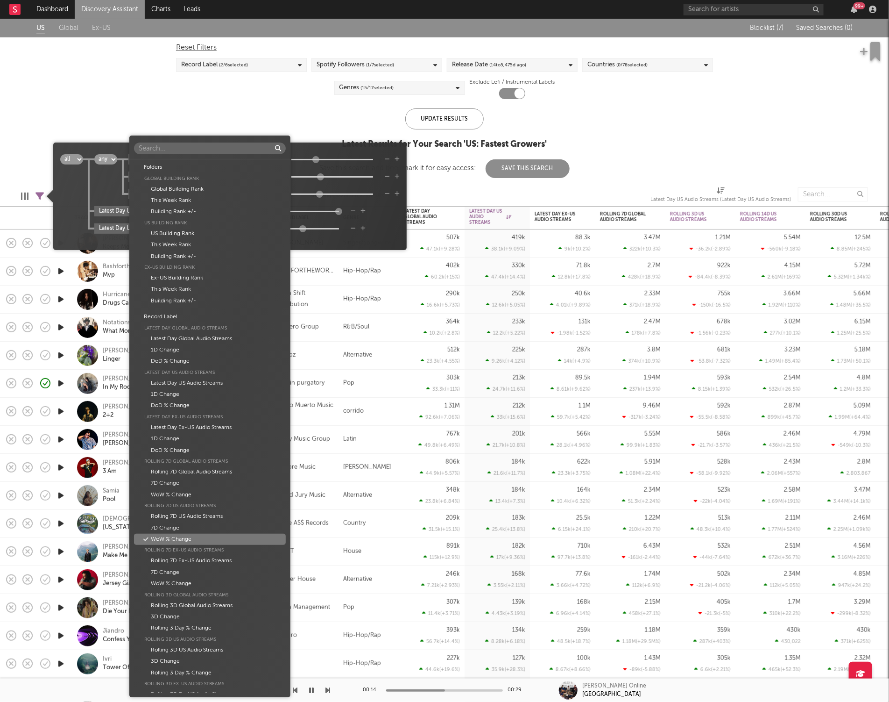
scroll to position [339, 0]
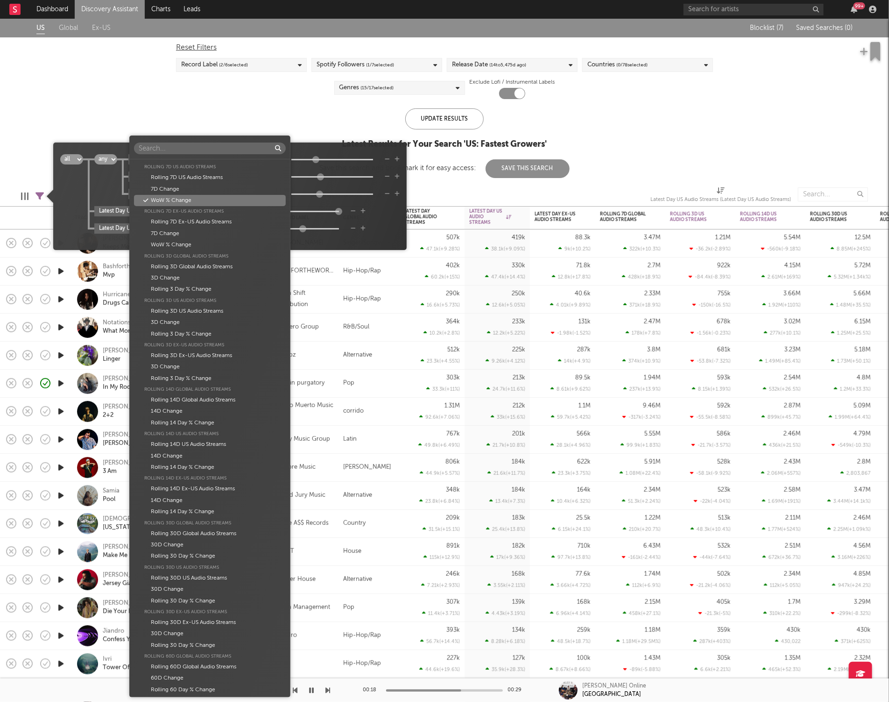
click at [251, 100] on div "Folders Global Building Rank Global Building Rank This Week Rank Building Rank …" at bounding box center [444, 351] width 889 height 702
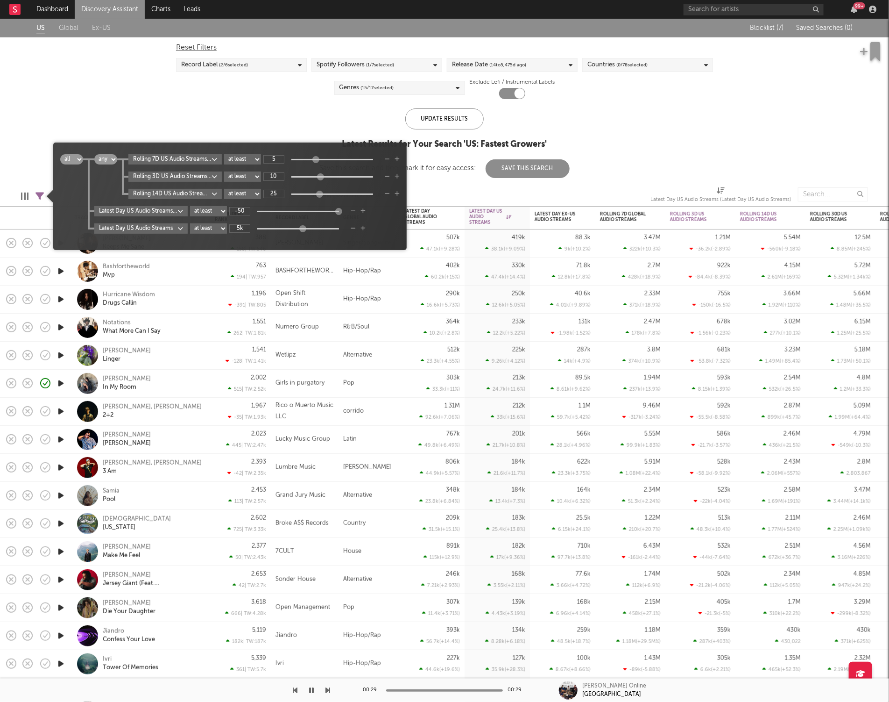
click at [397, 191] on icon "button" at bounding box center [397, 194] width 5 height 6
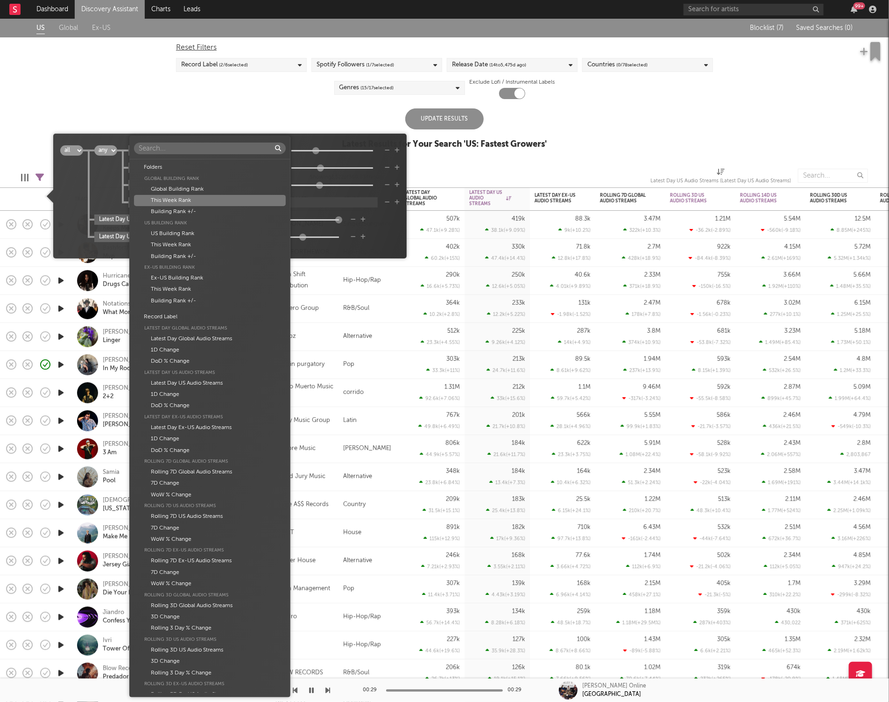
click at [178, 205] on body "Dashboard Discovery Assistant Charts Leads 99 + Notifications Settings Mark all…" at bounding box center [444, 351] width 889 height 702
click at [204, 402] on div "DoD % Change" at bounding box center [210, 403] width 152 height 11
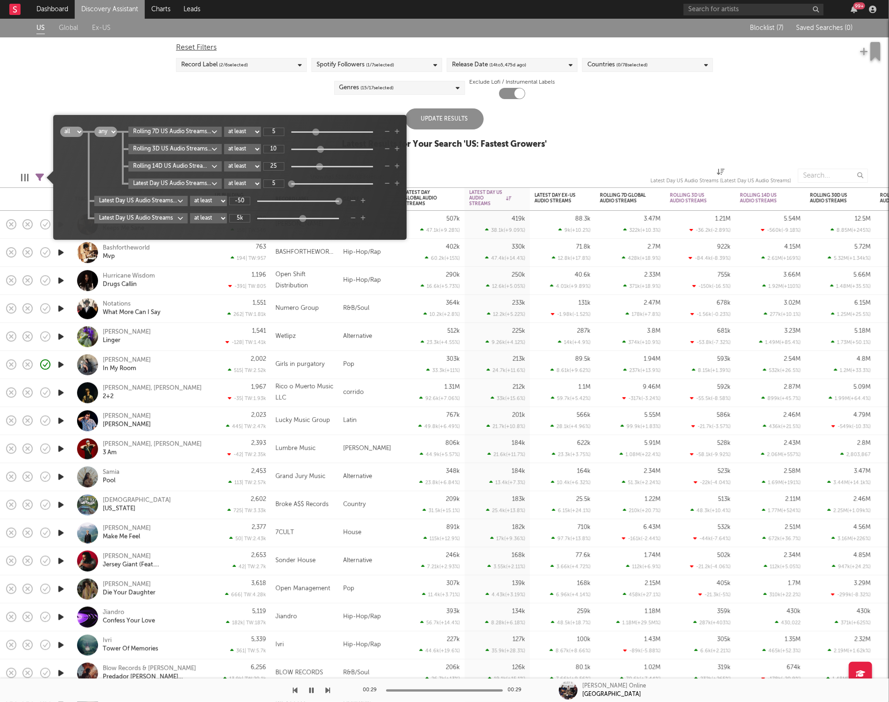
type input "5"
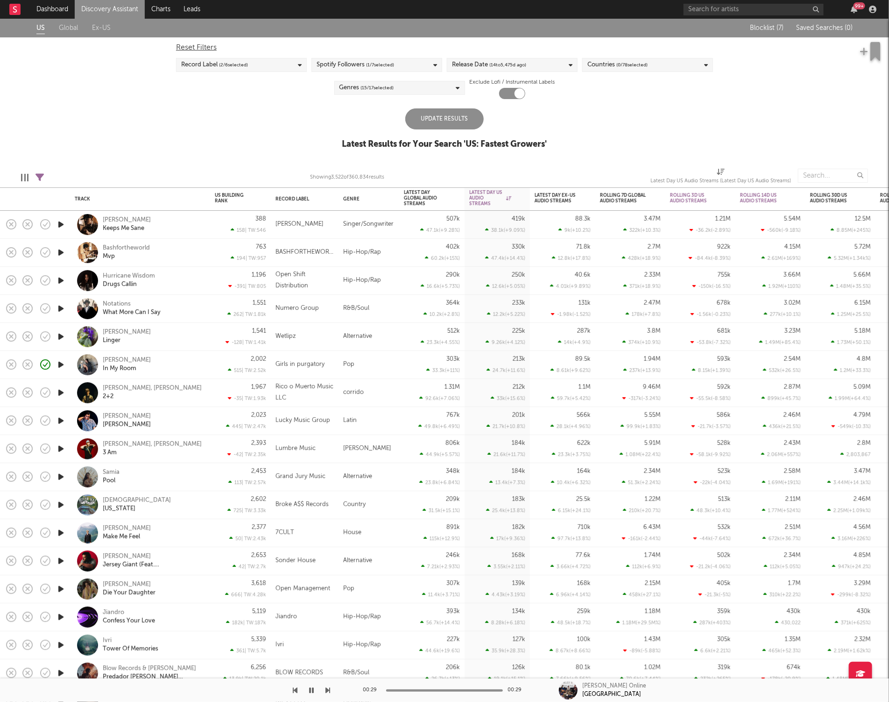
click at [448, 109] on div "Update Results" at bounding box center [444, 118] width 78 height 21
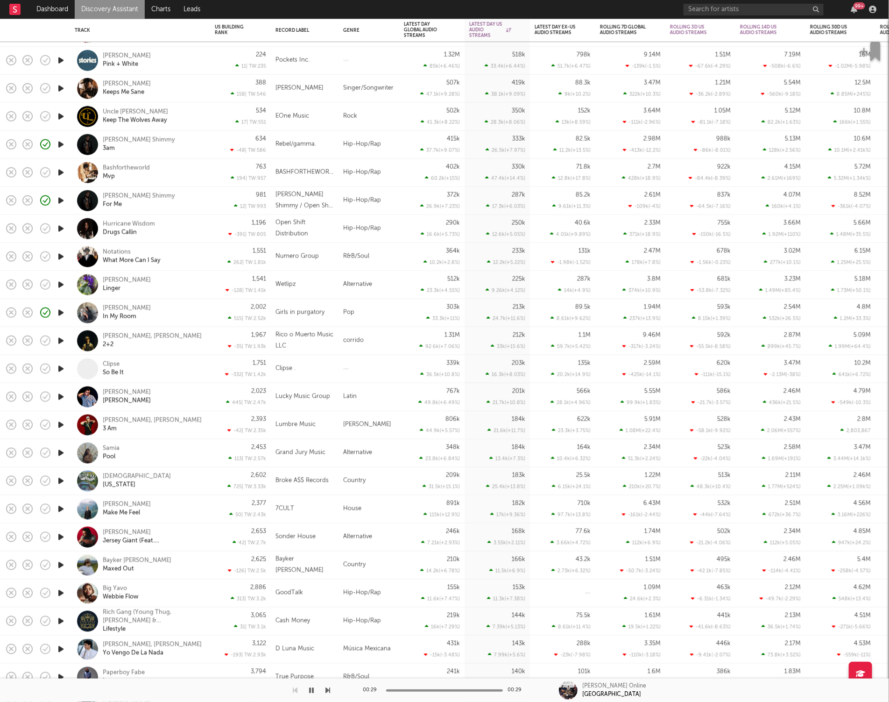
click at [61, 368] on icon "button" at bounding box center [61, 369] width 10 height 12
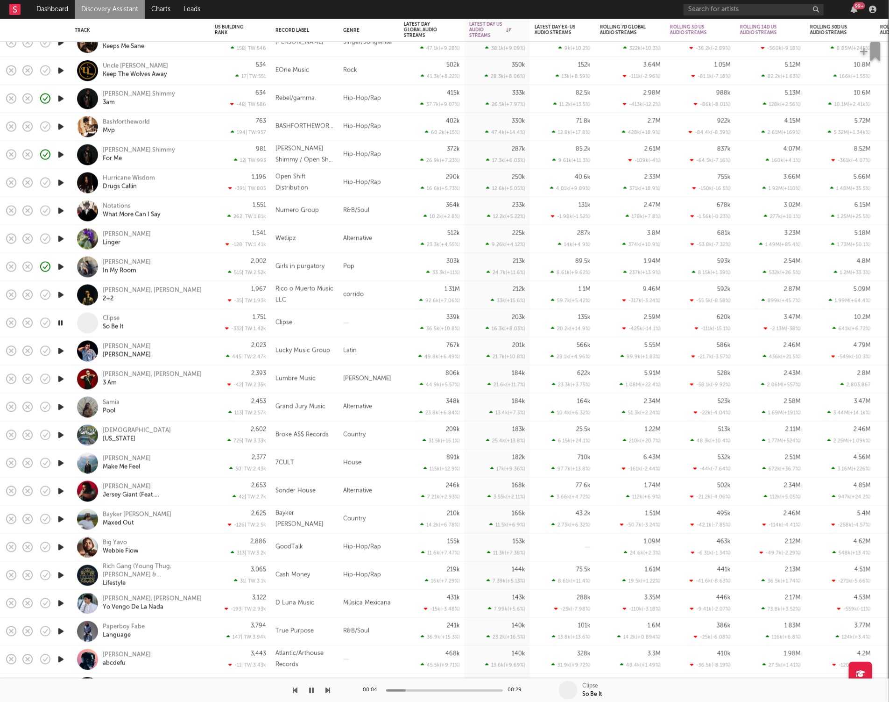
click at [61, 323] on icon "button" at bounding box center [60, 323] width 9 height 12
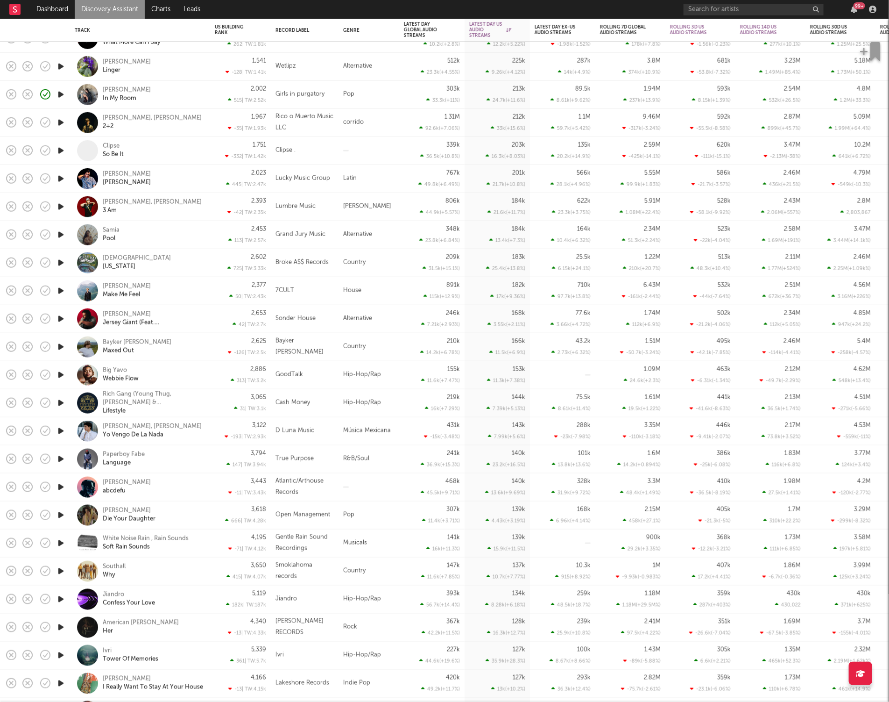
click at [62, 317] on icon "button" at bounding box center [61, 319] width 10 height 12
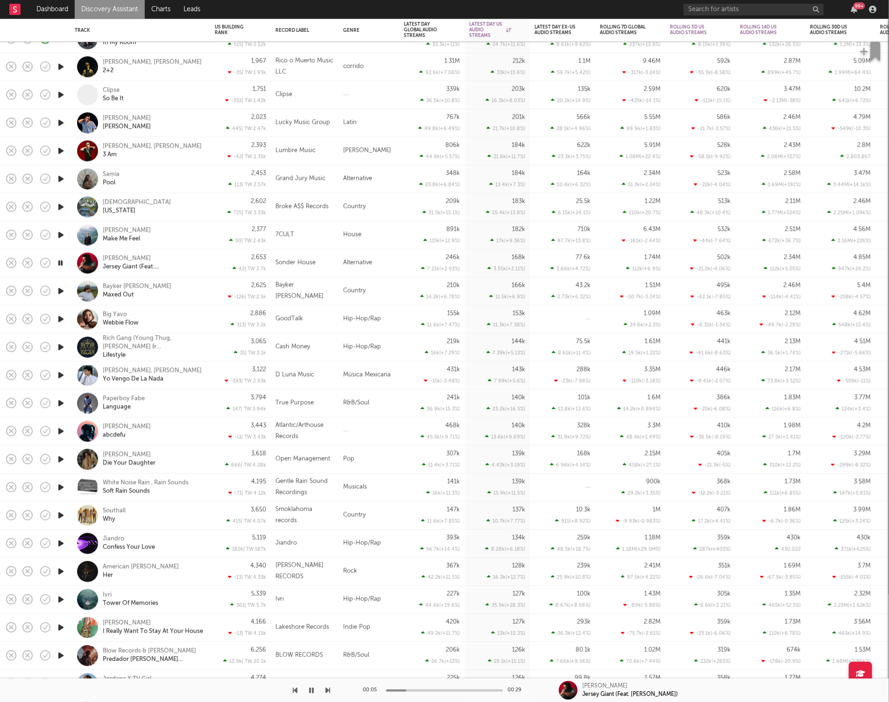
click at [205, 256] on div "Evan Honer Jersey Giant (Feat. Julia Digrazia)" at bounding box center [140, 263] width 131 height 28
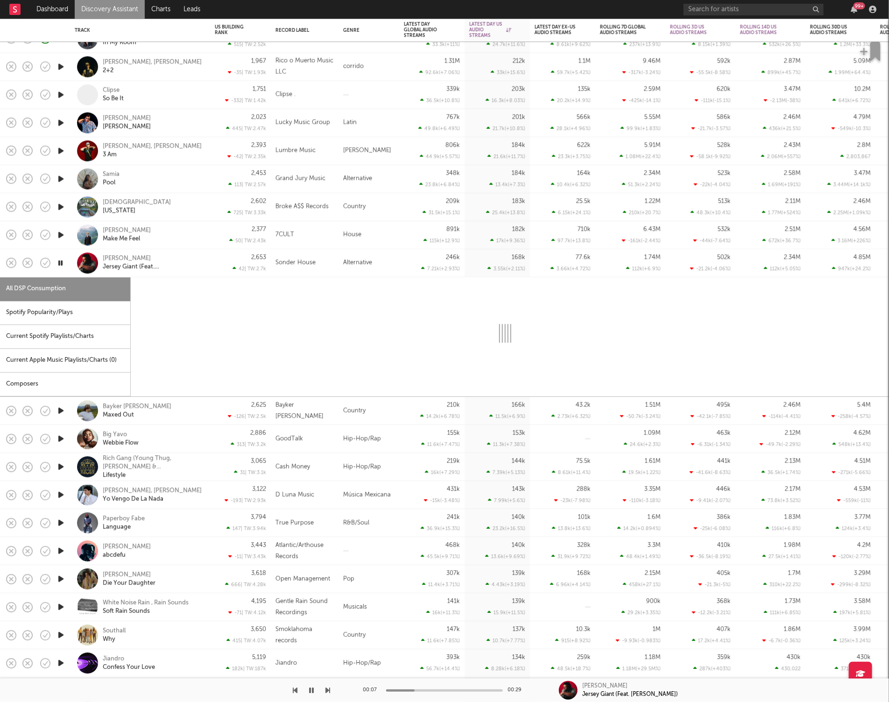
select select "6m"
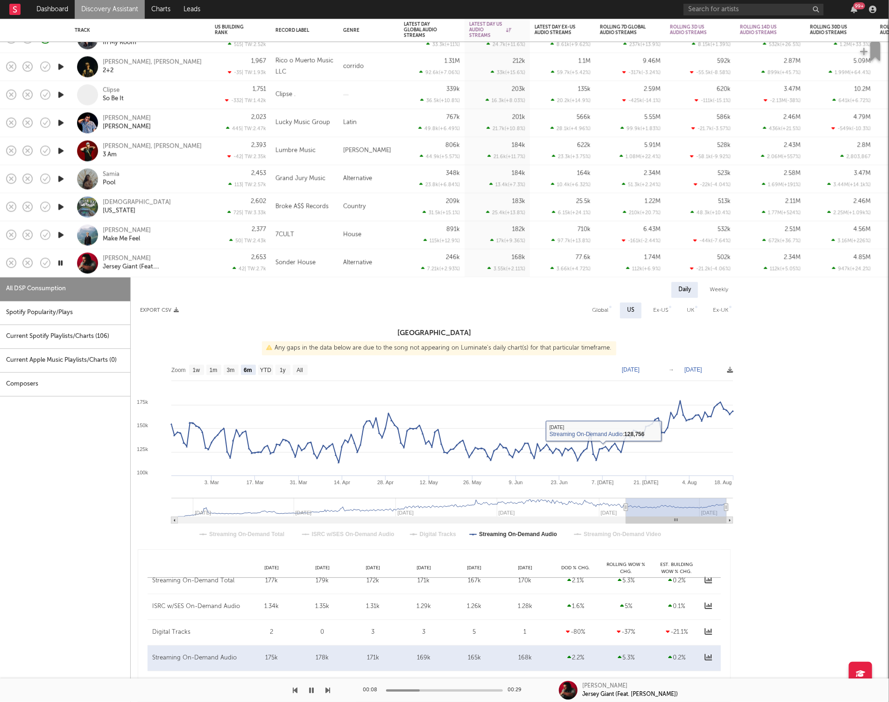
click at [98, 316] on div "Spotify Popularity/Plays" at bounding box center [65, 313] width 130 height 24
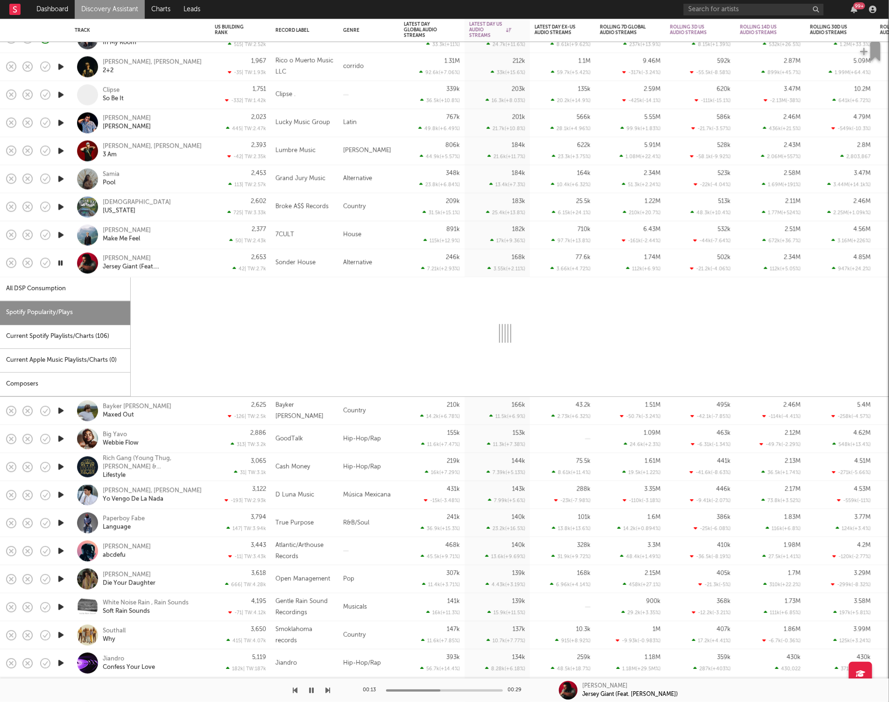
select select "1w"
select select "6m"
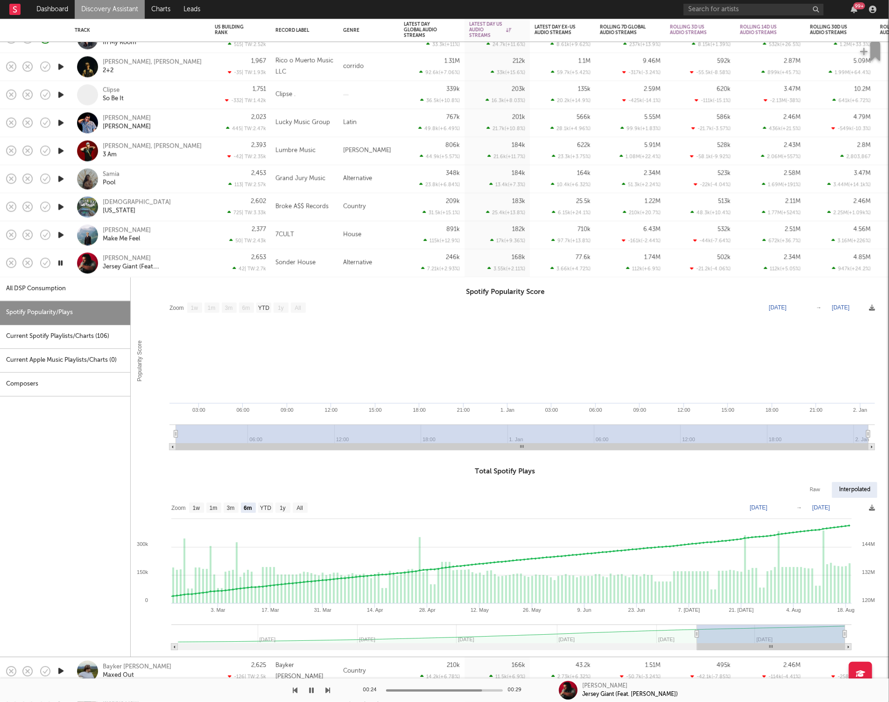
click at [56, 286] on div "All DSP Consumption" at bounding box center [65, 289] width 130 height 24
select select "6m"
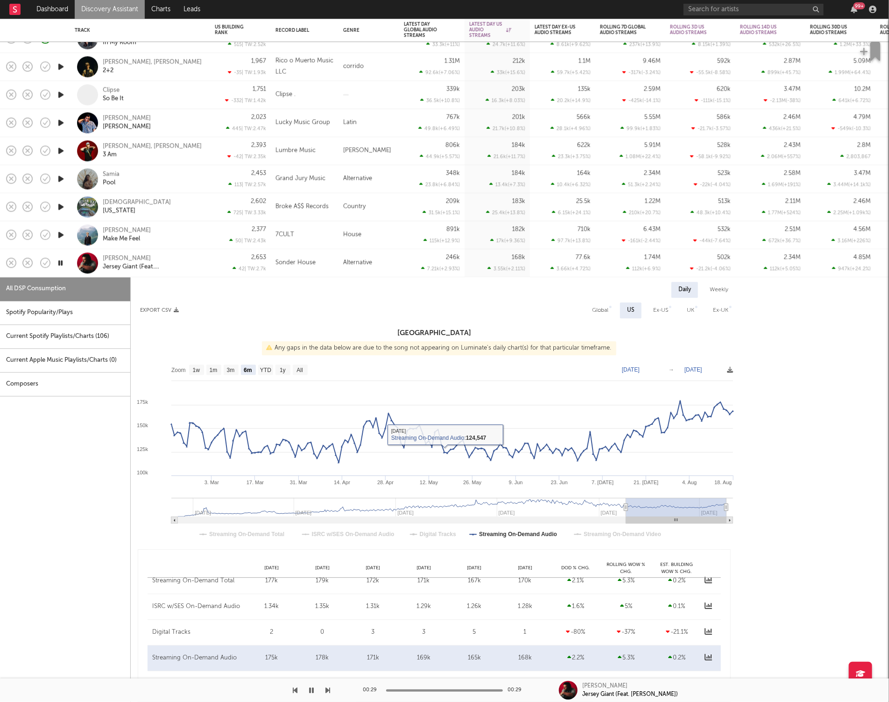
click at [62, 320] on div "Spotify Popularity/Plays" at bounding box center [65, 313] width 130 height 24
select select "1w"
select select "6m"
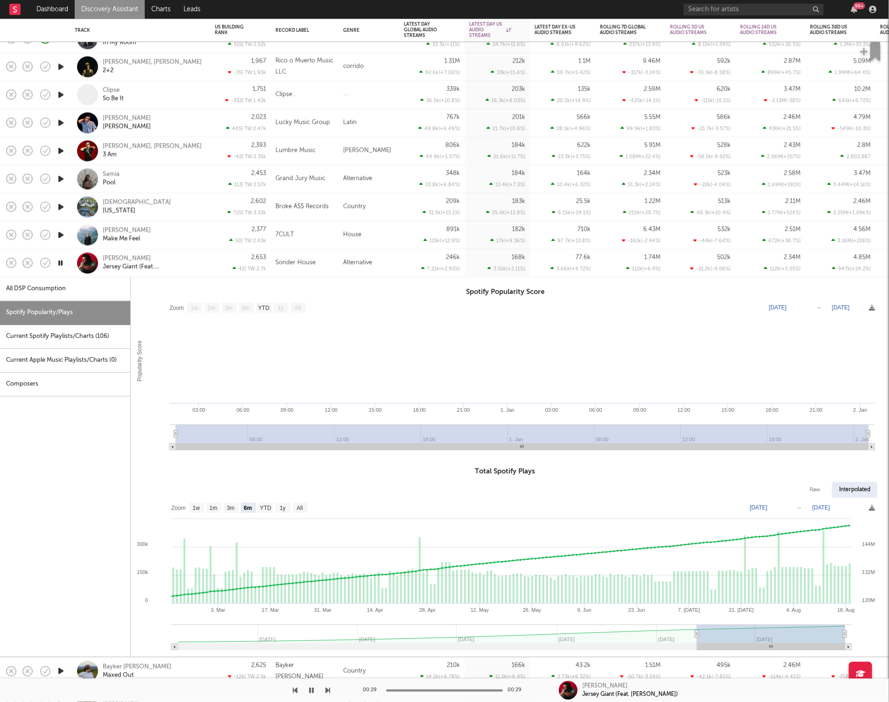
click at [204, 257] on div "Evan Honer Jersey Giant (Feat. Julia Digrazia)" at bounding box center [140, 263] width 131 height 28
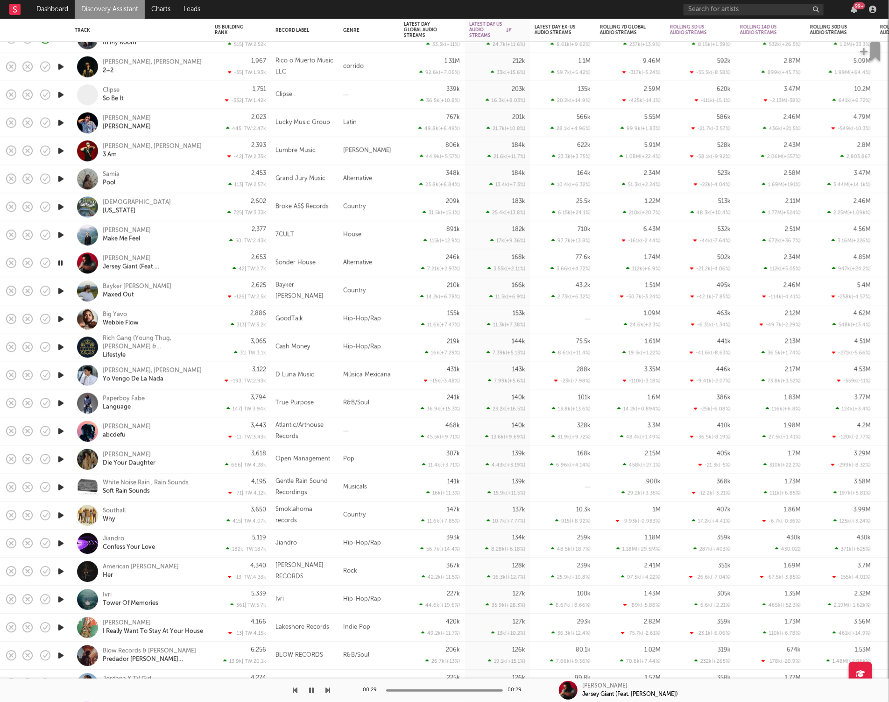
click at [327, 688] on icon "button" at bounding box center [328, 689] width 5 height 7
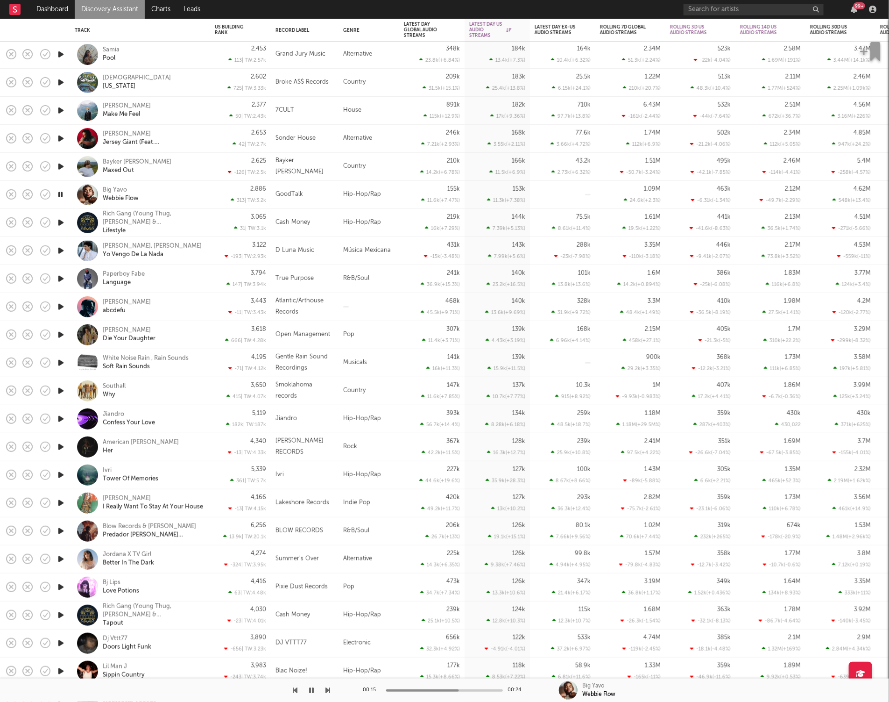
click at [189, 191] on div "Big Yavo Webbie Flow" at bounding box center [153, 194] width 100 height 17
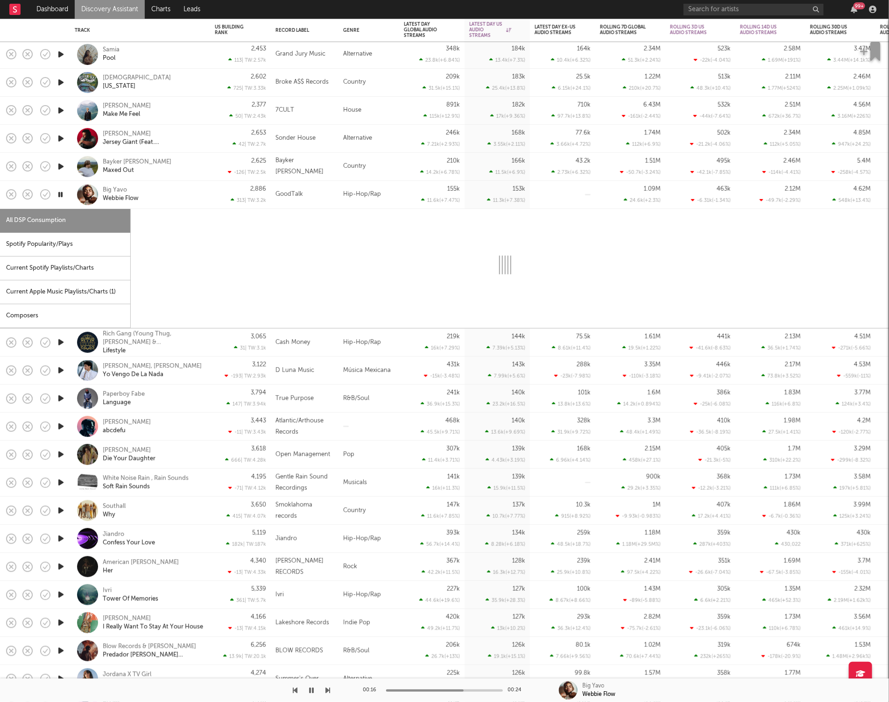
click at [106, 244] on div "Spotify Popularity/Plays" at bounding box center [65, 245] width 130 height 24
select select "1w"
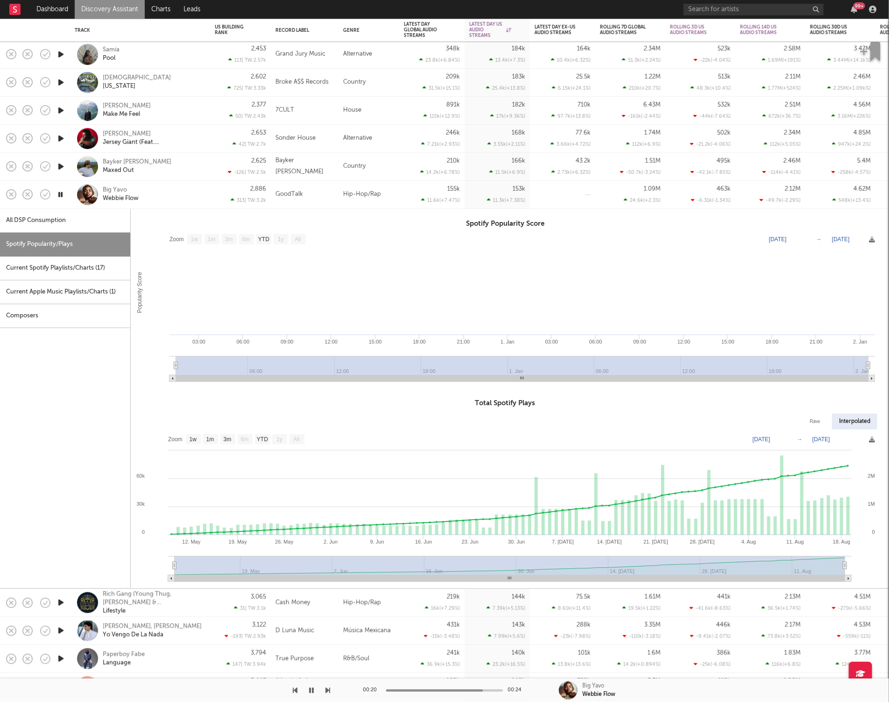
click at [55, 192] on div at bounding box center [60, 195] width 19 height 28
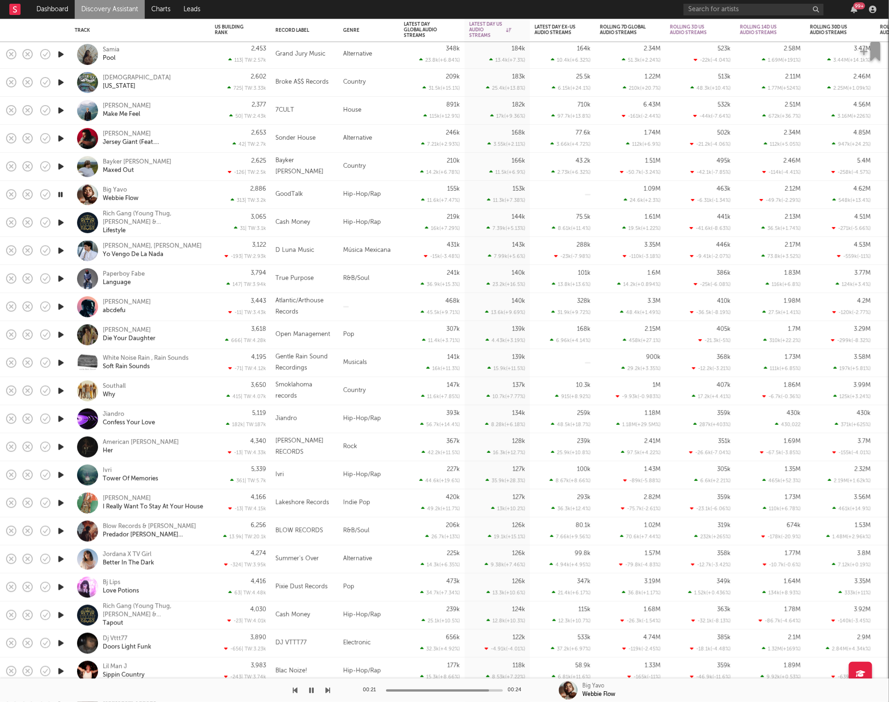
click at [63, 196] on icon "button" at bounding box center [60, 195] width 9 height 12
click at [308, 688] on button "button" at bounding box center [311, 689] width 9 height 23
click at [326, 691] on icon "button" at bounding box center [328, 689] width 5 height 7
click at [328, 691] on icon "button" at bounding box center [328, 689] width 5 height 7
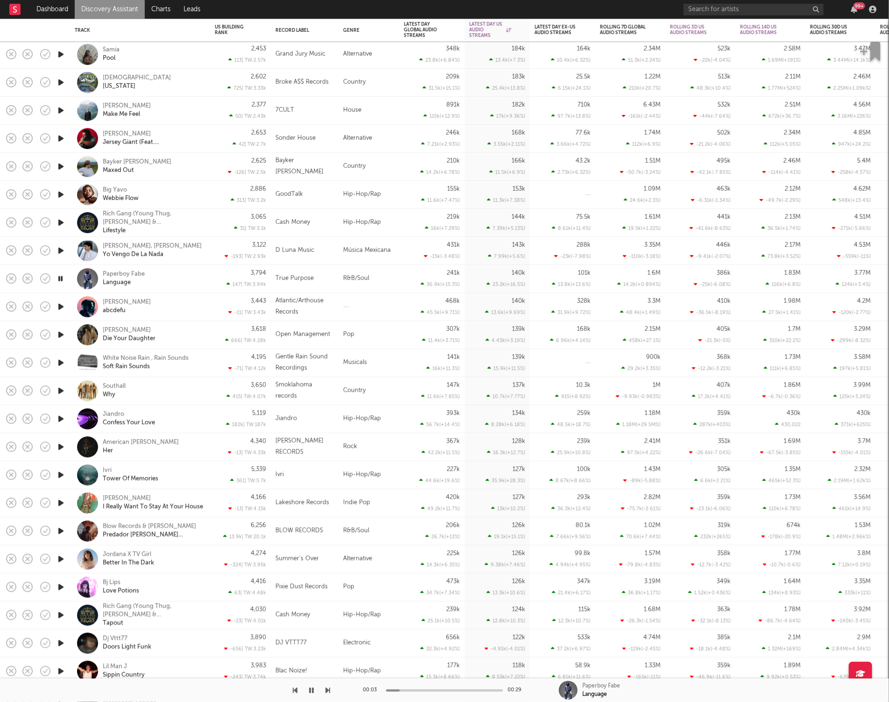
click at [328, 688] on icon "button" at bounding box center [328, 689] width 5 height 7
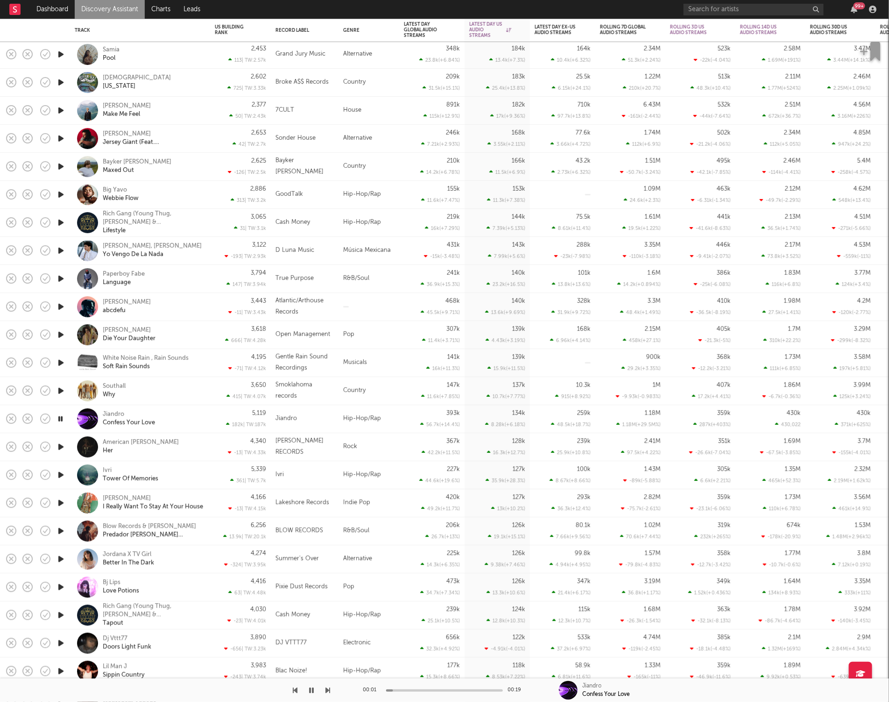
click at [328, 688] on icon "button" at bounding box center [328, 689] width 5 height 7
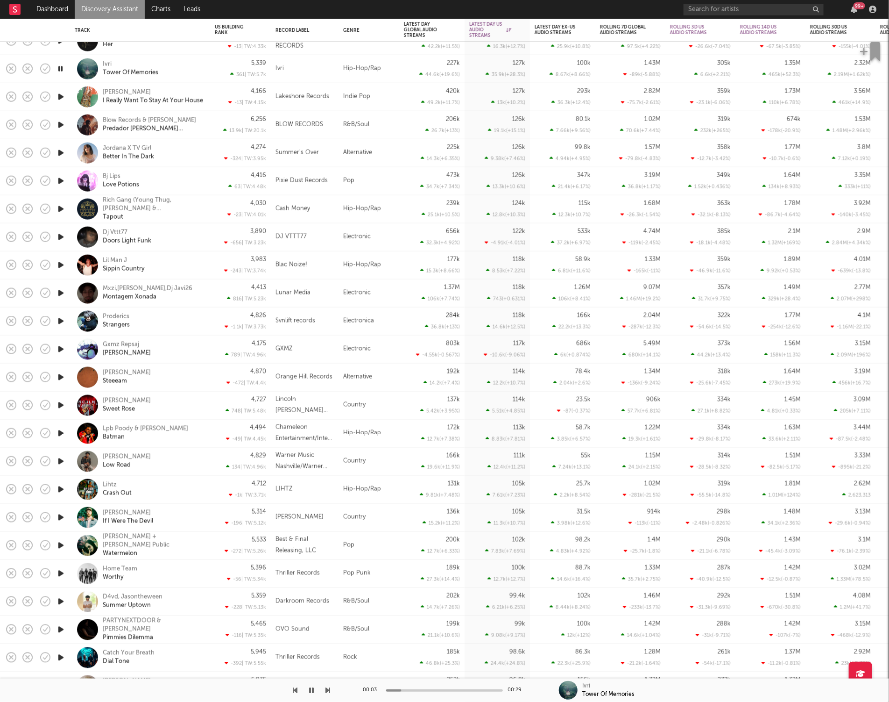
click at [326, 689] on icon "button" at bounding box center [328, 689] width 5 height 7
click at [328, 689] on icon "button" at bounding box center [328, 689] width 5 height 7
click at [328, 688] on icon "button" at bounding box center [328, 689] width 5 height 7
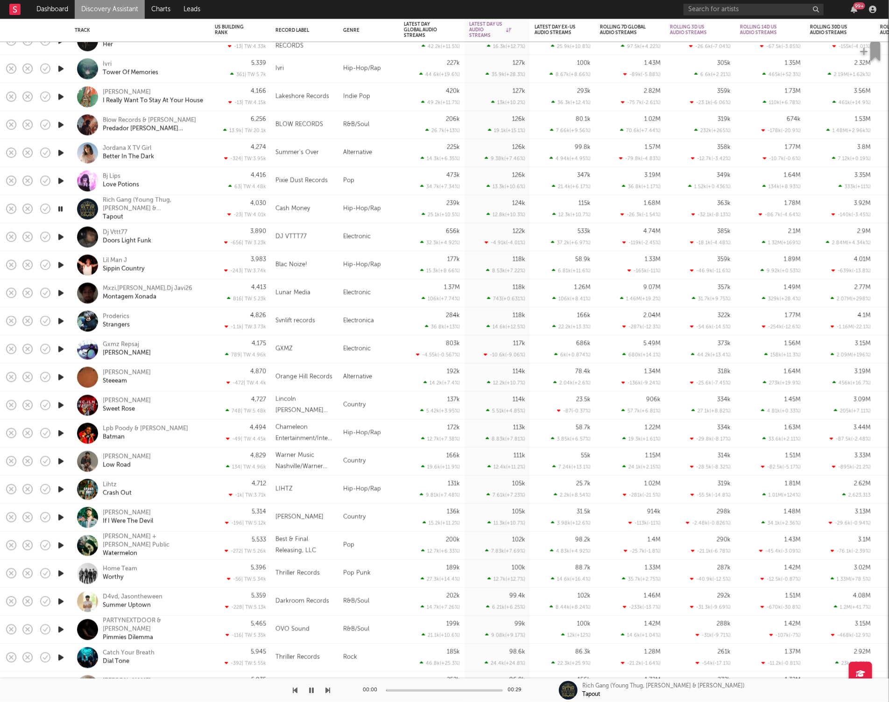
click at [328, 688] on icon "button" at bounding box center [328, 689] width 5 height 7
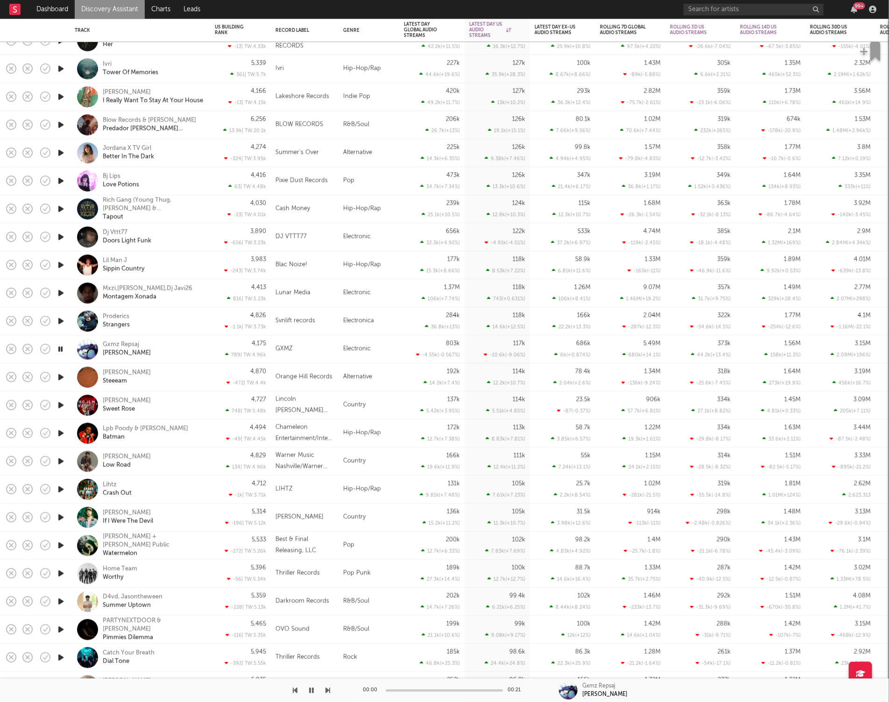
click at [328, 688] on icon "button" at bounding box center [328, 689] width 5 height 7
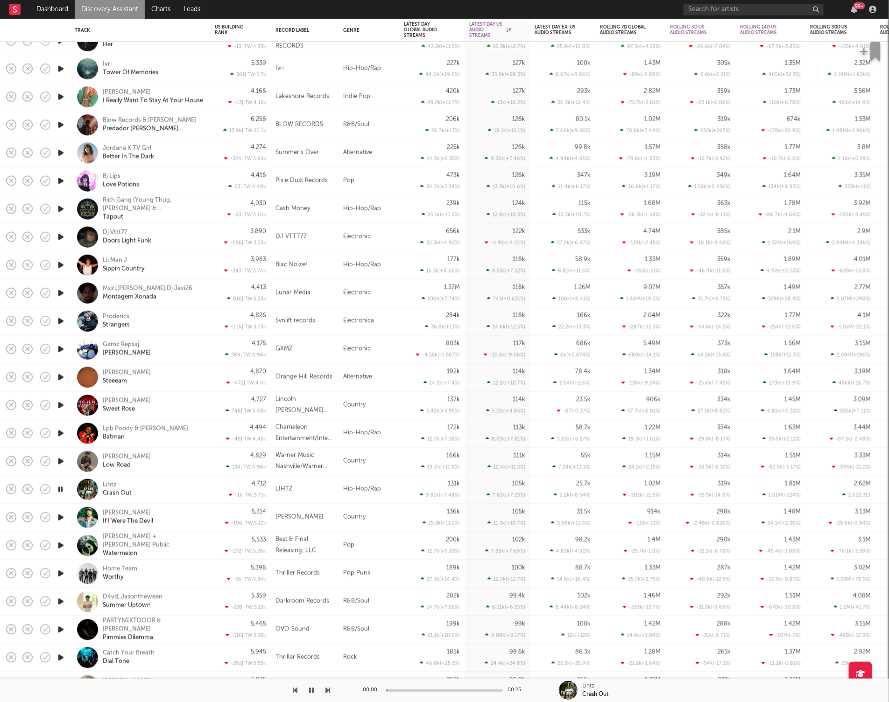
click at [328, 688] on icon "button" at bounding box center [328, 689] width 5 height 7
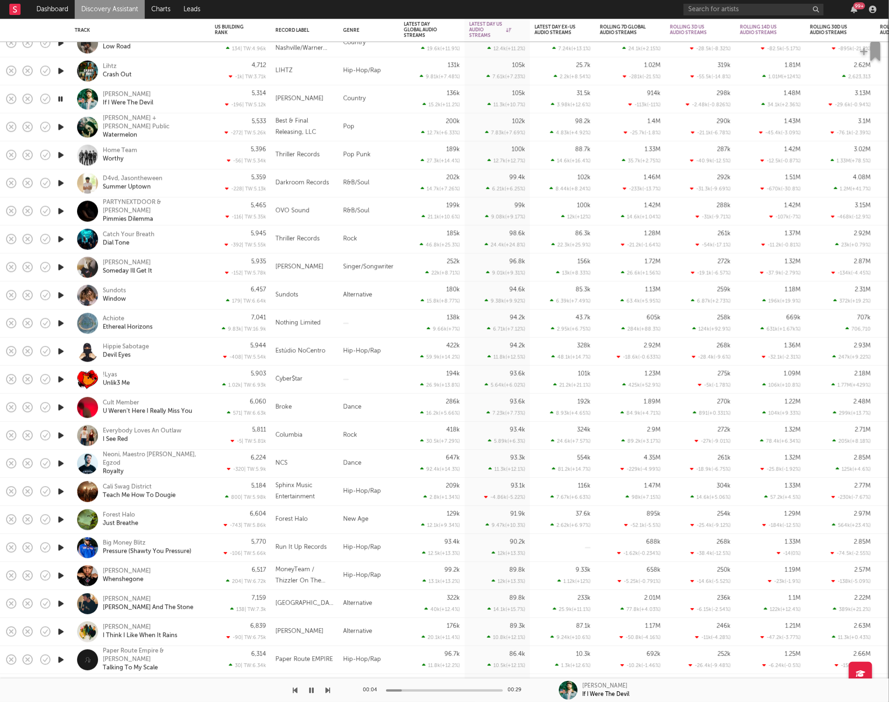
click at [328, 690] on icon "button" at bounding box center [328, 689] width 5 height 7
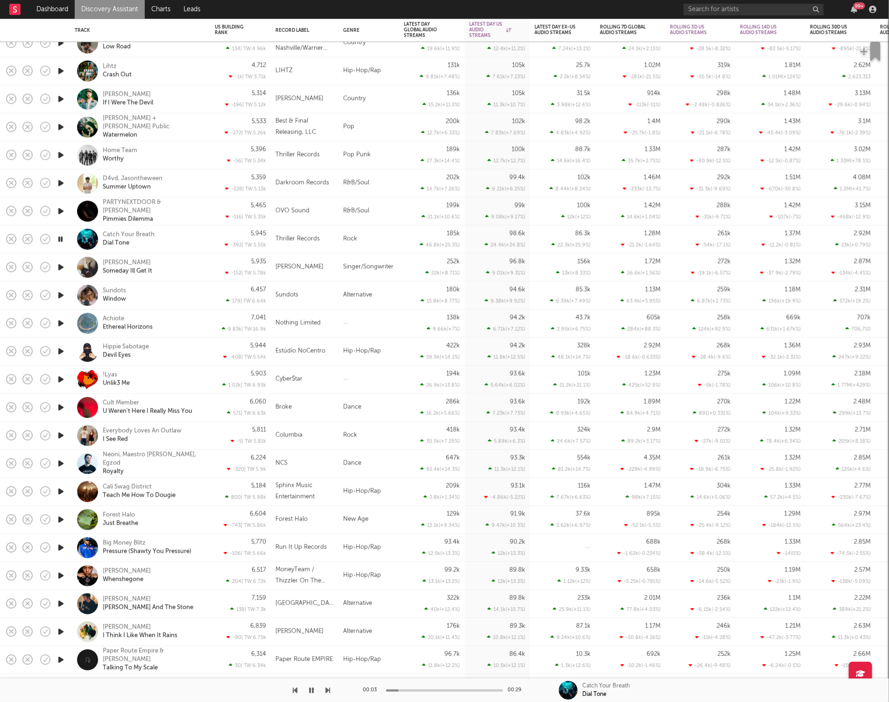
click at [328, 690] on icon "button" at bounding box center [328, 689] width 5 height 7
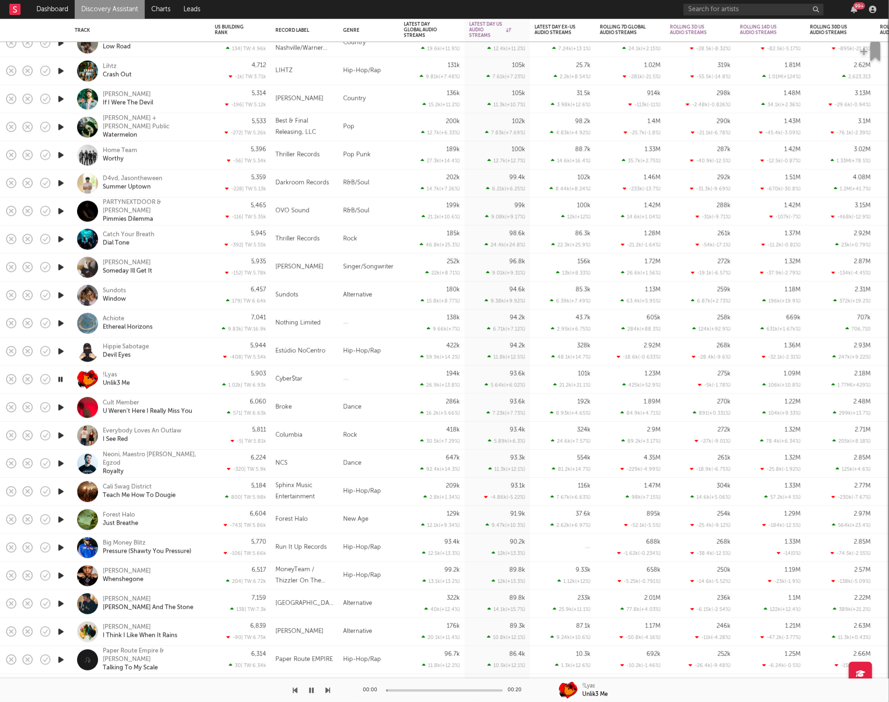
click at [328, 690] on icon "button" at bounding box center [328, 689] width 5 height 7
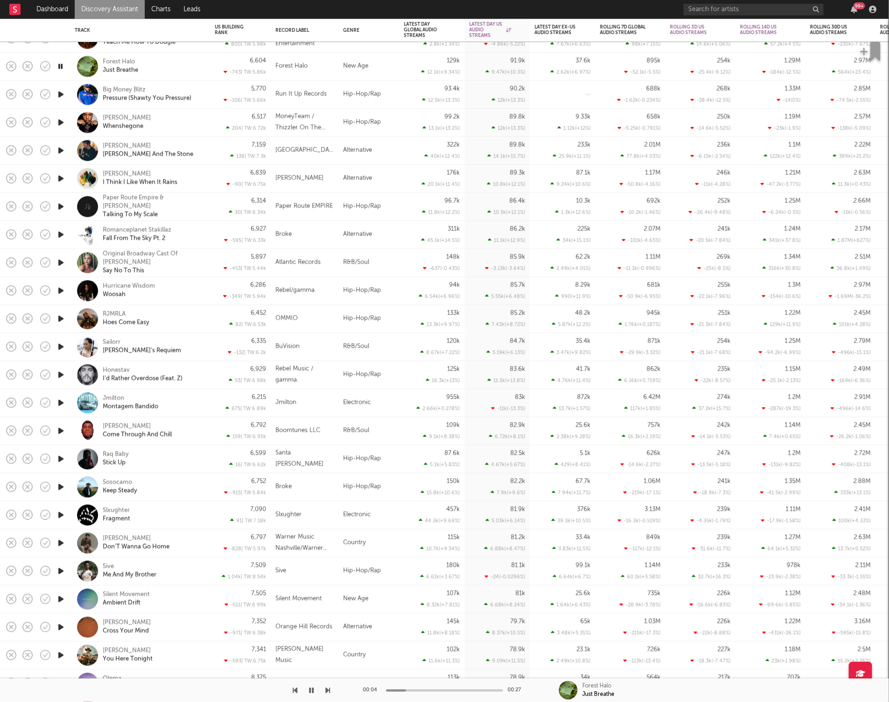
click at [328, 688] on icon "button" at bounding box center [328, 689] width 5 height 7
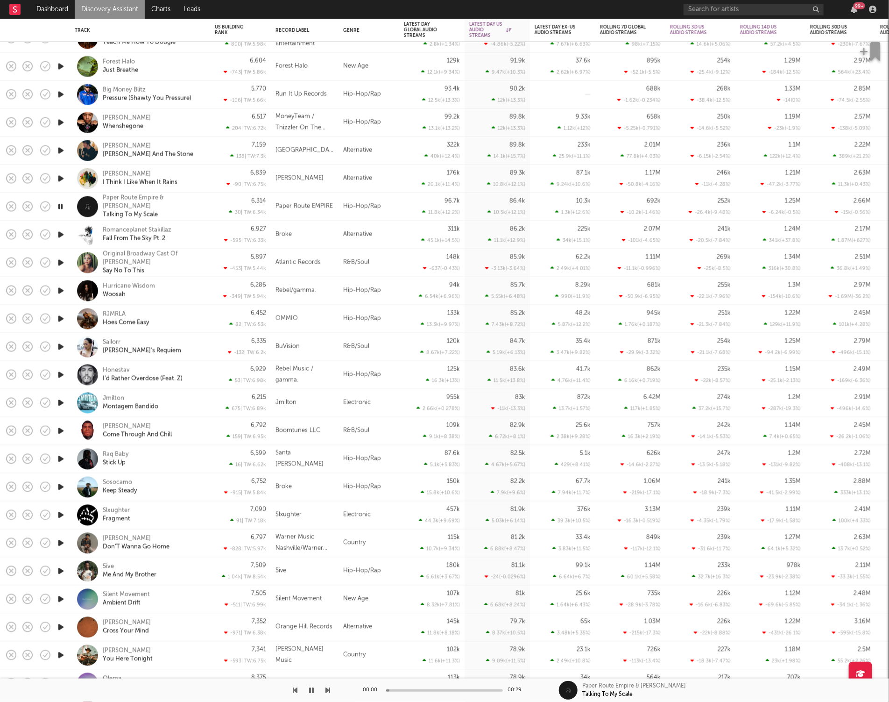
click at [328, 688] on icon "button" at bounding box center [328, 689] width 5 height 7
click at [313, 690] on icon "button" at bounding box center [311, 689] width 5 height 7
click at [294, 691] on icon "button" at bounding box center [295, 689] width 5 height 7
click at [312, 692] on icon "button" at bounding box center [312, 689] width 6 height 7
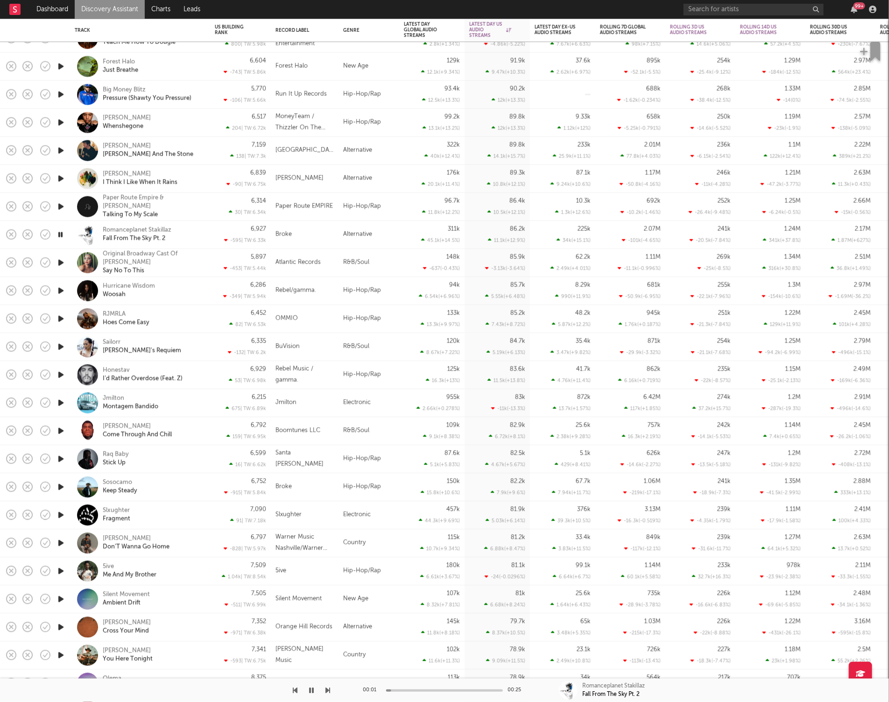
click at [209, 230] on div "Romanceplanet Stakillaz Fall From The Sky Pt. 2" at bounding box center [140, 235] width 140 height 28
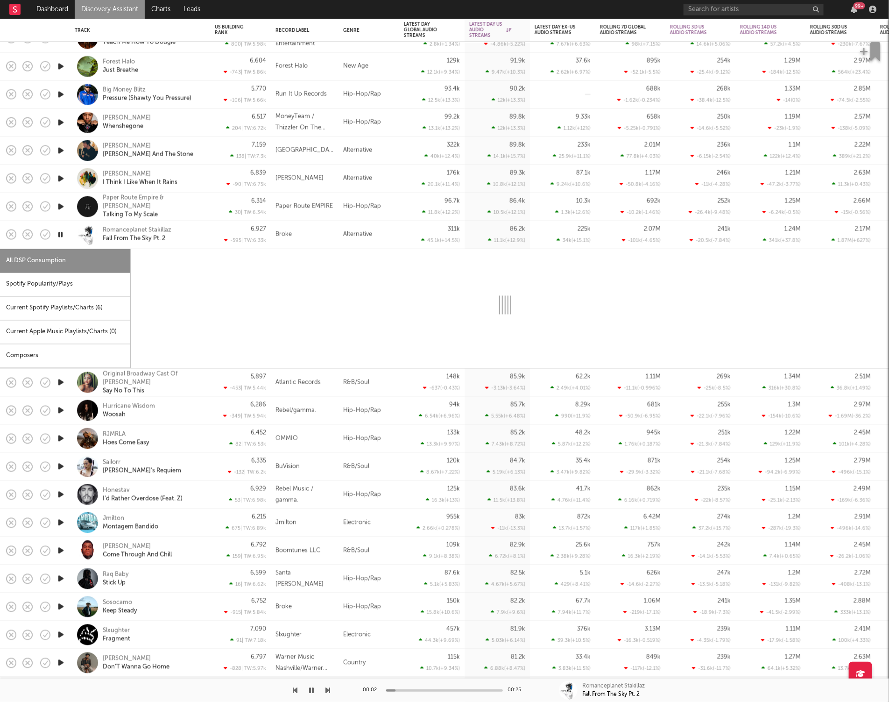
select select "1w"
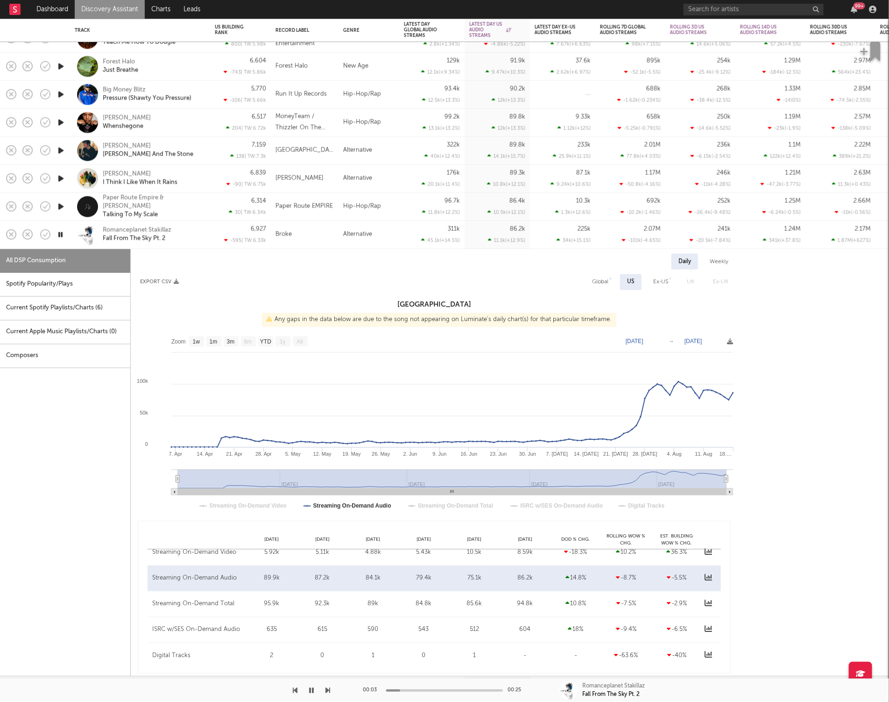
click at [81, 288] on div "Spotify Popularity/Plays" at bounding box center [65, 285] width 130 height 24
select select "1w"
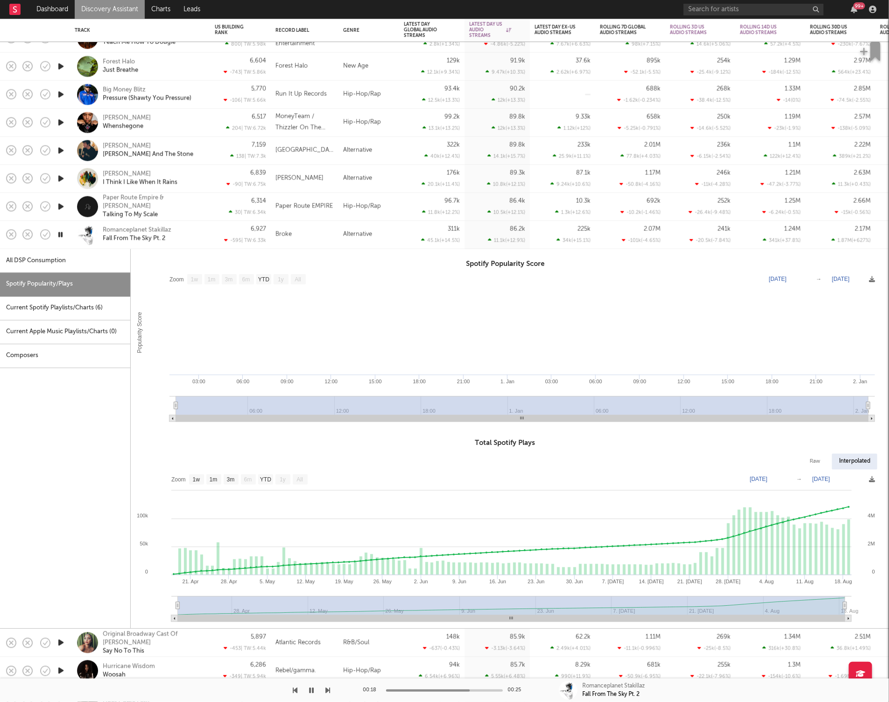
click at [314, 688] on button "button" at bounding box center [311, 689] width 9 height 23
click at [191, 234] on div "Romanceplanet Stakillaz Fall From The Sky Pt. 2" at bounding box center [153, 234] width 100 height 17
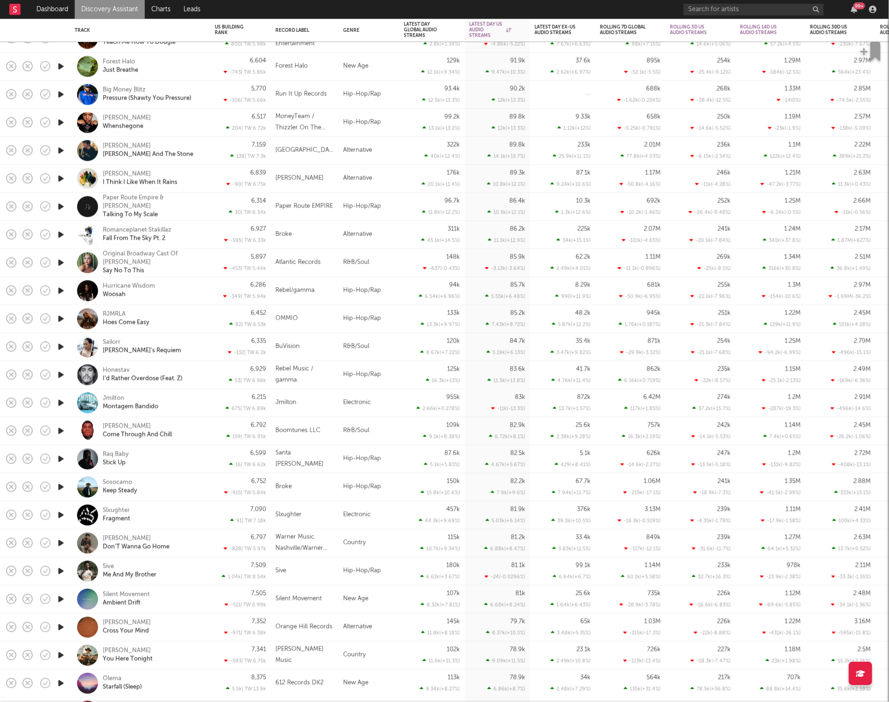
click at [60, 295] on icon "button" at bounding box center [61, 291] width 10 height 12
click at [329, 691] on icon "button" at bounding box center [328, 689] width 5 height 7
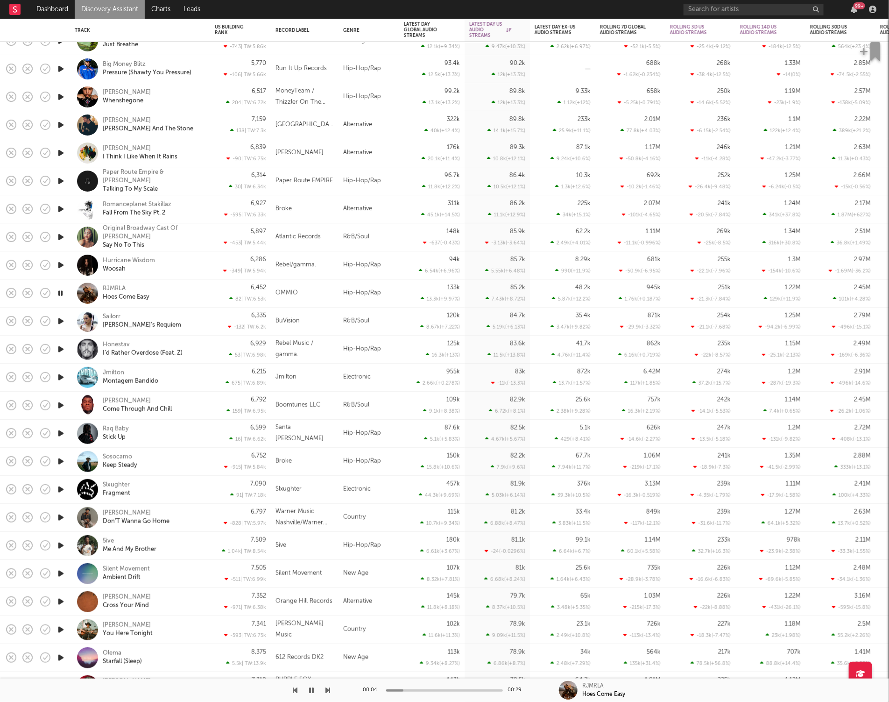
drag, startPoint x: 172, startPoint y: 294, endPoint x: 173, endPoint y: 286, distance: 8.0
click at [172, 293] on div "RJMRLA Hoes Come Easy" at bounding box center [153, 292] width 100 height 17
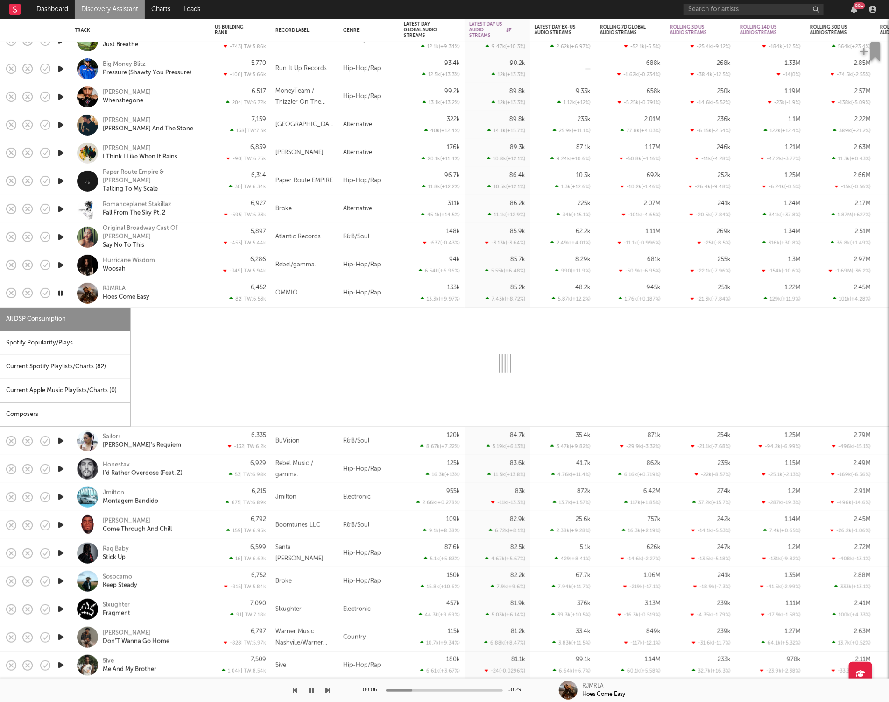
select select "6m"
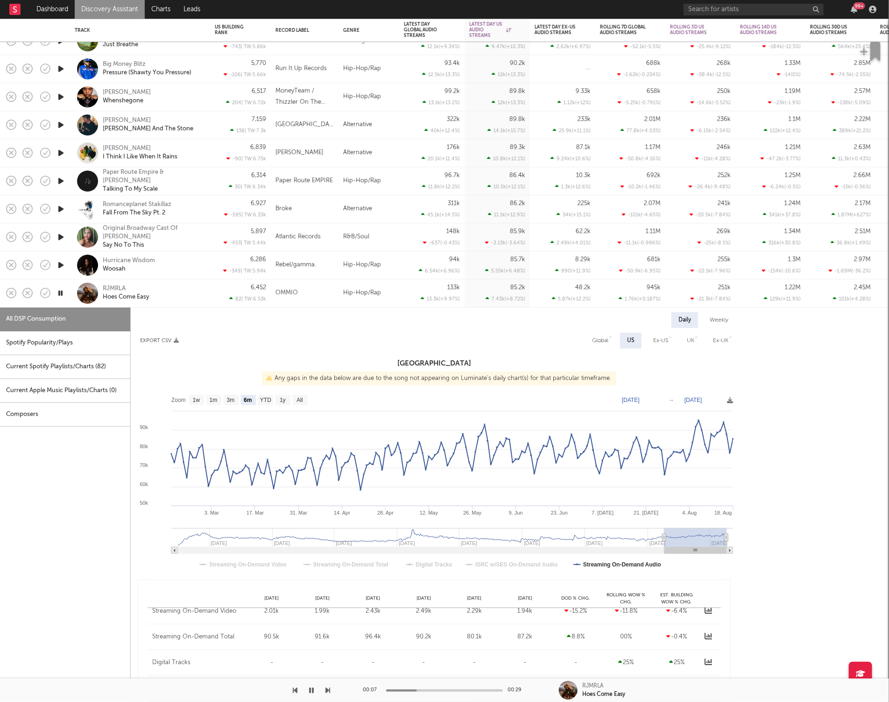
click at [192, 297] on div "RJMRLA Hoes Come Easy" at bounding box center [153, 292] width 100 height 17
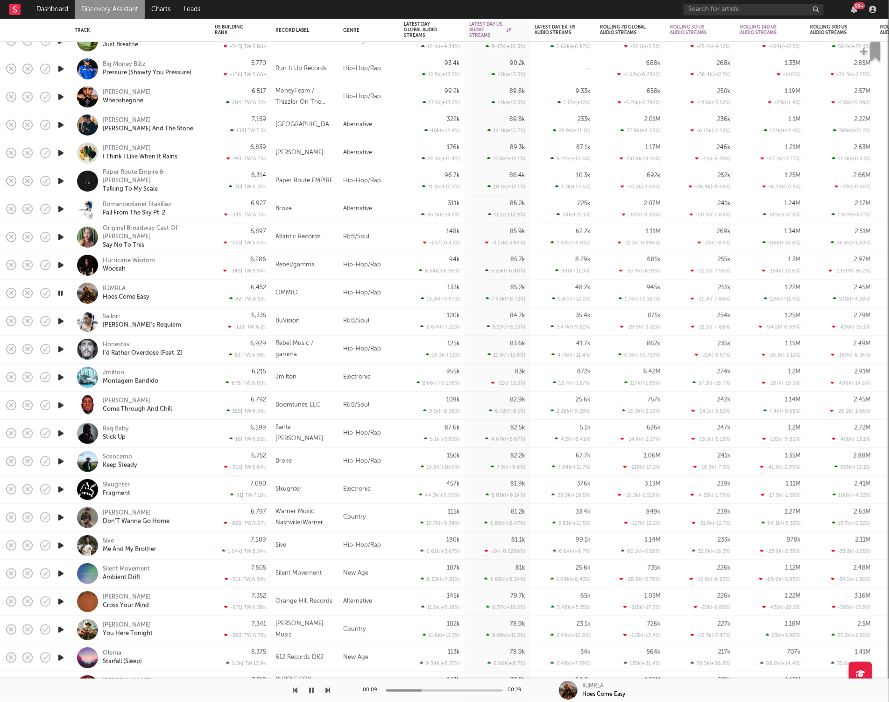
click at [329, 689] on icon "button" at bounding box center [328, 689] width 5 height 7
click at [325, 689] on div at bounding box center [165, 689] width 330 height 23
click at [328, 692] on icon "button" at bounding box center [328, 689] width 5 height 7
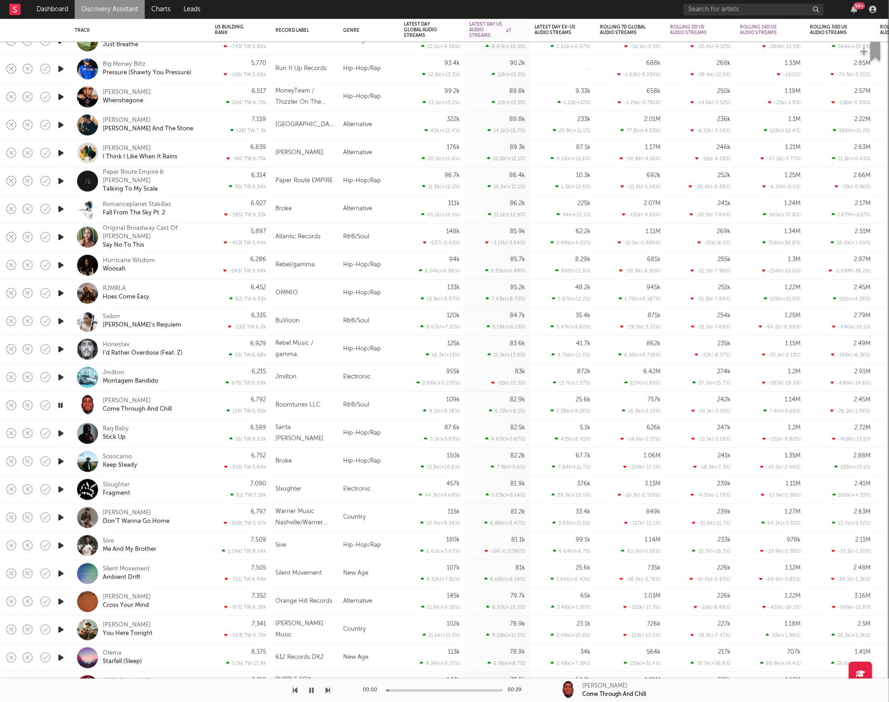
click at [327, 692] on icon "button" at bounding box center [328, 689] width 5 height 7
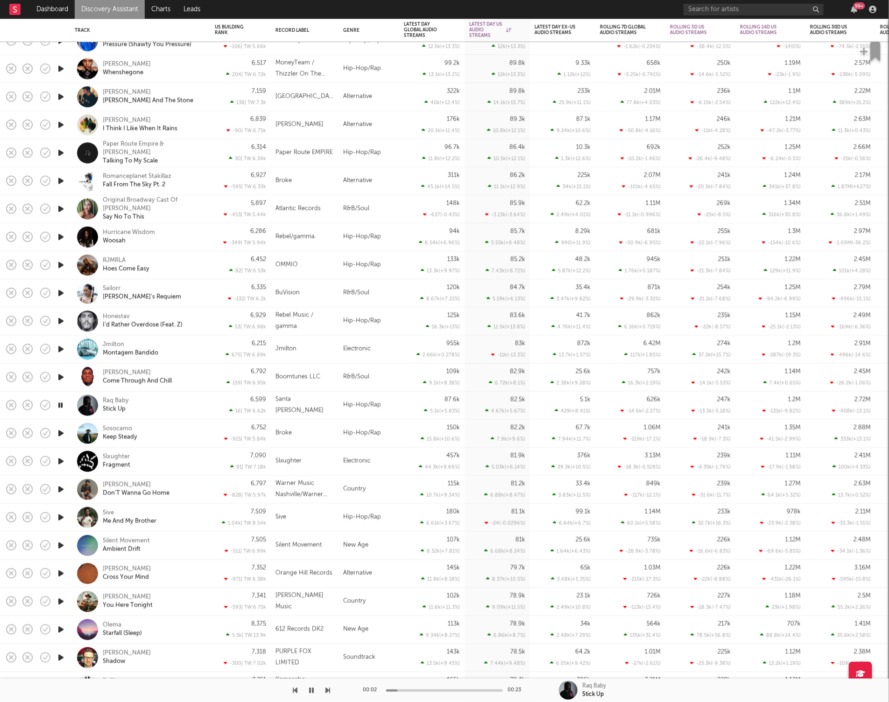
click at [181, 396] on div "Raq Baby Stick Up" at bounding box center [140, 405] width 131 height 28
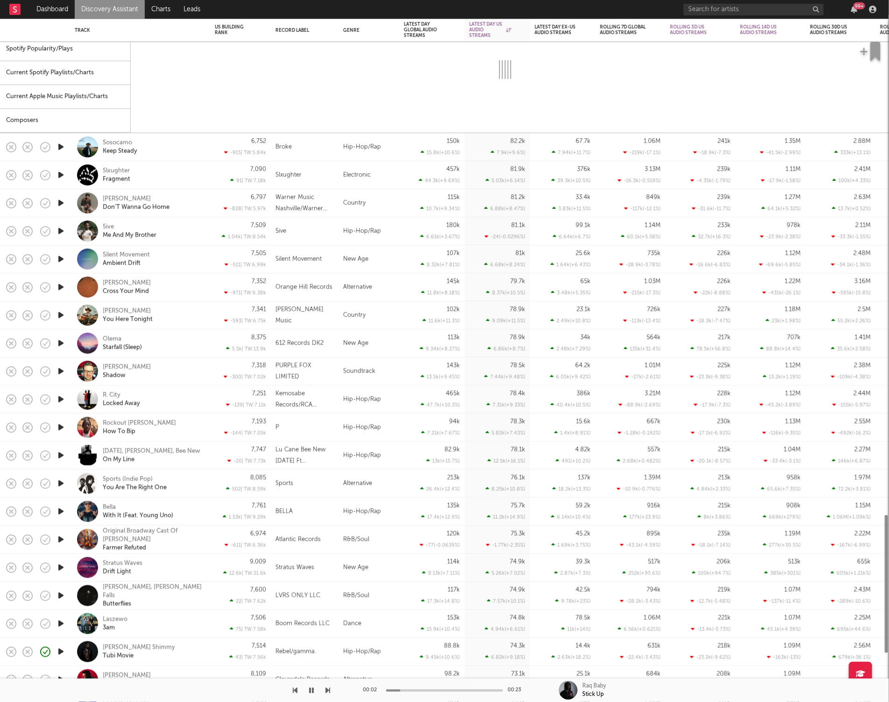
select select "1w"
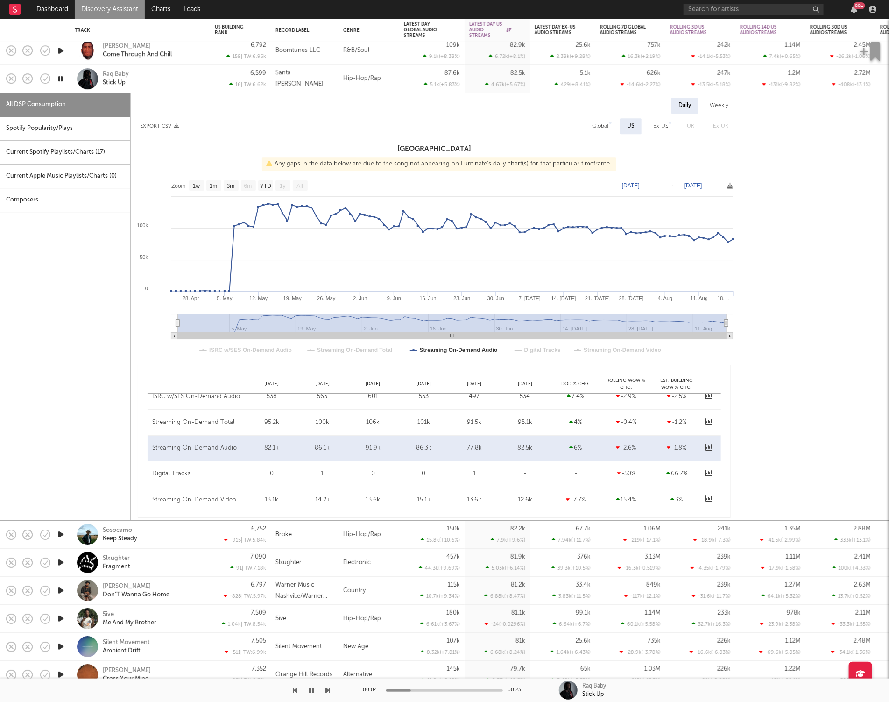
click at [81, 125] on div "Spotify Popularity/Plays" at bounding box center [65, 129] width 130 height 24
select select "1w"
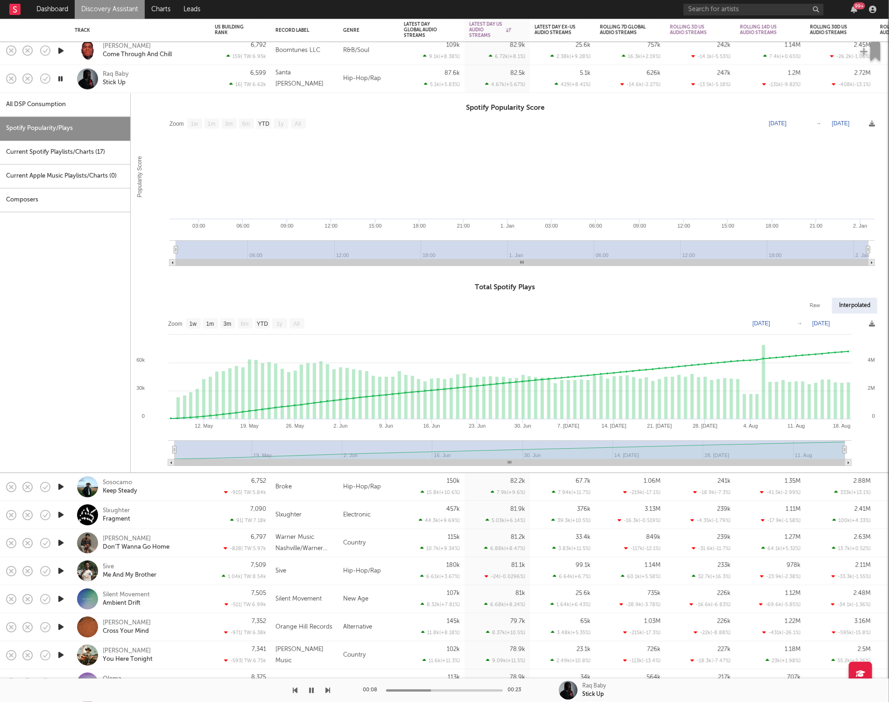
click at [177, 85] on div "Raq Baby Stick Up" at bounding box center [153, 79] width 100 height 17
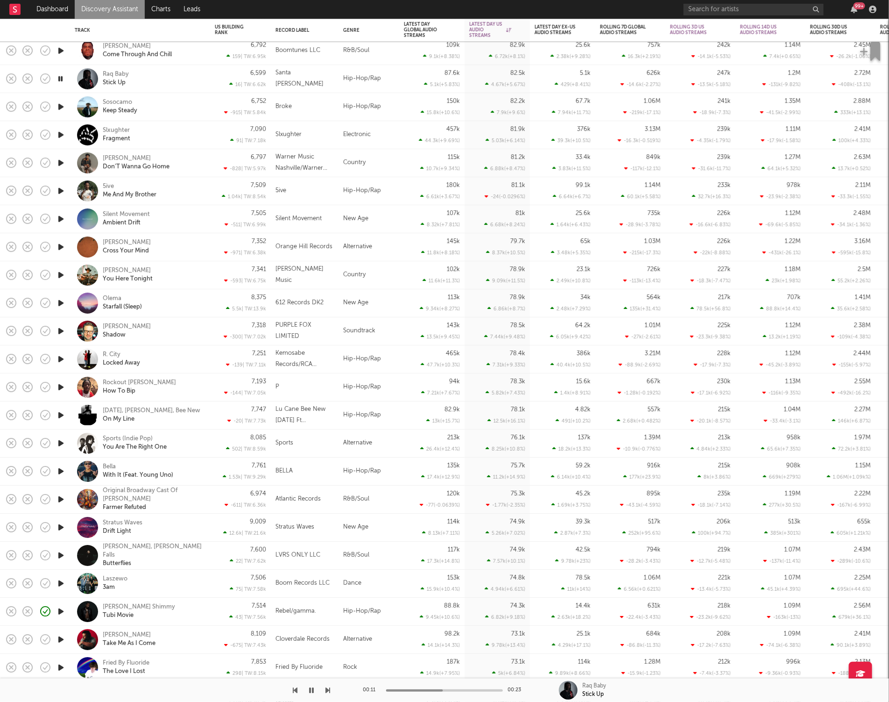
click at [328, 689] on icon "button" at bounding box center [328, 689] width 5 height 7
click at [332, 692] on div "00:00 00:15 Sosocamo Keep Steady" at bounding box center [444, 689] width 889 height 23
click at [328, 689] on icon "button" at bounding box center [328, 689] width 5 height 7
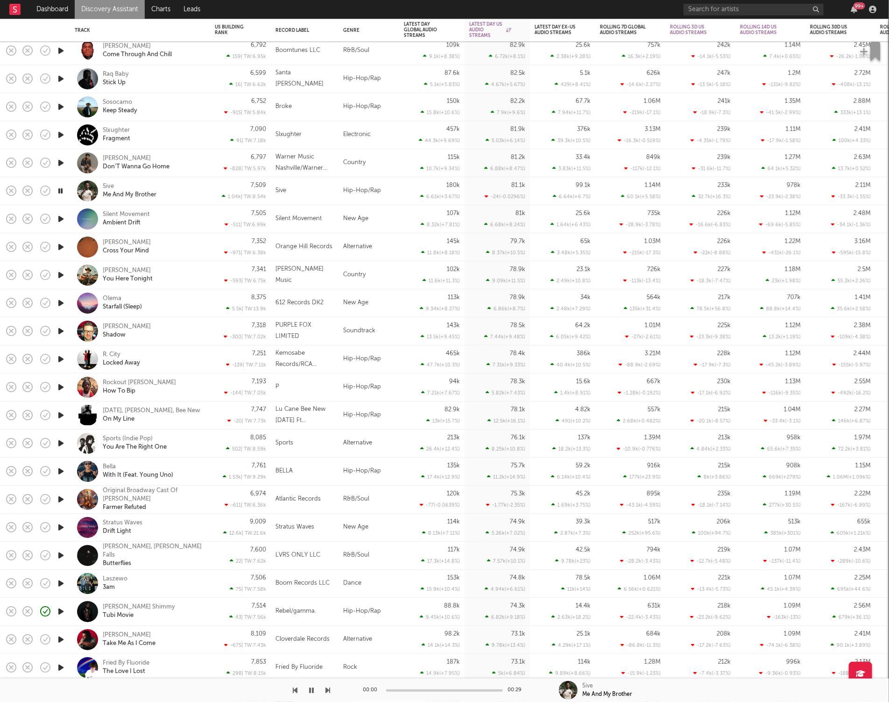
click at [328, 689] on icon "button" at bounding box center [328, 689] width 5 height 7
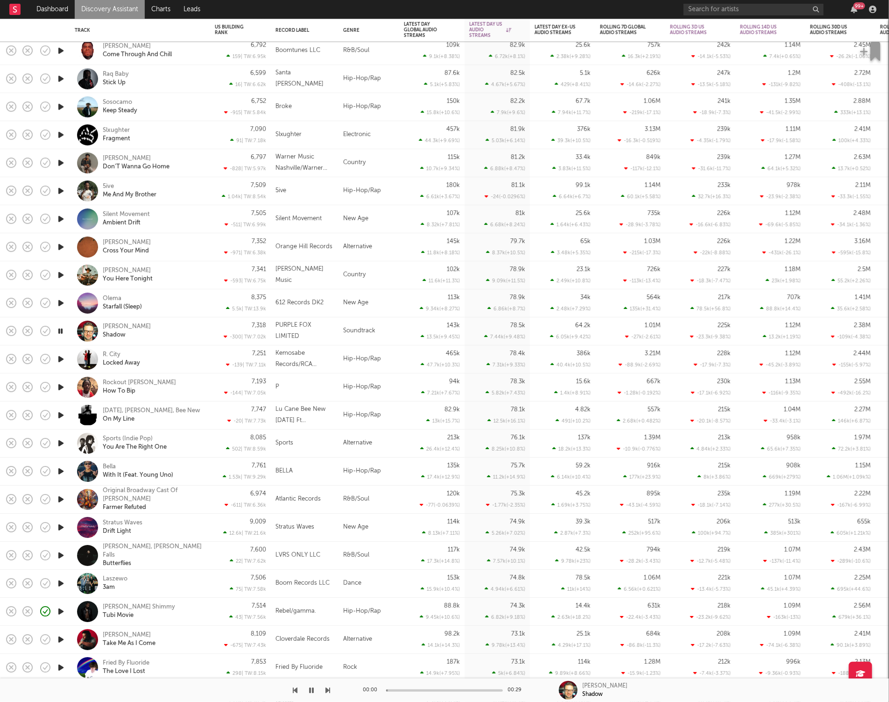
click at [328, 689] on icon "button" at bounding box center [328, 689] width 5 height 7
click at [185, 393] on div "Rockout Danny How To Bip" at bounding box center [153, 387] width 100 height 17
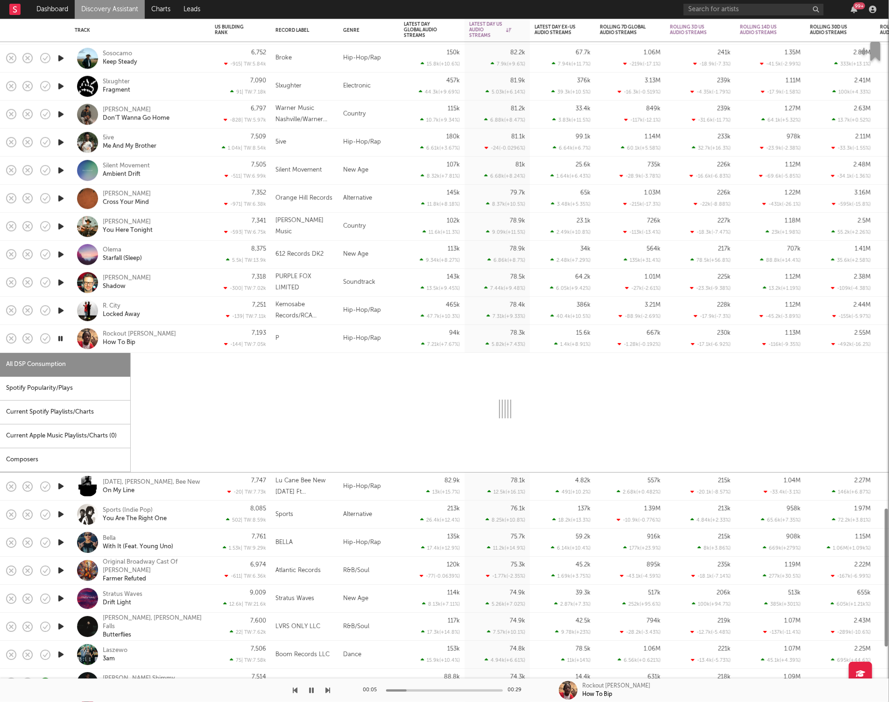
select select "6m"
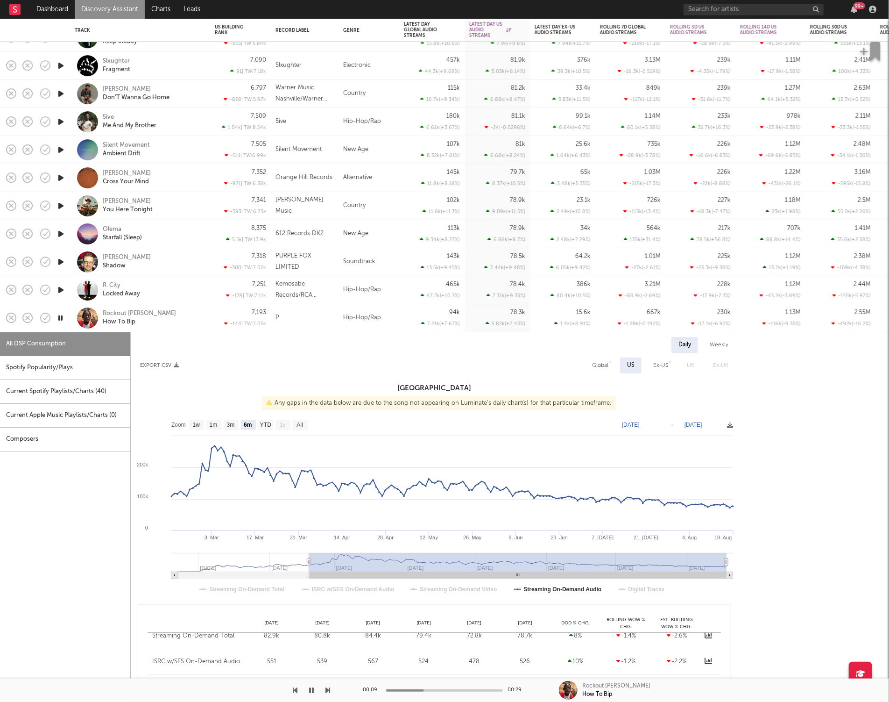
click at [192, 320] on div "Rockout Danny How To Bip" at bounding box center [153, 318] width 100 height 17
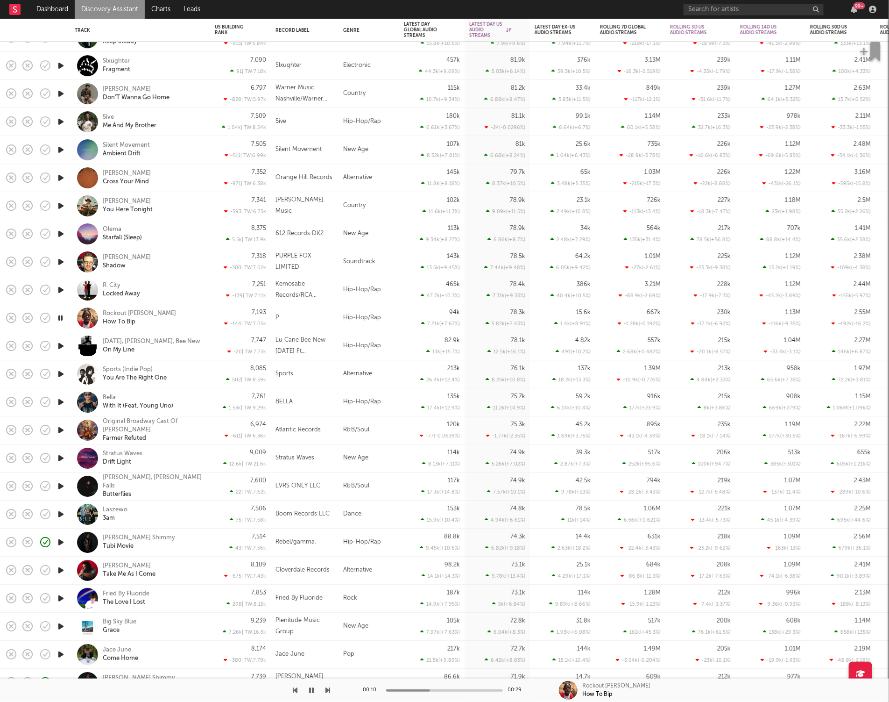
click at [328, 691] on icon "button" at bounding box center [328, 689] width 5 height 7
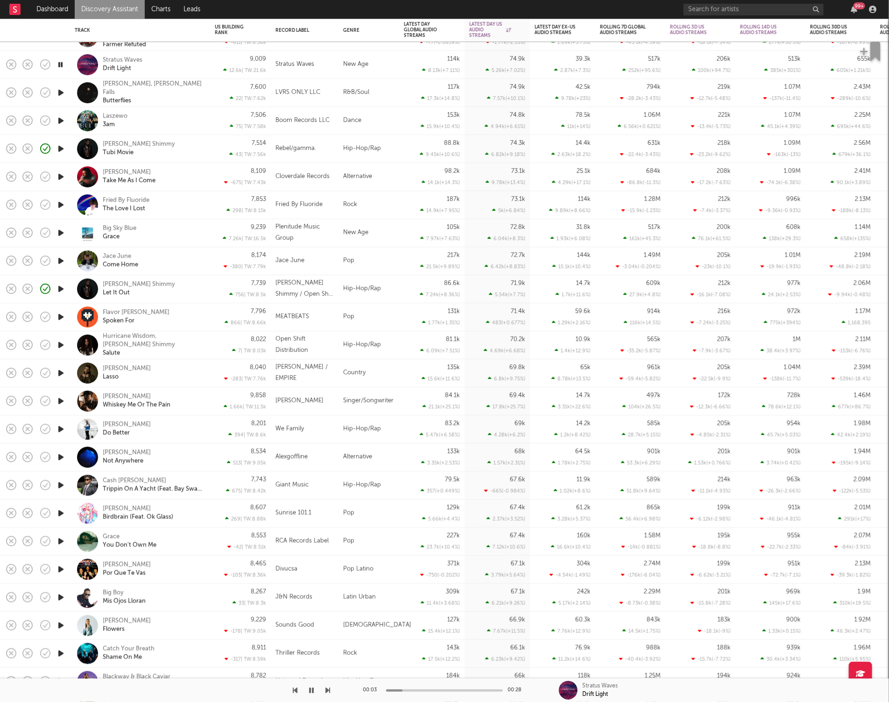
click at [328, 686] on icon "button" at bounding box center [328, 689] width 5 height 7
click at [329, 686] on icon "button" at bounding box center [328, 689] width 5 height 7
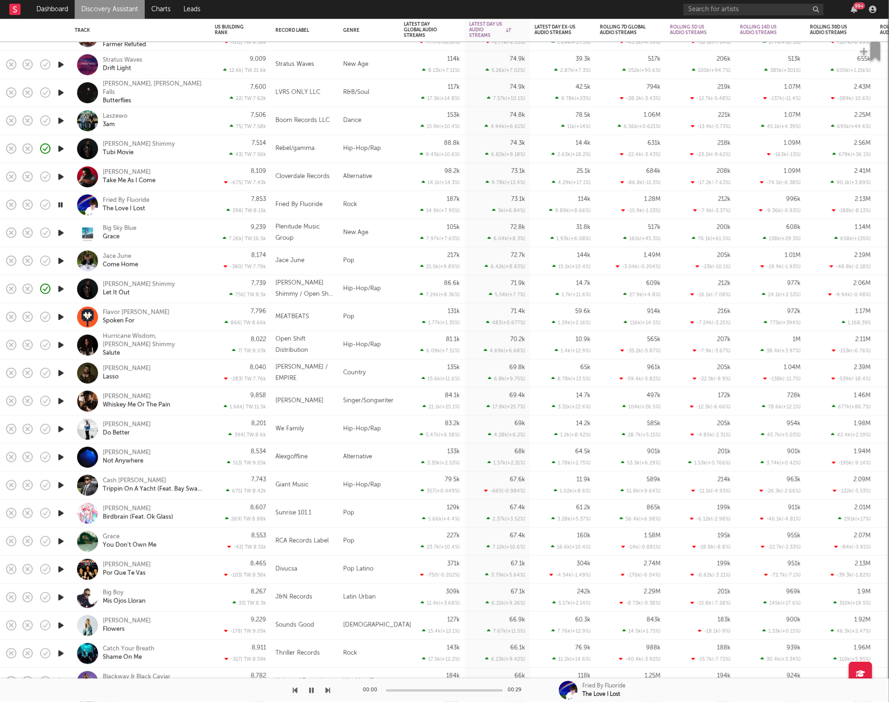
click at [329, 686] on icon "button" at bounding box center [328, 689] width 5 height 7
click at [327, 688] on icon "button" at bounding box center [328, 689] width 5 height 7
click at [326, 689] on icon "button" at bounding box center [328, 689] width 5 height 7
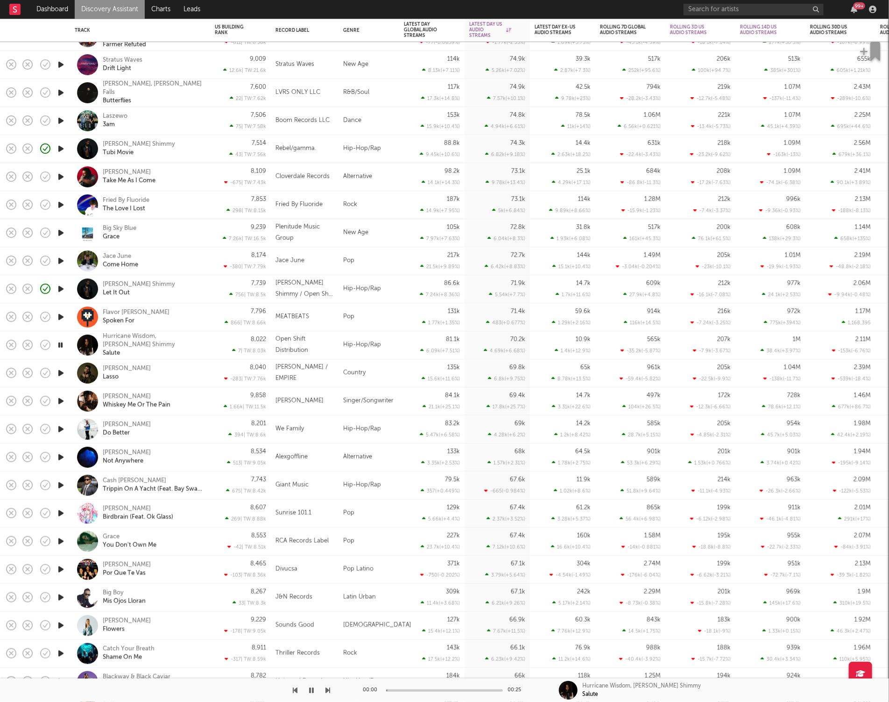
click at [326, 689] on icon "button" at bounding box center [328, 689] width 5 height 7
click at [327, 688] on icon "button" at bounding box center [328, 689] width 5 height 7
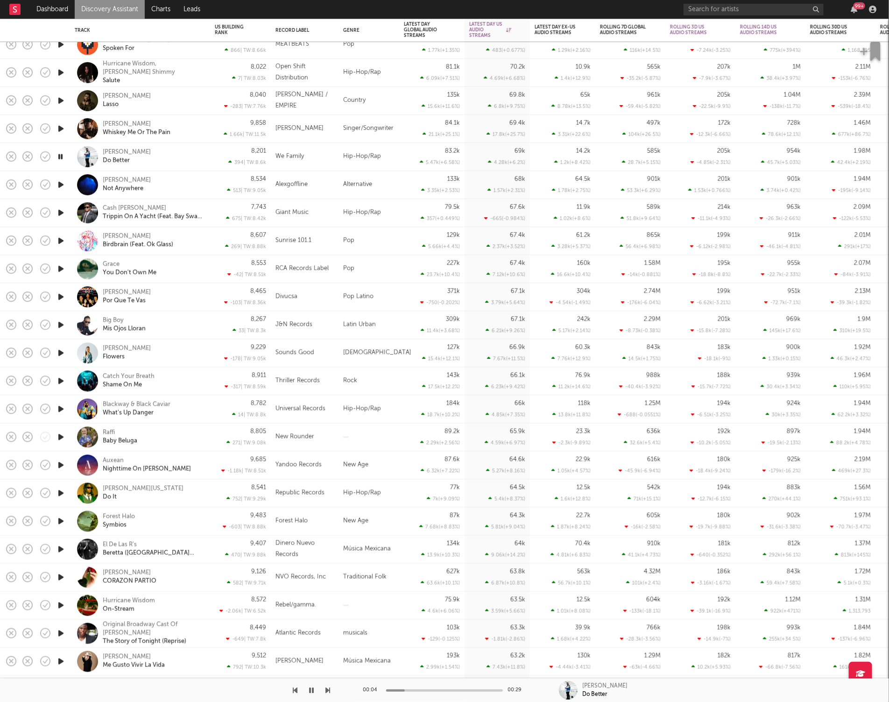
click at [162, 164] on div "Lil Donald Do Better" at bounding box center [153, 156] width 100 height 17
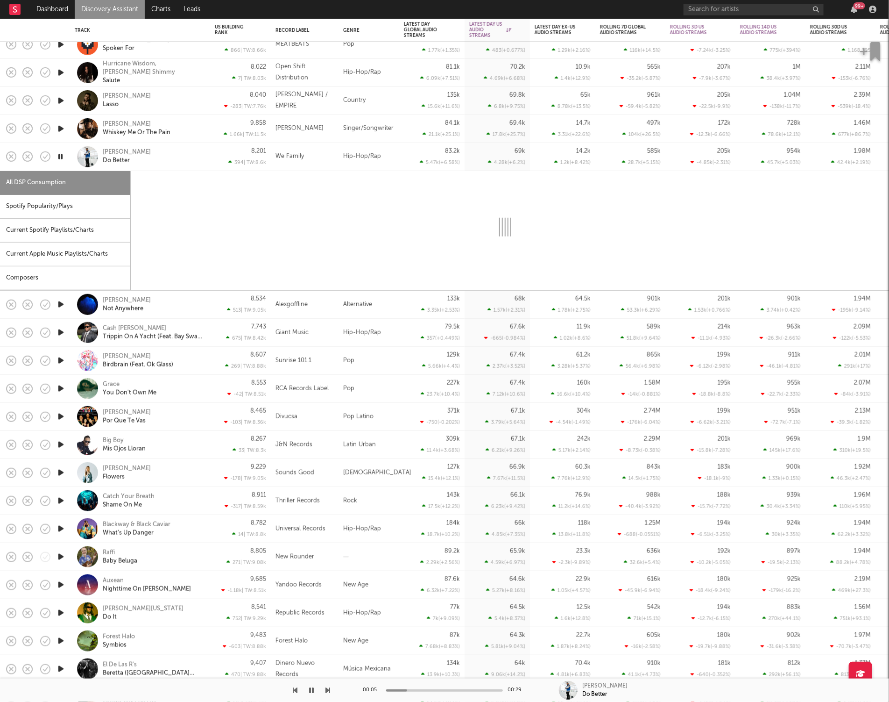
click at [98, 203] on div "Spotify Popularity/Plays" at bounding box center [65, 207] width 130 height 24
click at [172, 156] on div "Lil Donald Do Better" at bounding box center [153, 156] width 100 height 17
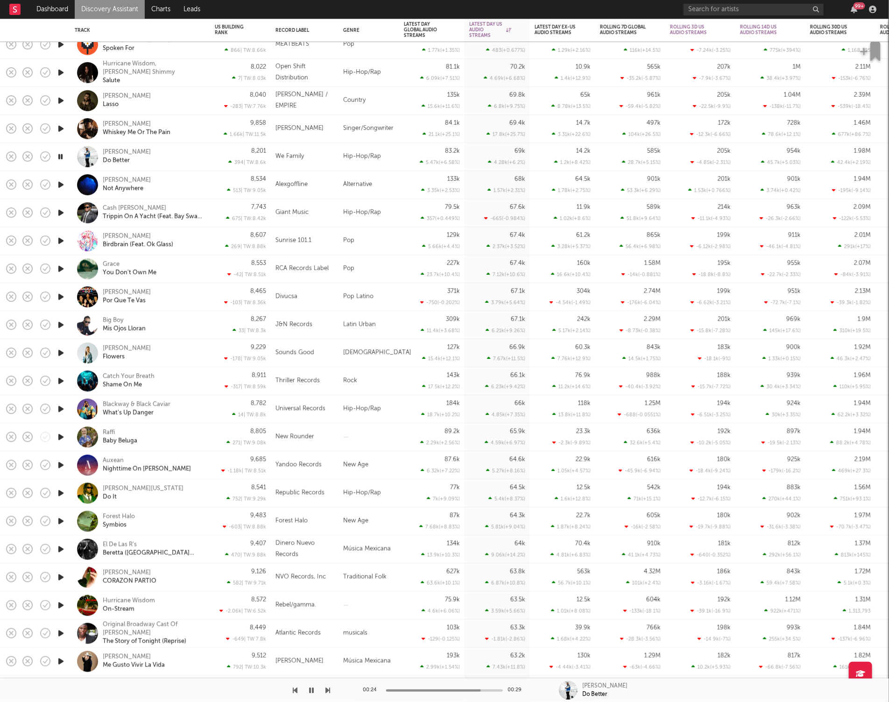
click at [329, 689] on icon "button" at bounding box center [328, 689] width 5 height 7
click at [196, 240] on div "Jamie Paige Birdbrain (Feat. Ok Glass)" at bounding box center [153, 240] width 100 height 17
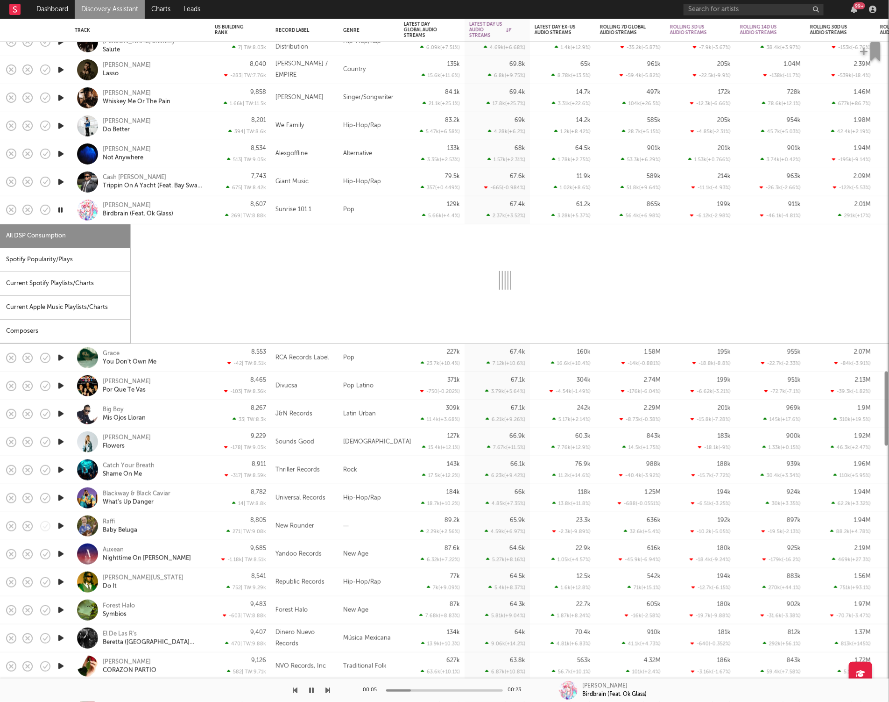
select select "1w"
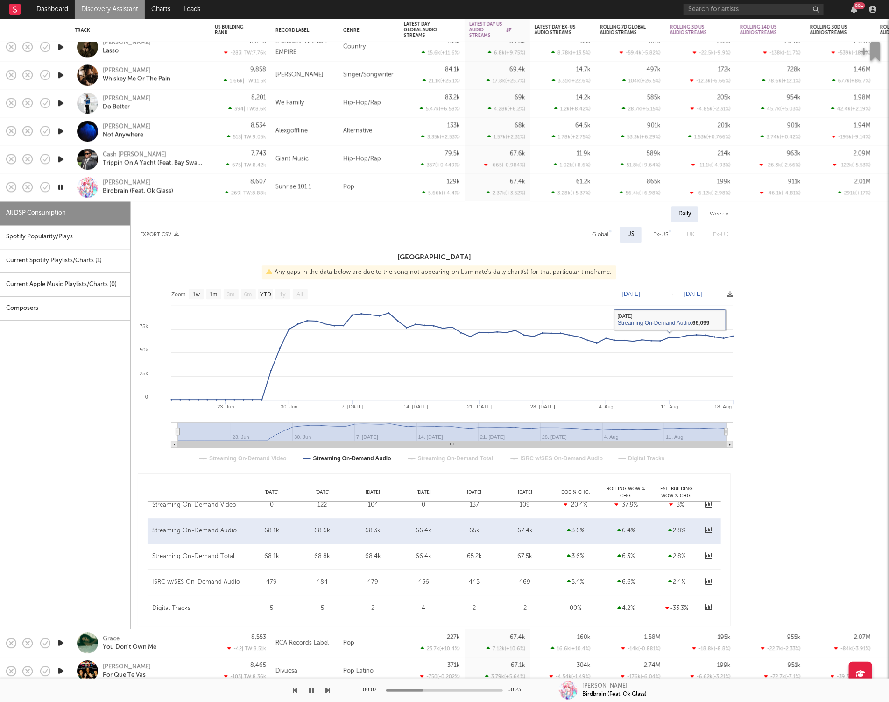
click at [110, 240] on div "Spotify Popularity/Plays" at bounding box center [65, 237] width 130 height 24
select select "1w"
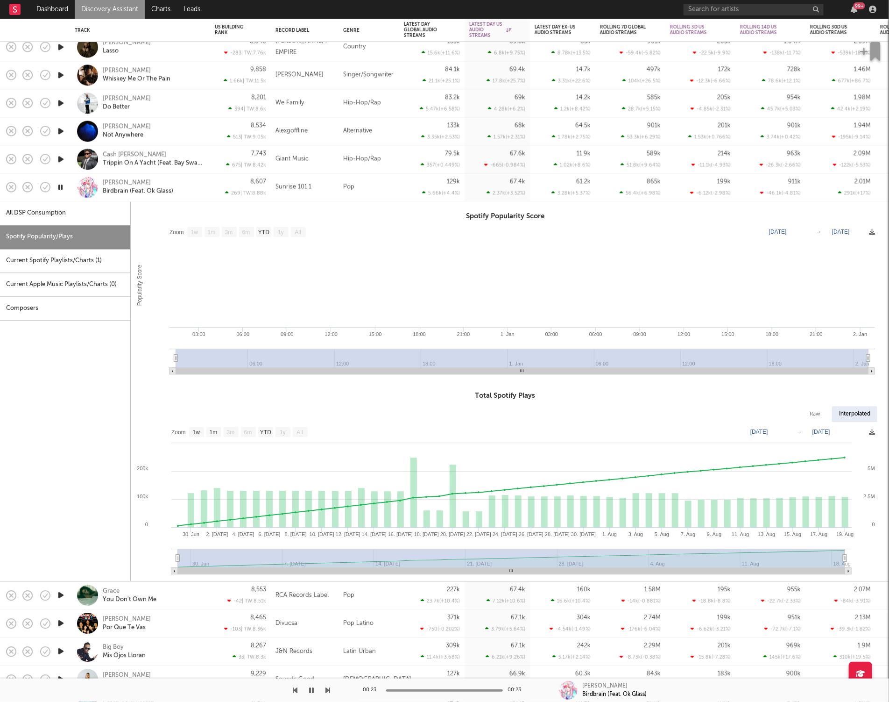
click at [199, 186] on div "Jamie Paige Birdbrain (Feat. Ok Glass)" at bounding box center [153, 187] width 100 height 17
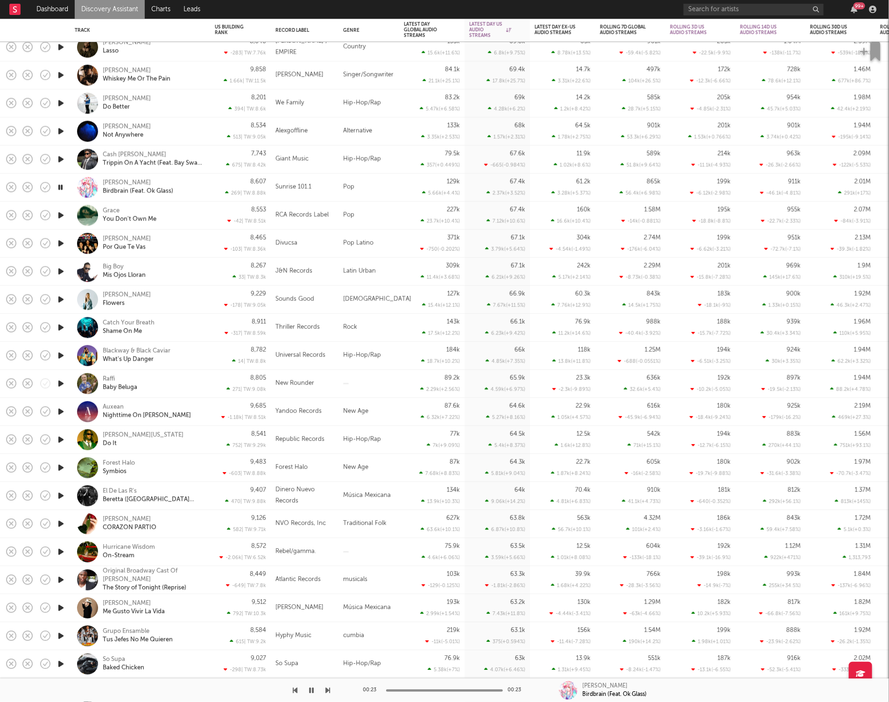
click at [330, 688] on icon "button" at bounding box center [328, 689] width 5 height 7
click at [329, 688] on icon "button" at bounding box center [328, 689] width 5 height 7
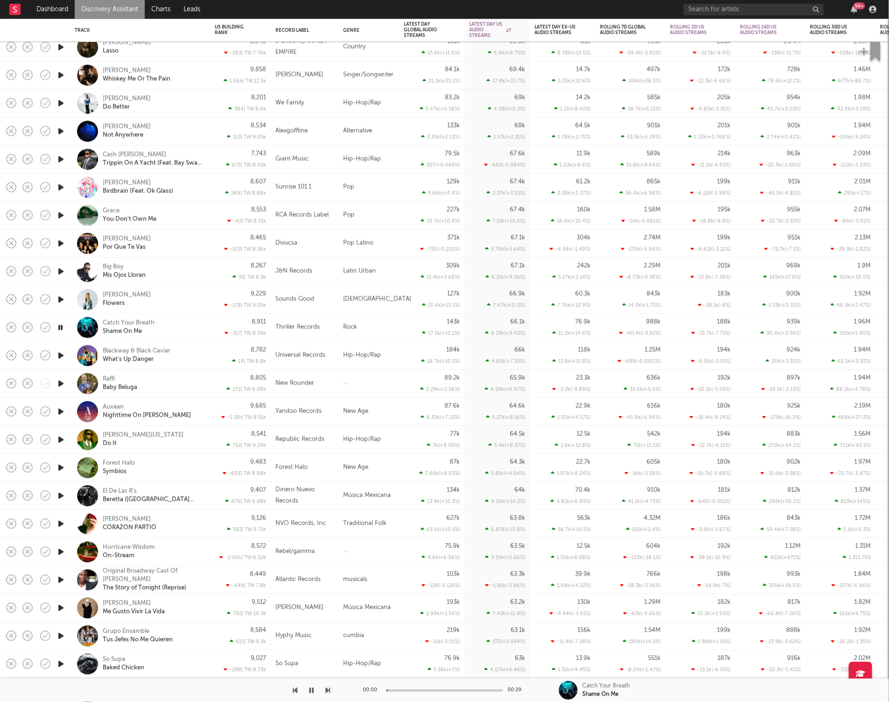
click at [329, 688] on icon "button" at bounding box center [328, 689] width 5 height 7
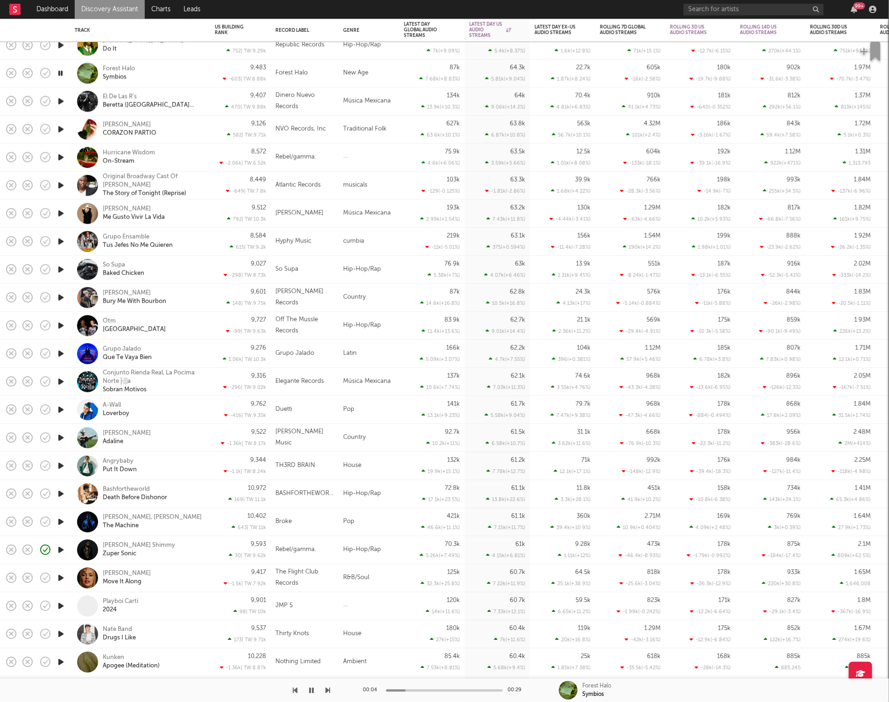
click at [325, 687] on div at bounding box center [165, 689] width 330 height 23
click at [326, 688] on icon "button" at bounding box center [328, 689] width 5 height 7
click at [312, 690] on icon "button" at bounding box center [311, 689] width 5 height 7
